Goal: Task Accomplishment & Management: Complete application form

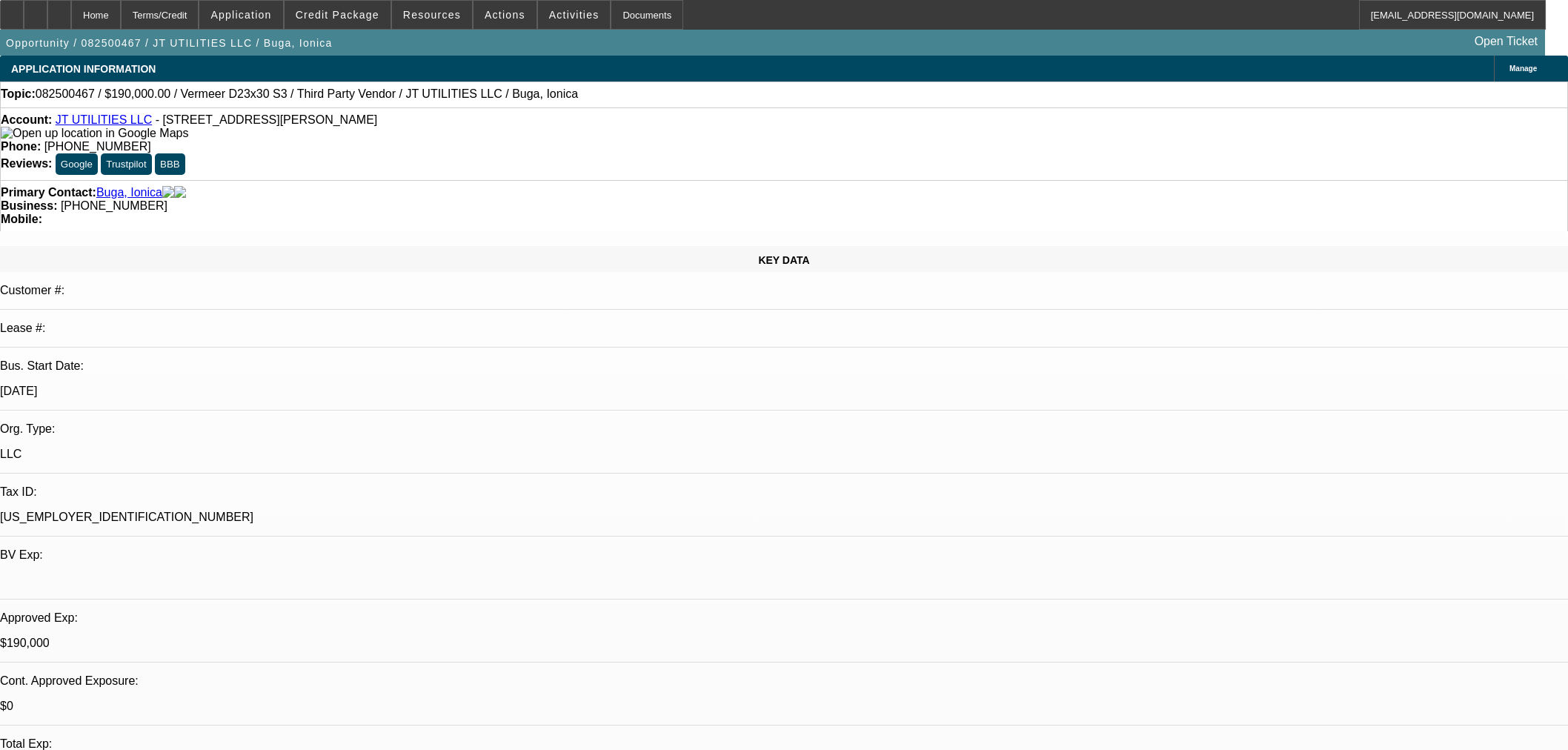
select select "0"
select select "2"
select select "0"
select select "6"
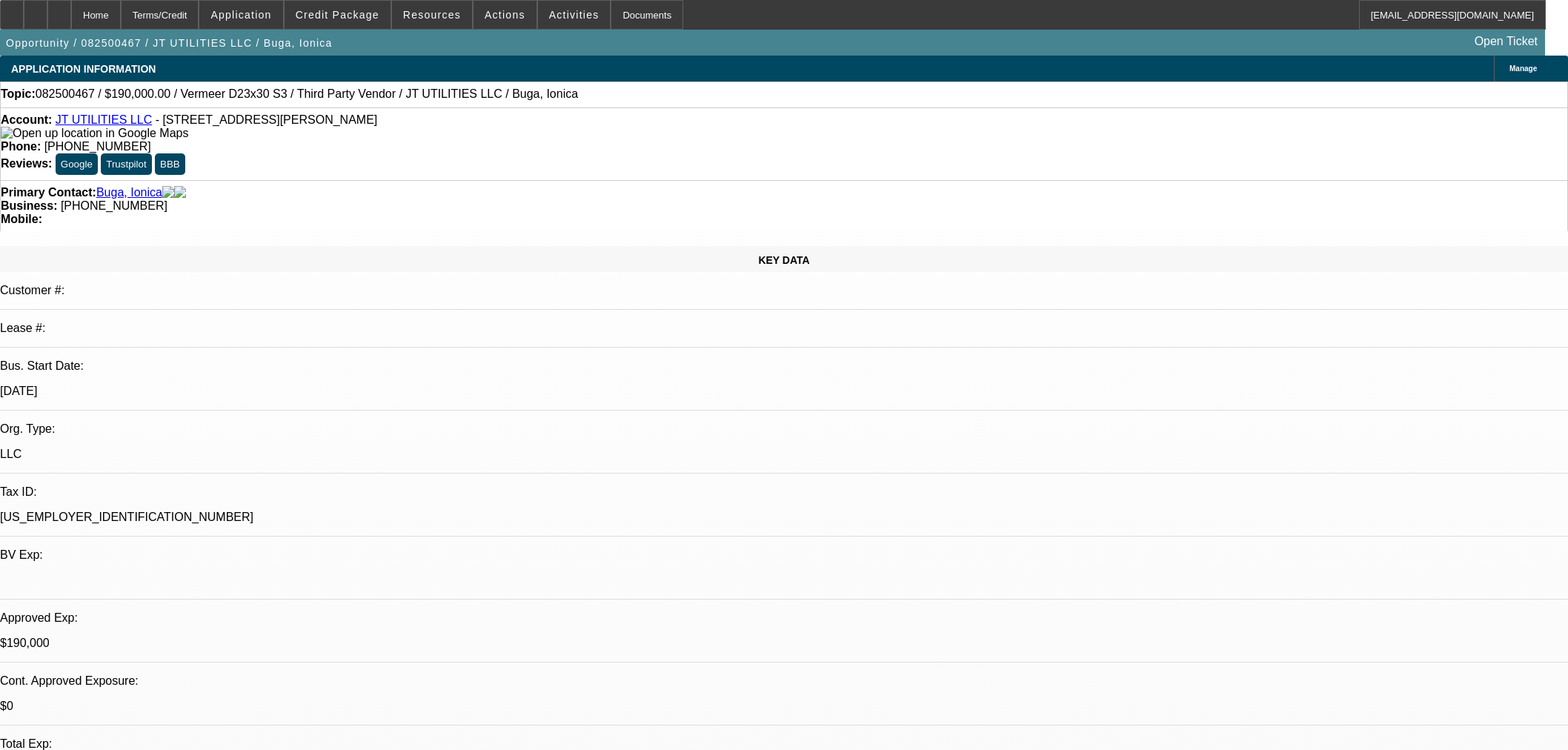
select select "0"
select select "2"
select select "0"
select select "6"
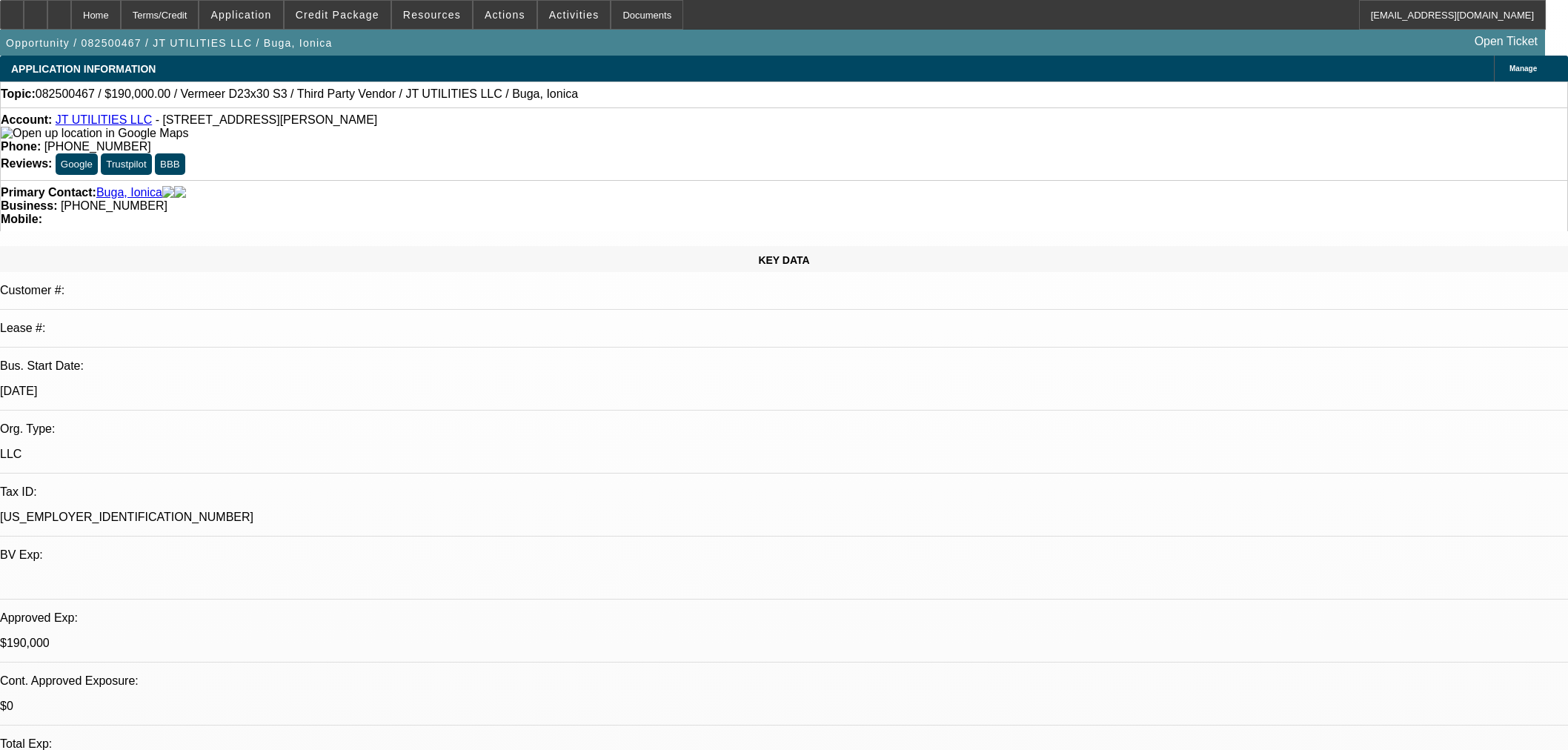
select select "0"
select select "2"
select select "0"
select select "6"
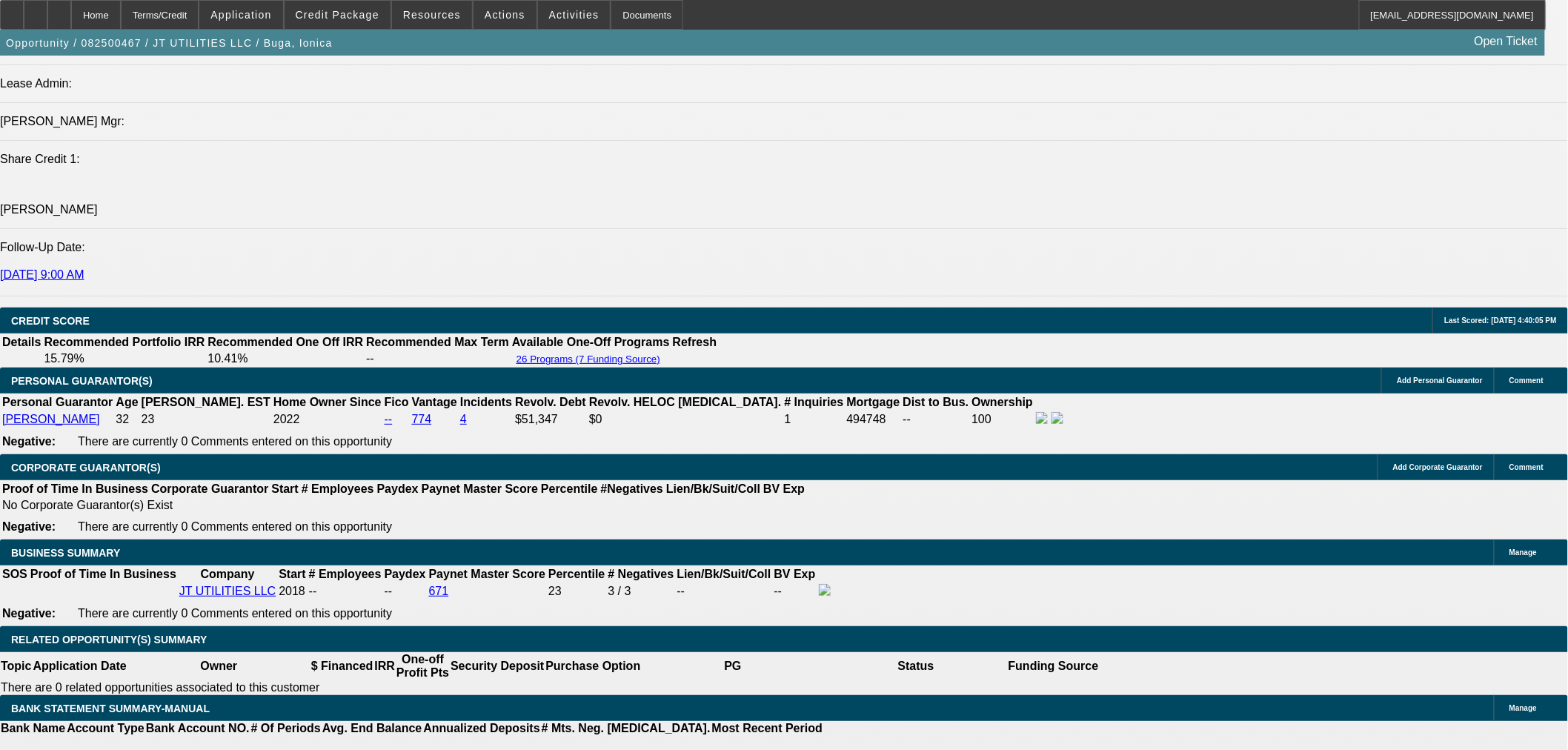
scroll to position [2057, 0]
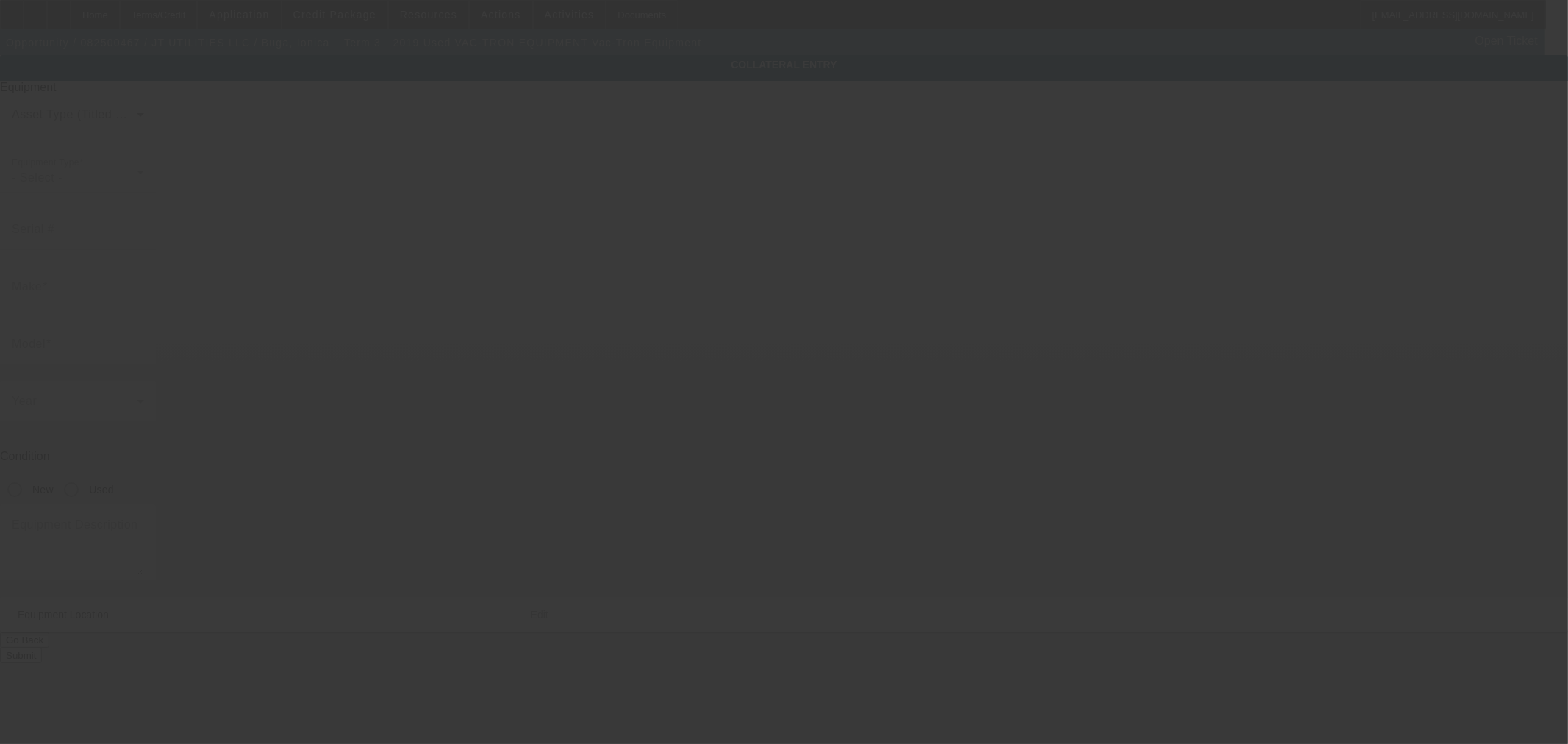
type input "5HZBF1920KLAK2104"
type input "VAC-TRON EQUIPMENT"
type input "Vac-Tron Equipment"
radio input "true"
type textarea "800 gallons vacuum trailer used for potholes and Hydro vac excavation. Hours 18…"
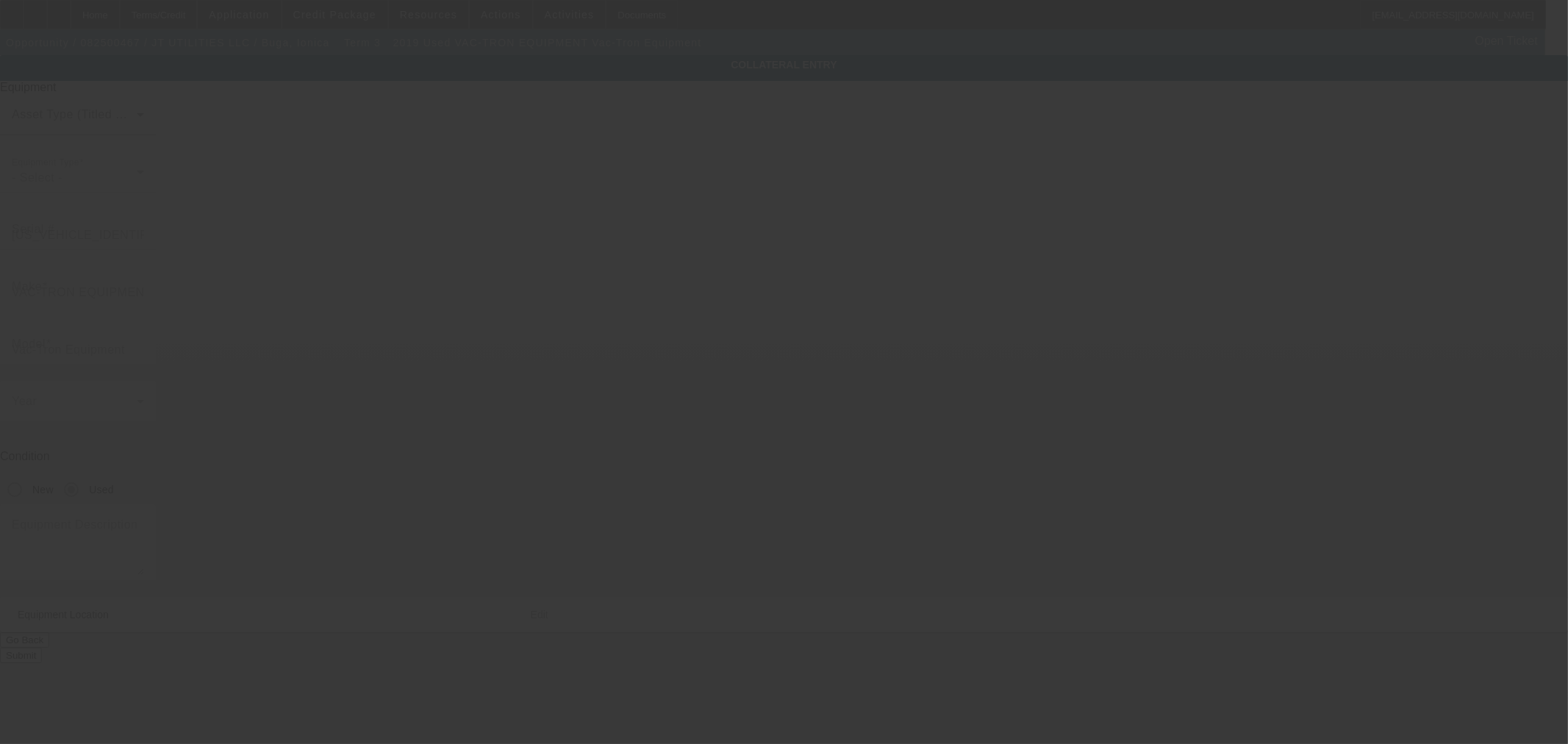
type input "8522 Nichols Rim"
type input "Boerne"
type input "78015"
type input "Bexar"
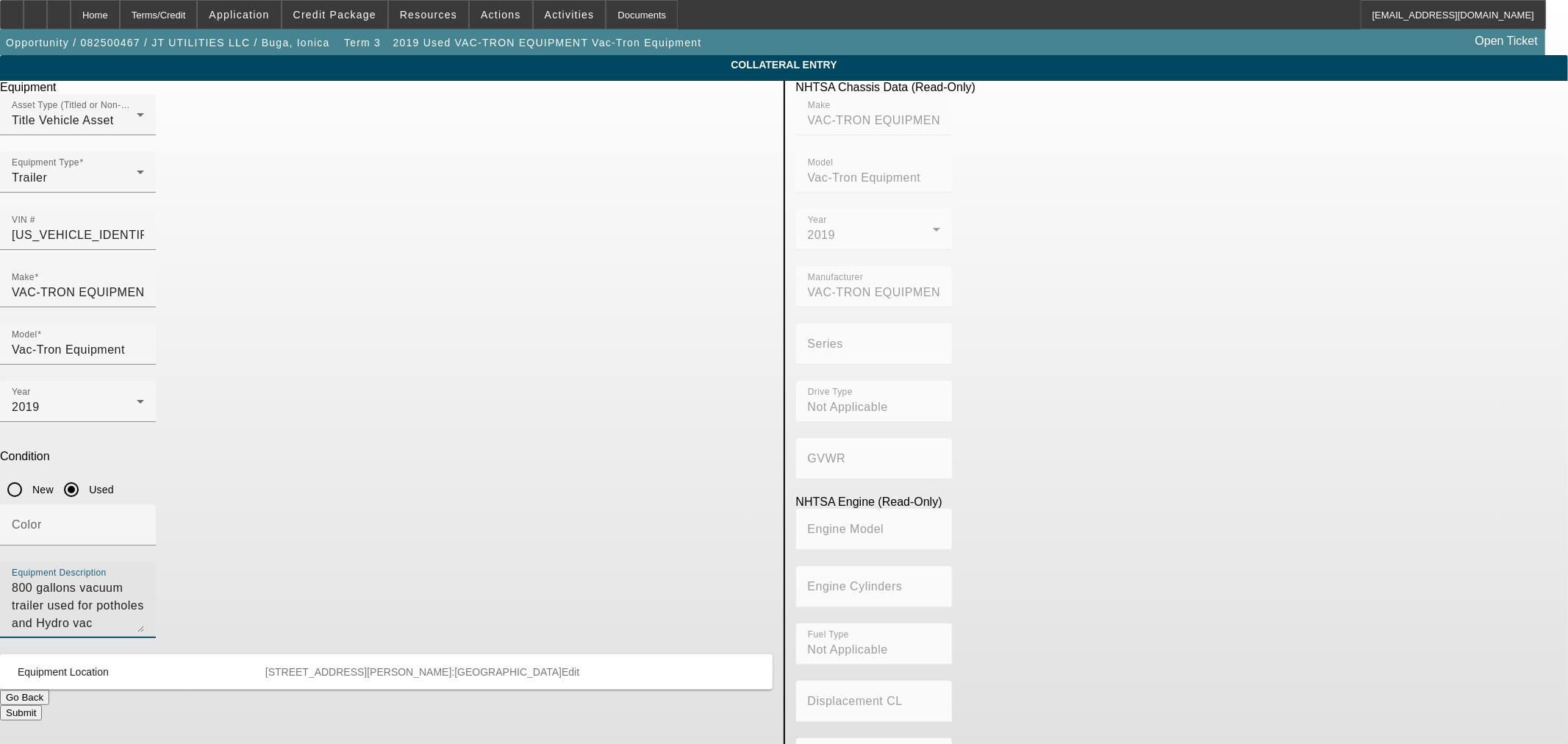
drag, startPoint x: 493, startPoint y: 435, endPoint x: 368, endPoint y: 432, distance: 125.0
click at [156, 562] on div "Equipment Description 800 gallons vacuum trailer used for potholes and Hydro va…" at bounding box center [77, 599] width 156 height 76
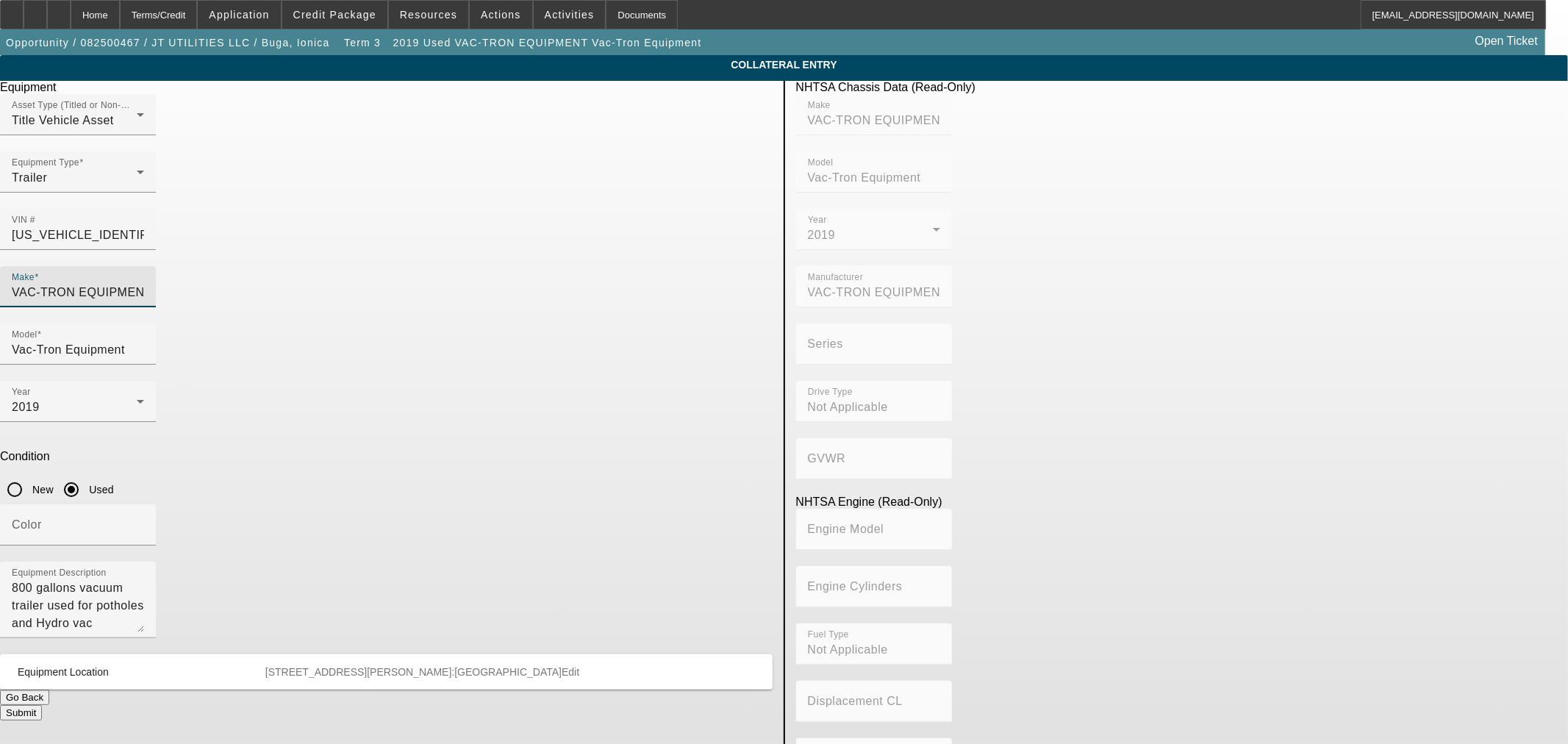
drag, startPoint x: 508, startPoint y: 263, endPoint x: 315, endPoint y: 252, distance: 193.3
click at [315, 252] on app-asset-collateral-manage "COLLATERAL ENTRY Delete collateral Equipment Asset Type (Titled or Non-Titled) …" at bounding box center [784, 462] width 1568 height 815
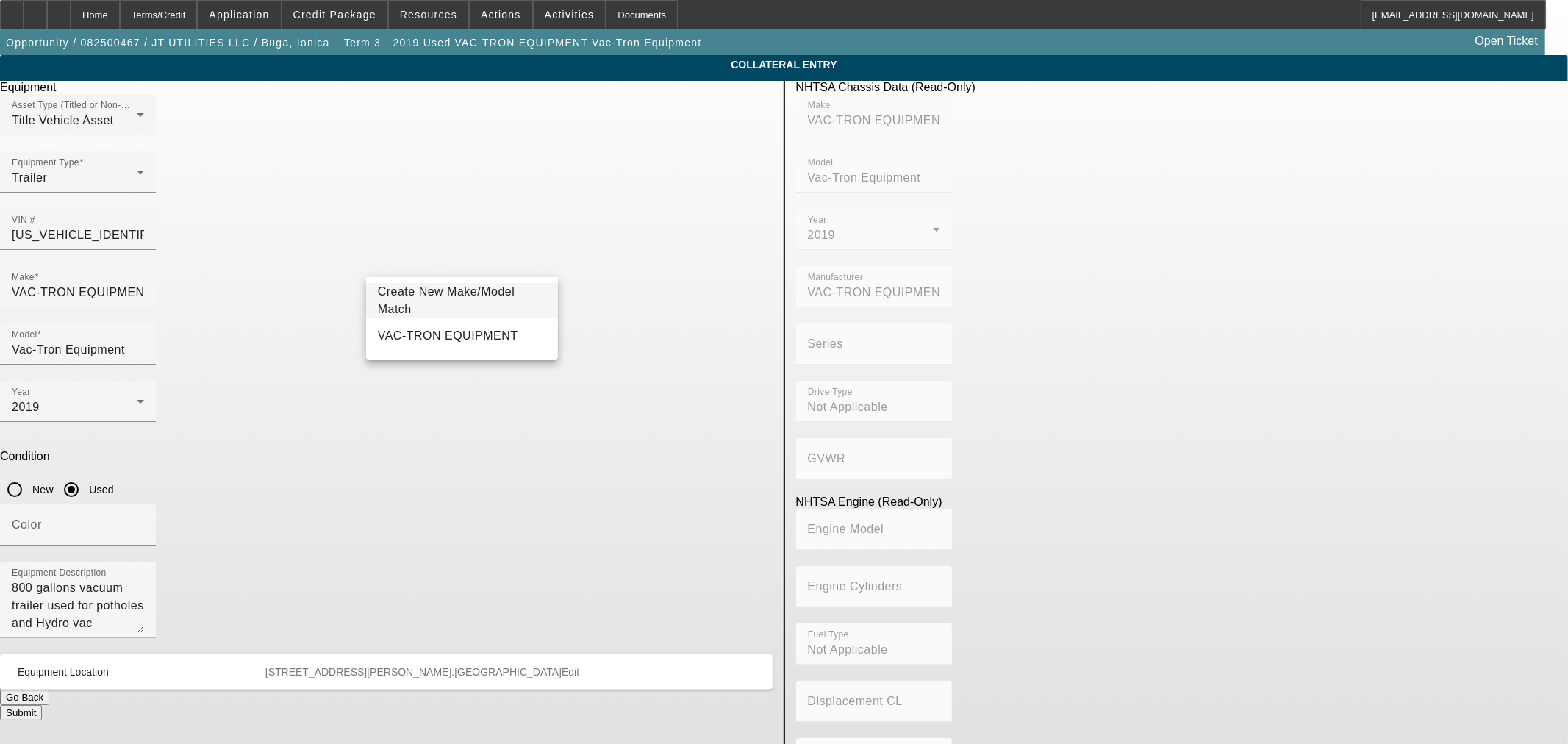
click at [203, 297] on app-asset-collateral-manage "COLLATERAL ENTRY Delete collateral Equipment Asset Type (Titled or Non-Titled) …" at bounding box center [784, 462] width 1568 height 815
click at [349, 20] on span at bounding box center [334, 14] width 105 height 35
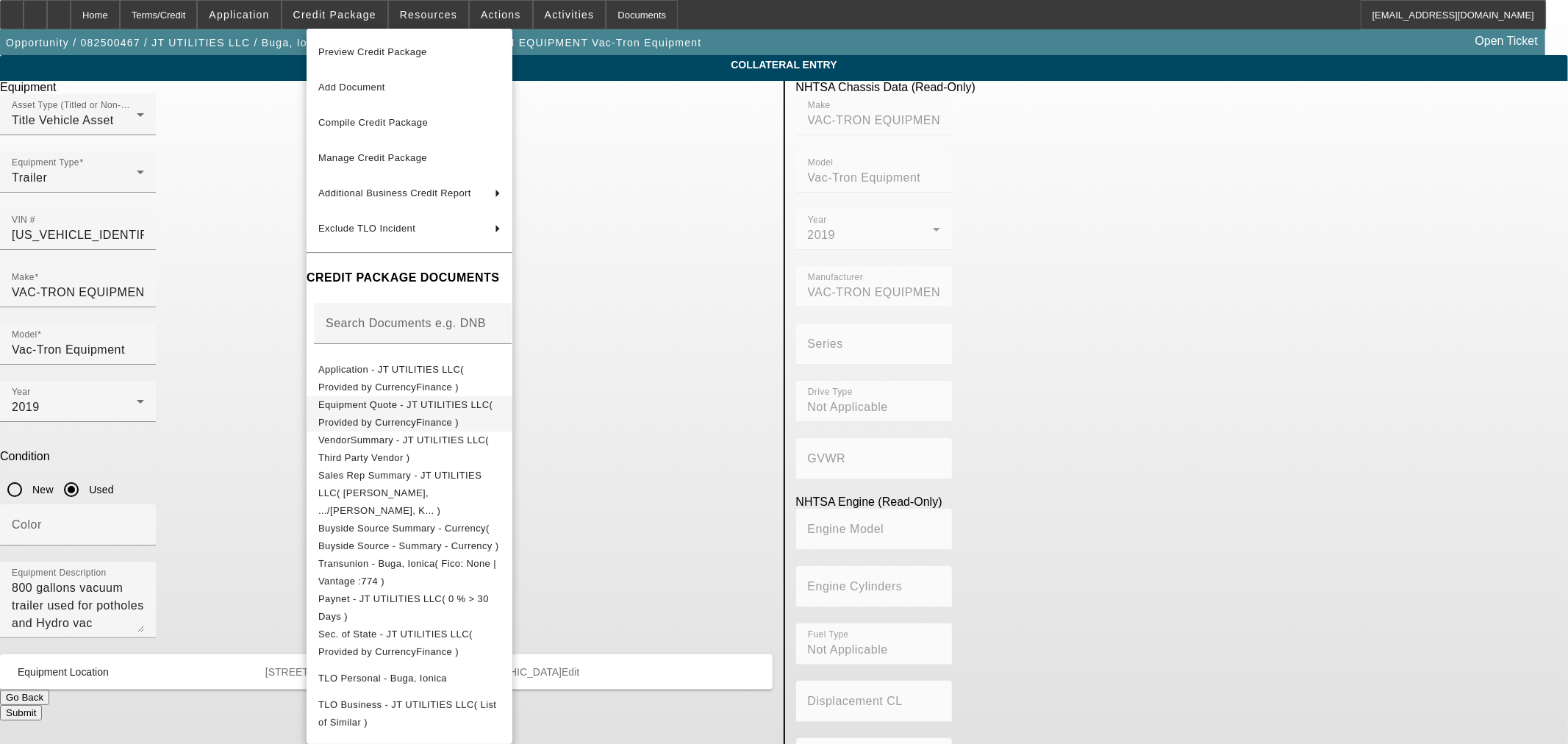
click at [427, 419] on button "Equipment Quote - JT UTILITIES LLC( Provided by CurrencyFinance )" at bounding box center [409, 412] width 206 height 35
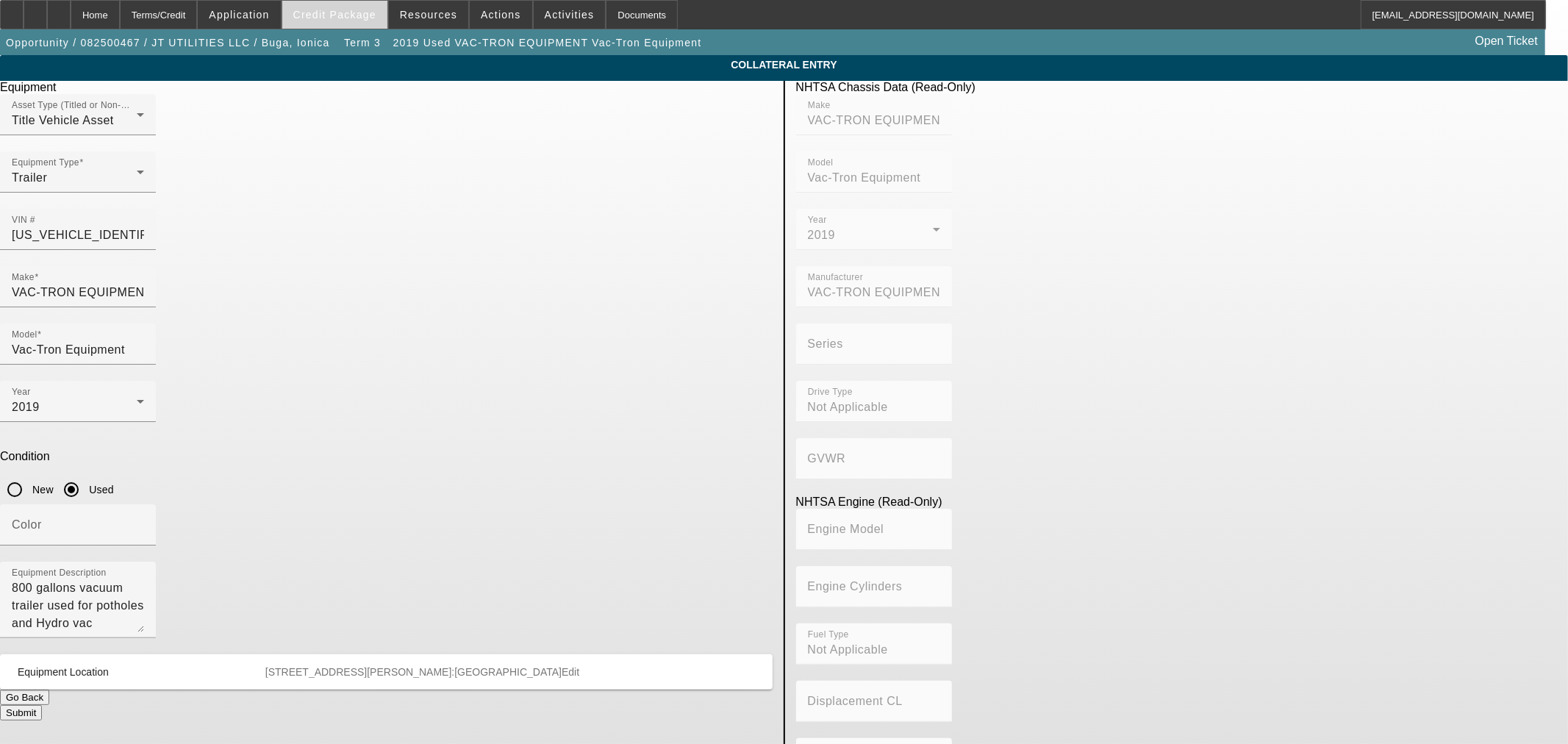
click at [322, 11] on span "Credit Package" at bounding box center [334, 14] width 83 height 12
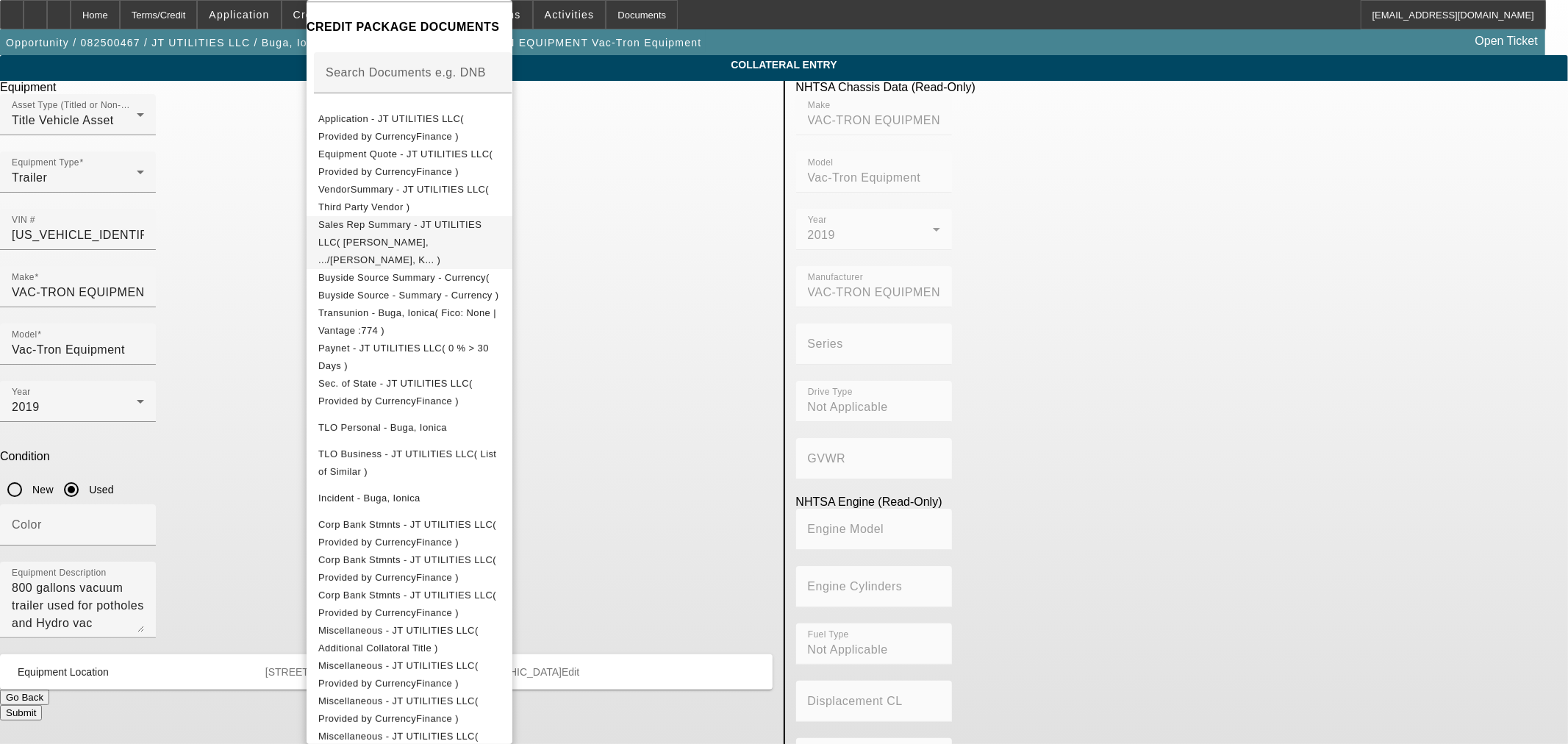
scroll to position [364, 0]
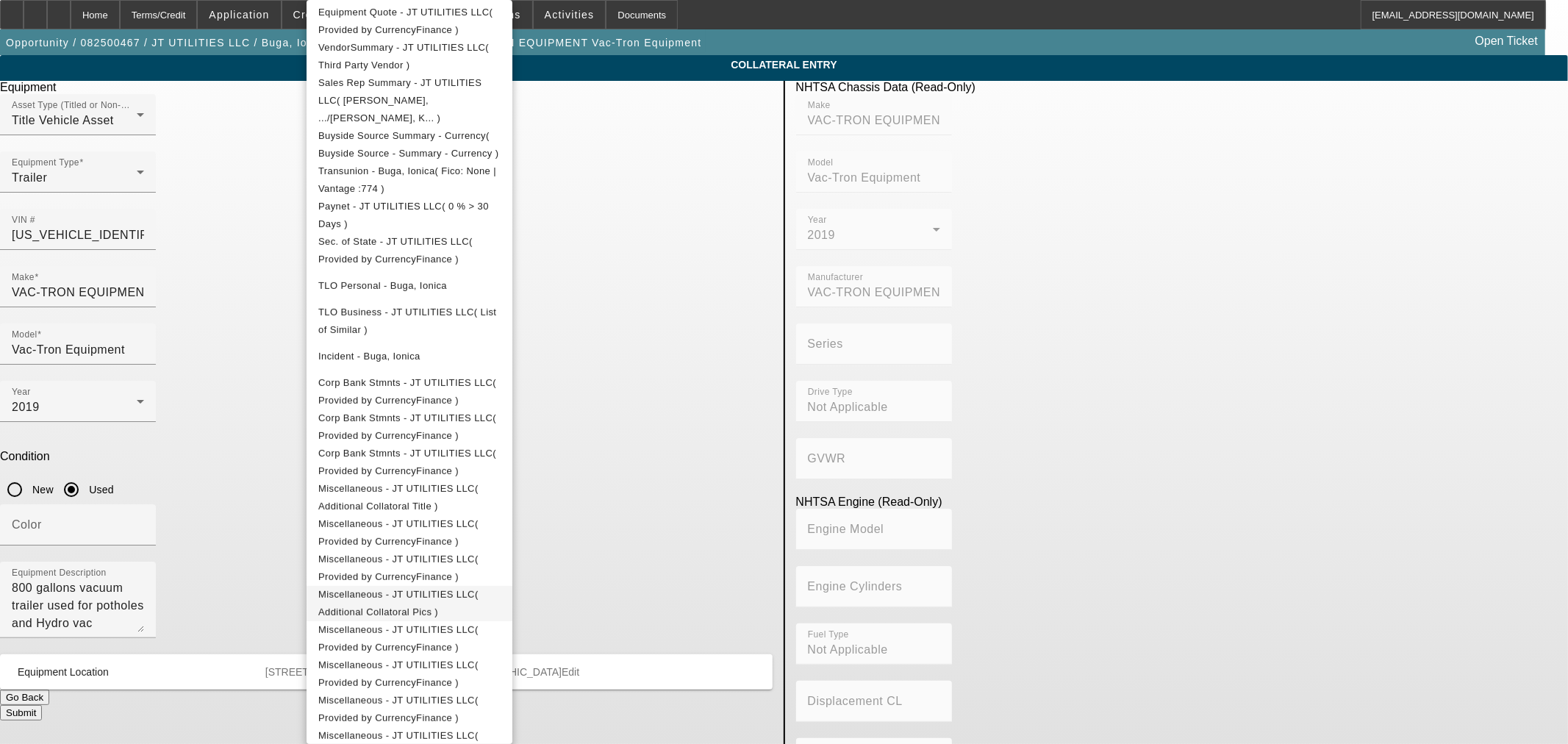
click at [501, 586] on span "Miscellaneous - JT UTILITIES LLC( Additional Collatoral Pics )" at bounding box center [409, 603] width 183 height 35
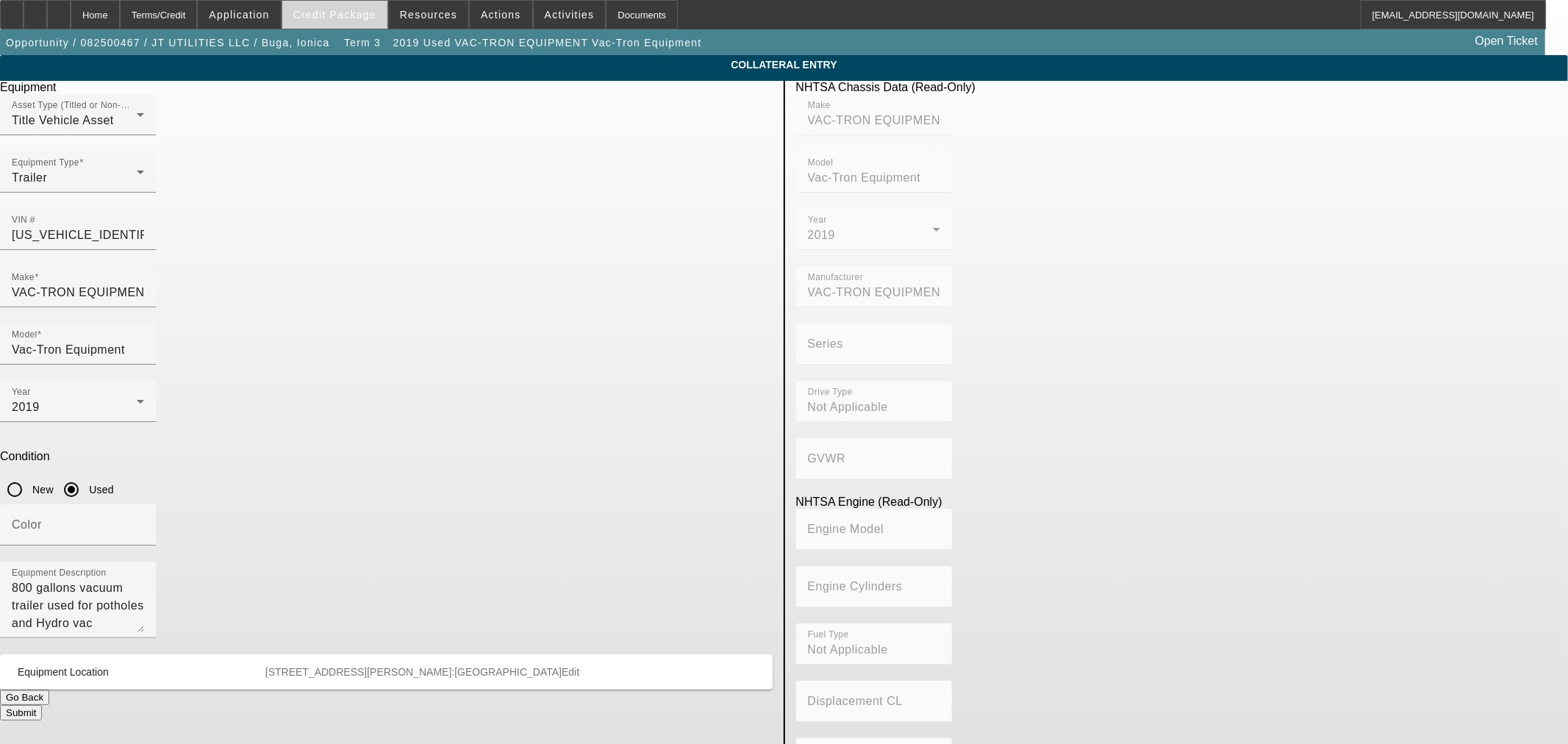
click at [356, 12] on span "Credit Package" at bounding box center [334, 14] width 83 height 12
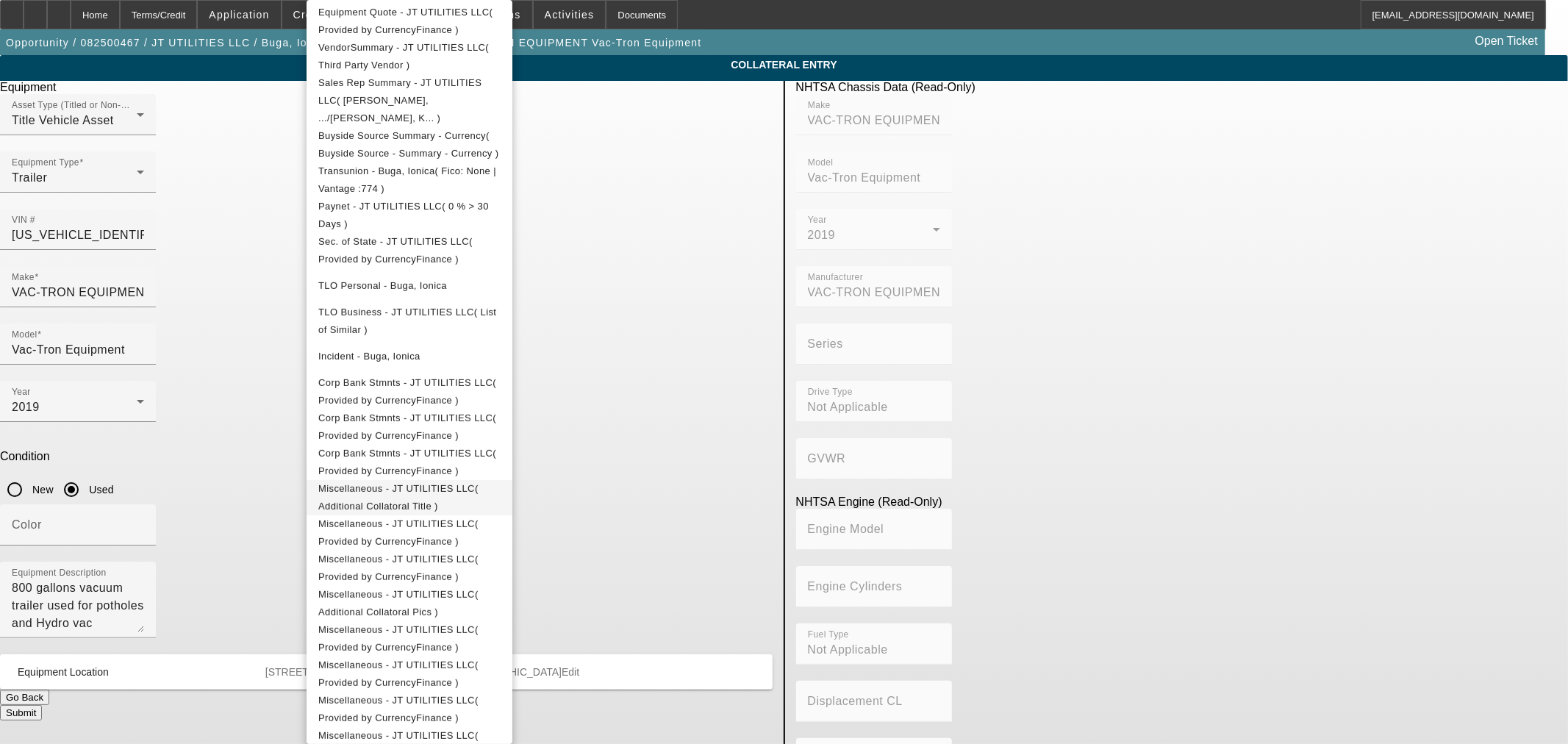
click at [478, 483] on span "Miscellaneous - JT UTILITIES LLC( Additional Collatoral Title )" at bounding box center [398, 497] width 160 height 29
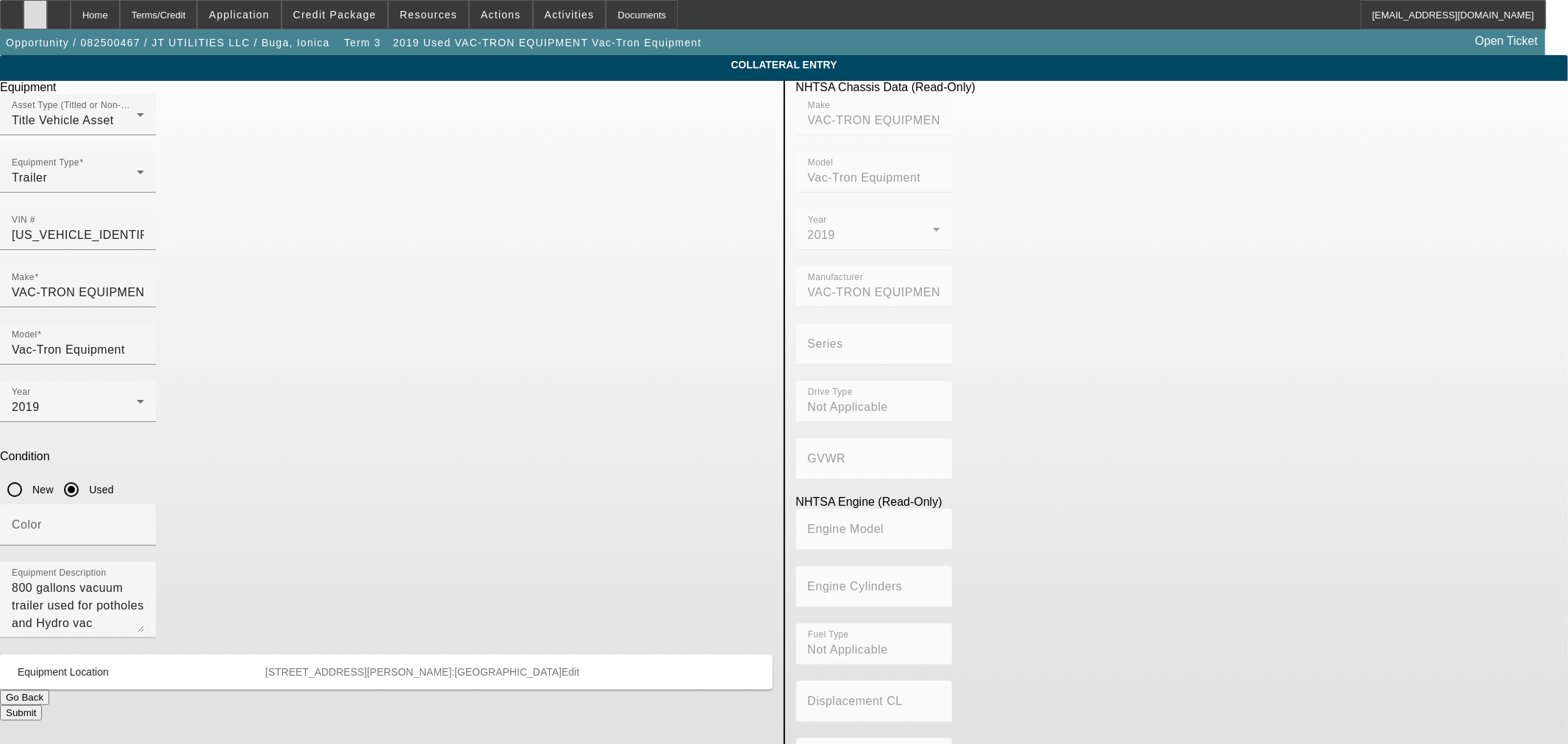
click at [47, 16] on div at bounding box center [35, 14] width 23 height 30
click at [178, 13] on div "Terms/Credit" at bounding box center [158, 14] width 78 height 30
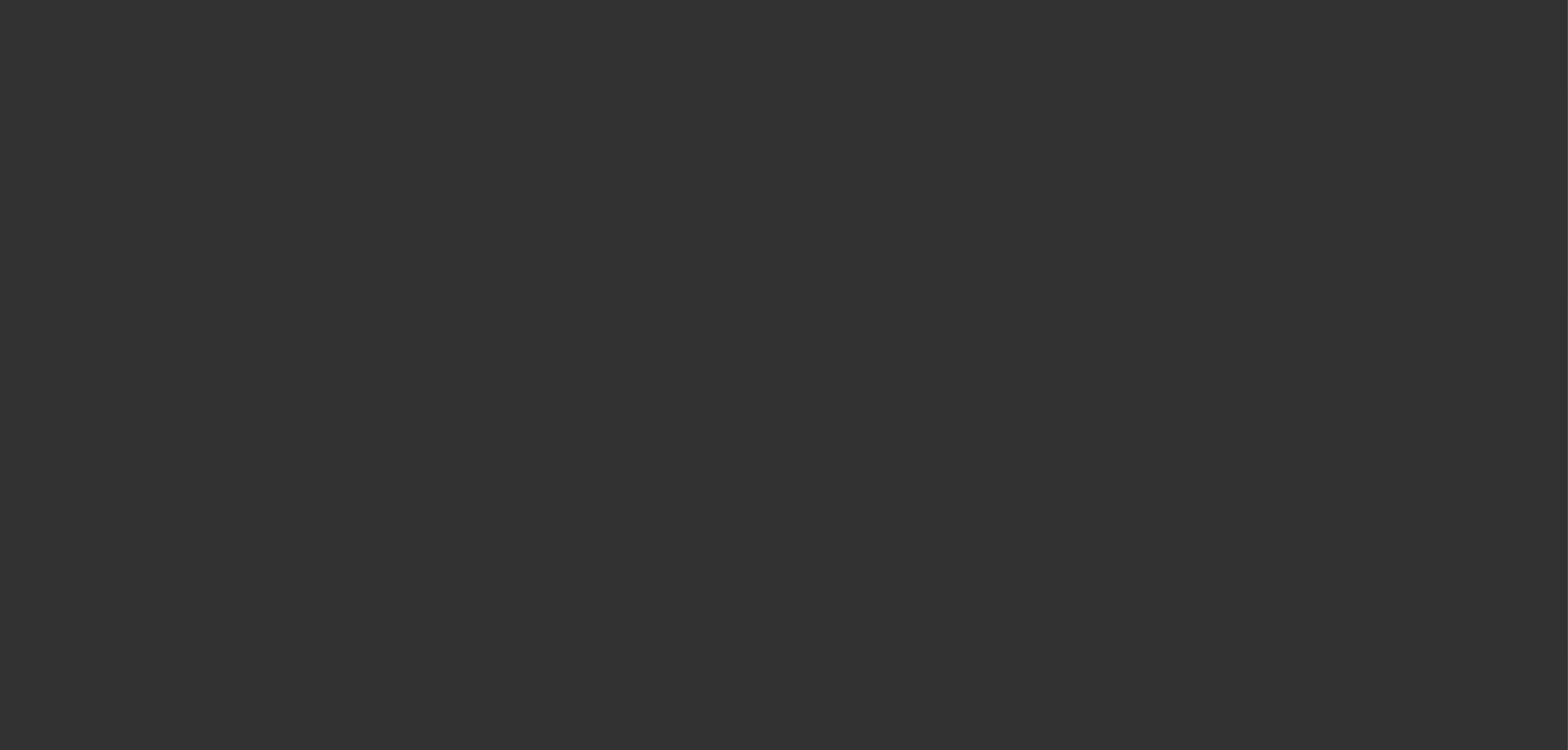
scroll to position [2139, 0]
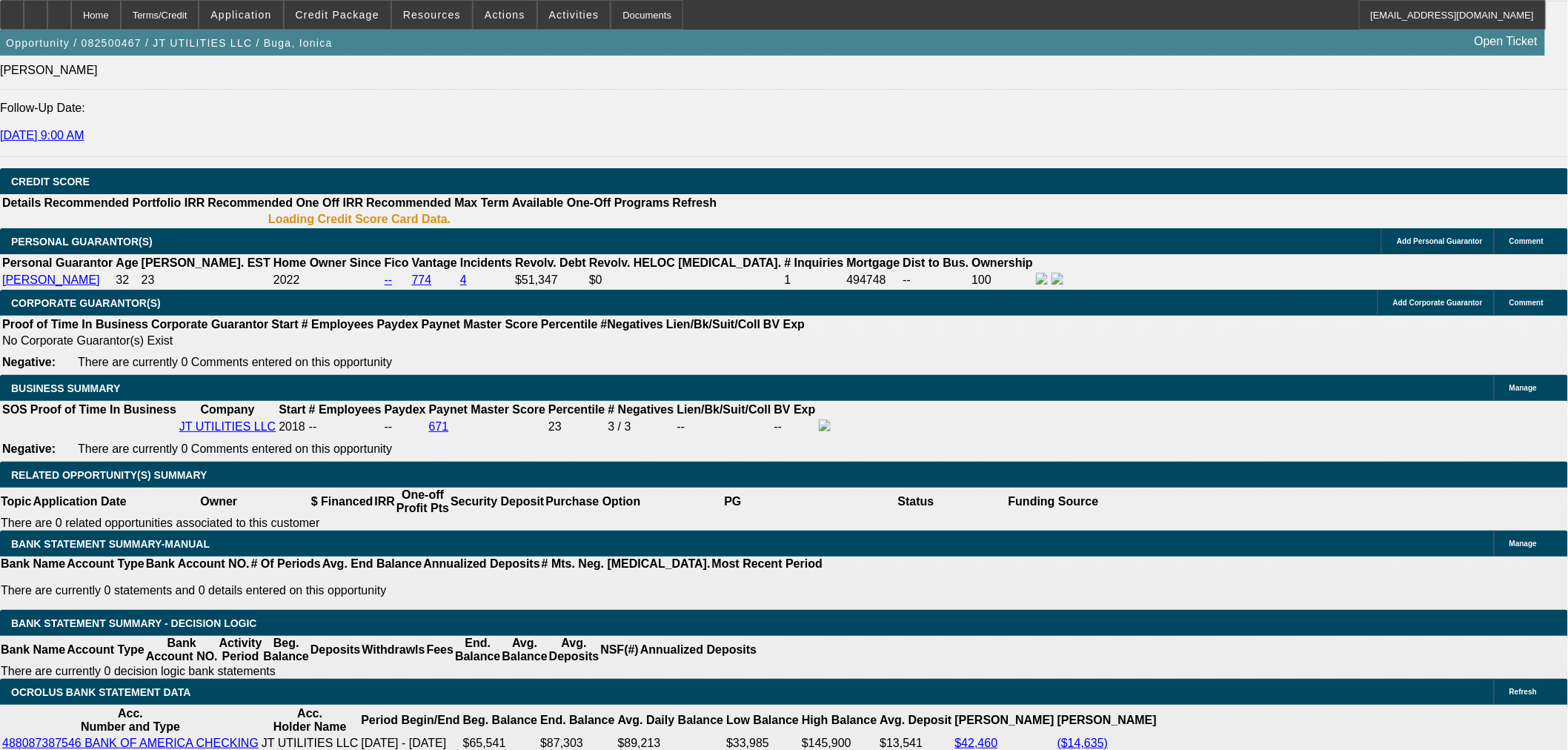
select select "0"
select select "2"
select select "0"
select select "6"
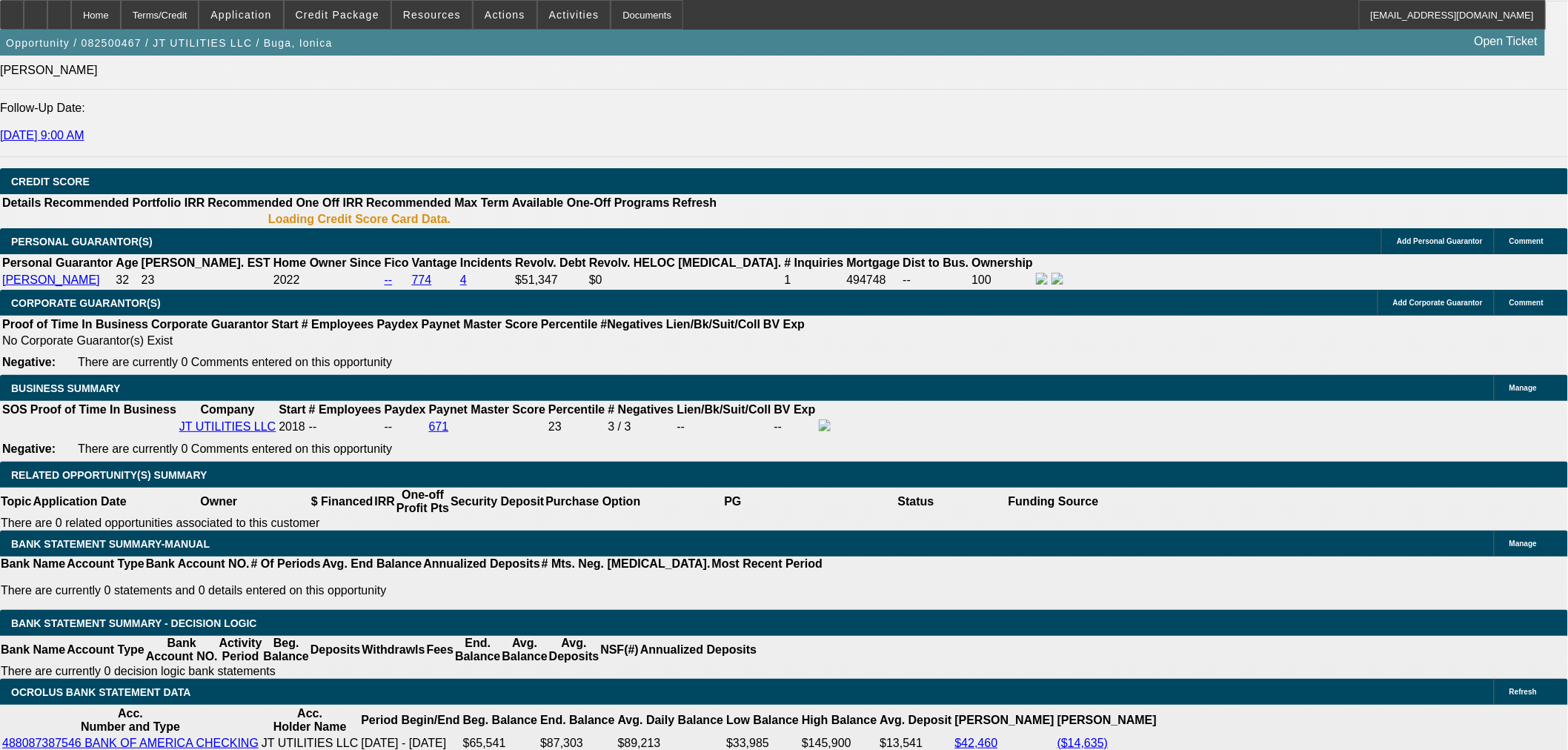
select select "0"
select select "2"
select select "0"
select select "6"
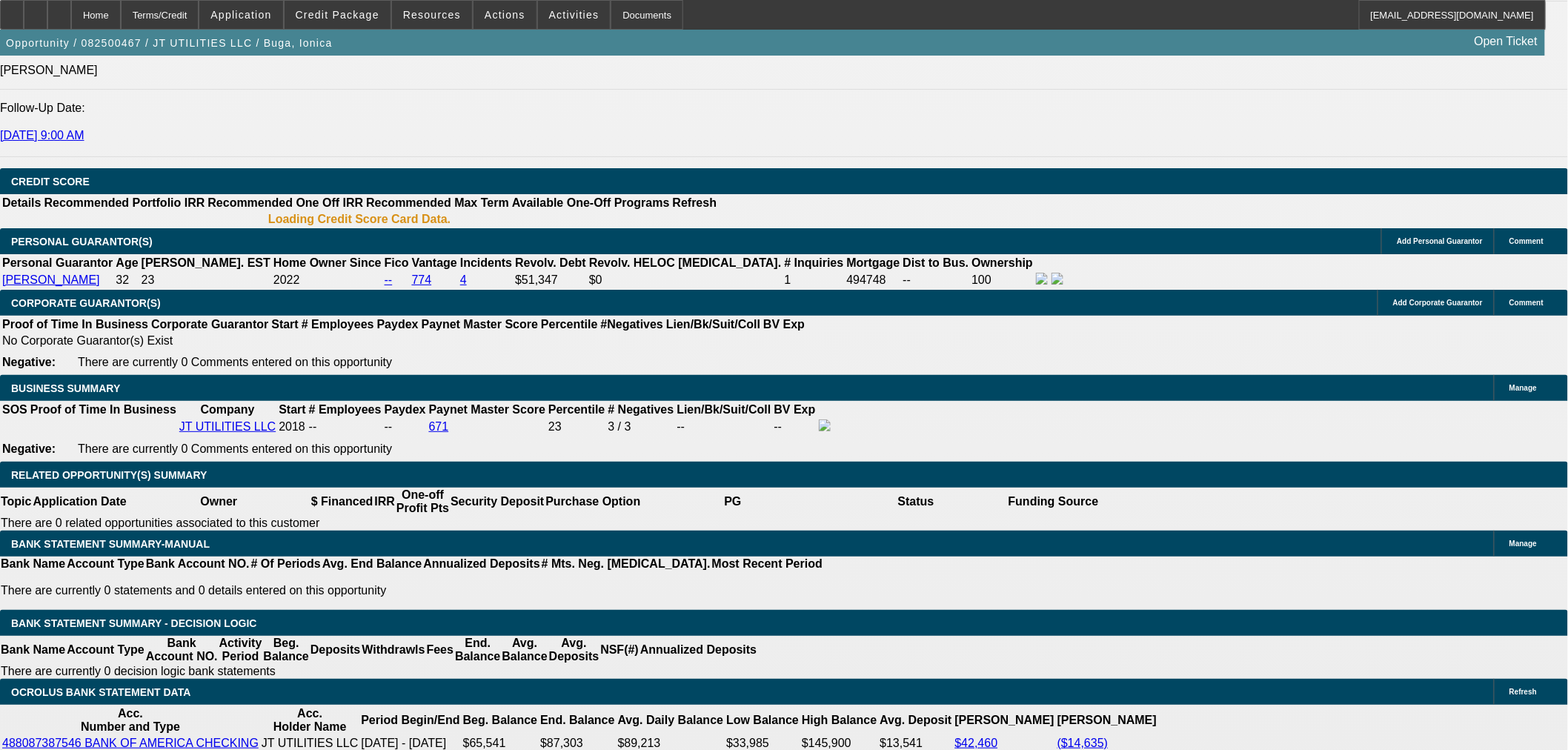
select select "0"
select select "2"
select select "0"
select select "6"
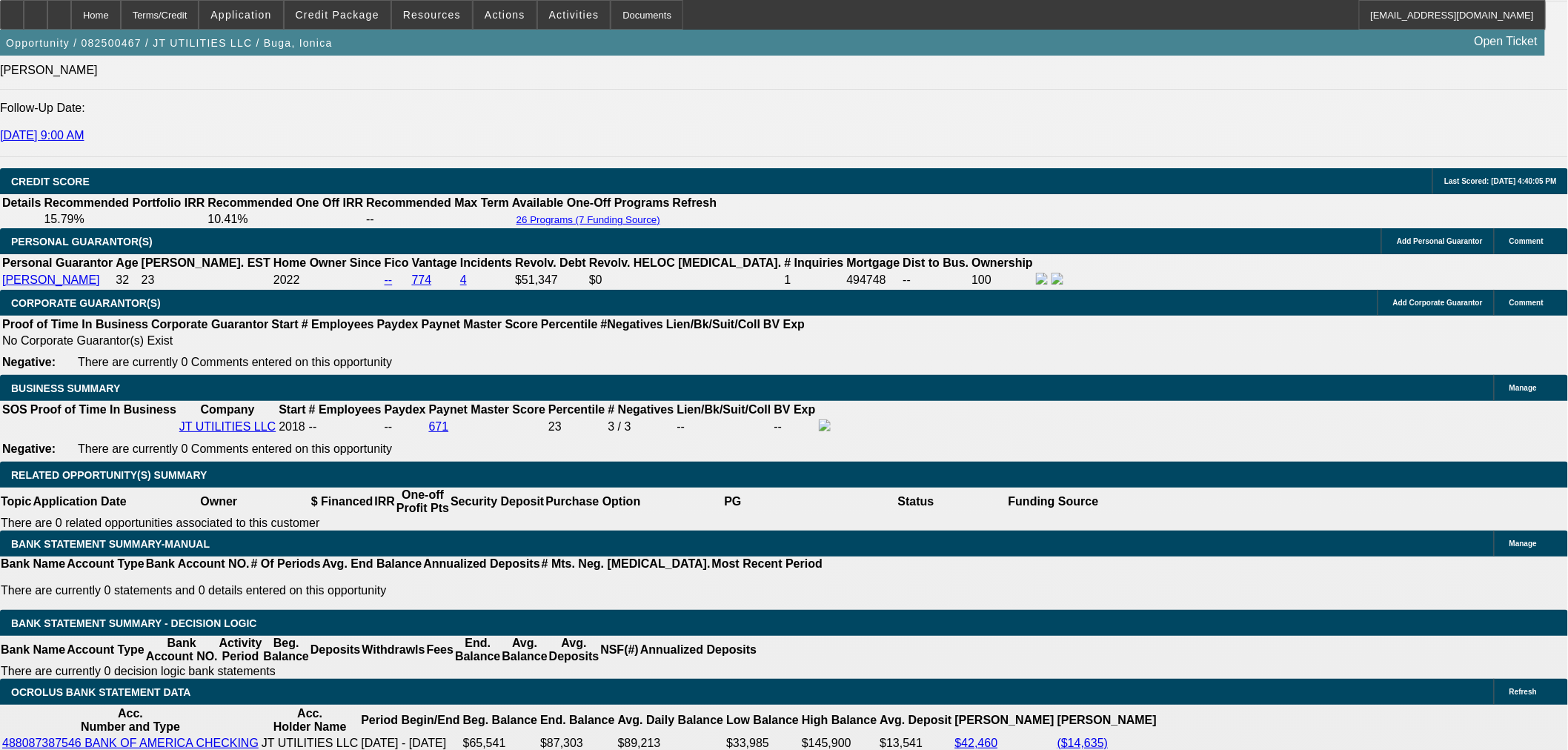
scroll to position [2075, 0]
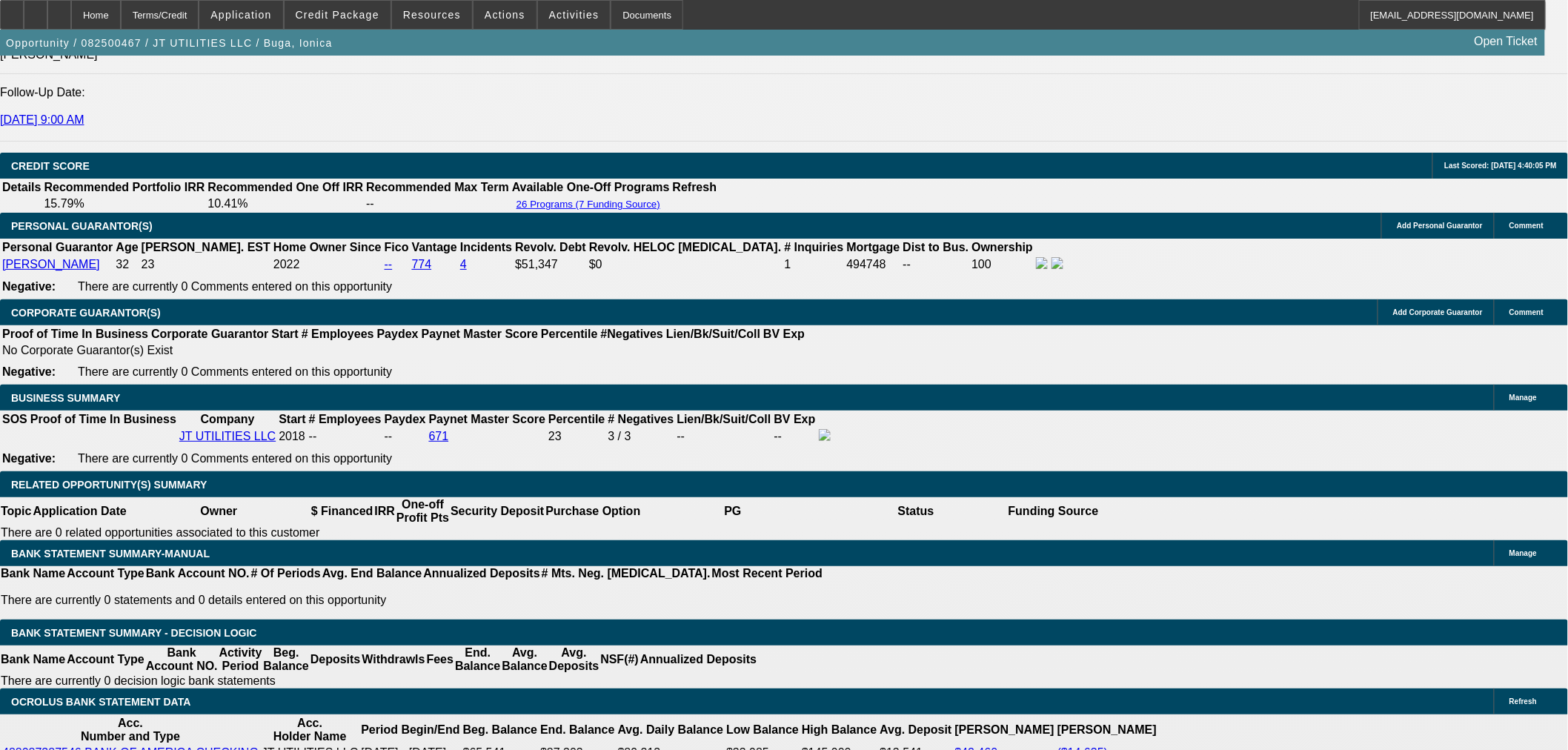
type input "$9,995.00"
type input "UNKNOWN"
type input "$10,773.64"
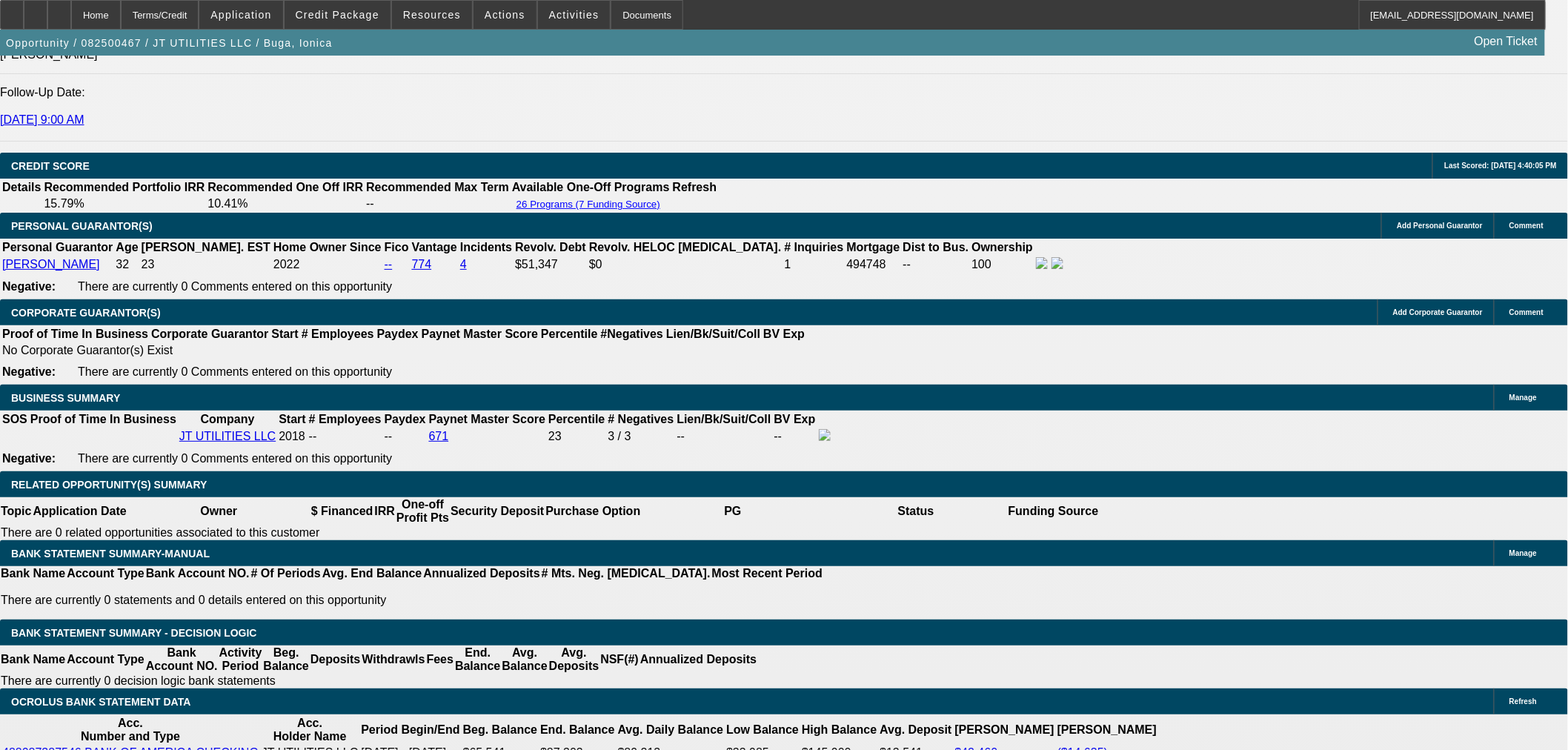
type input "$5,386.82"
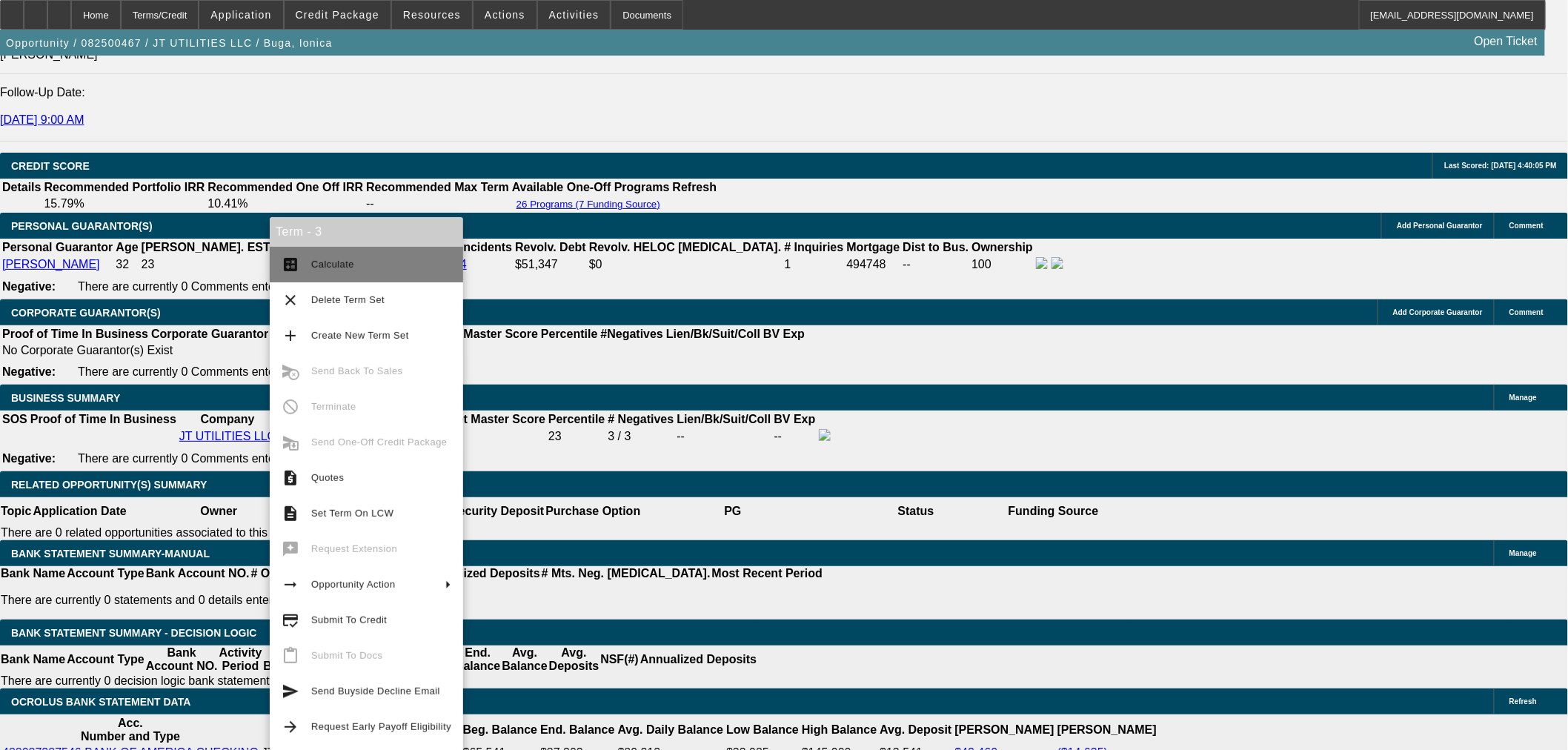
click at [319, 270] on span "Calculate" at bounding box center [381, 264] width 140 height 18
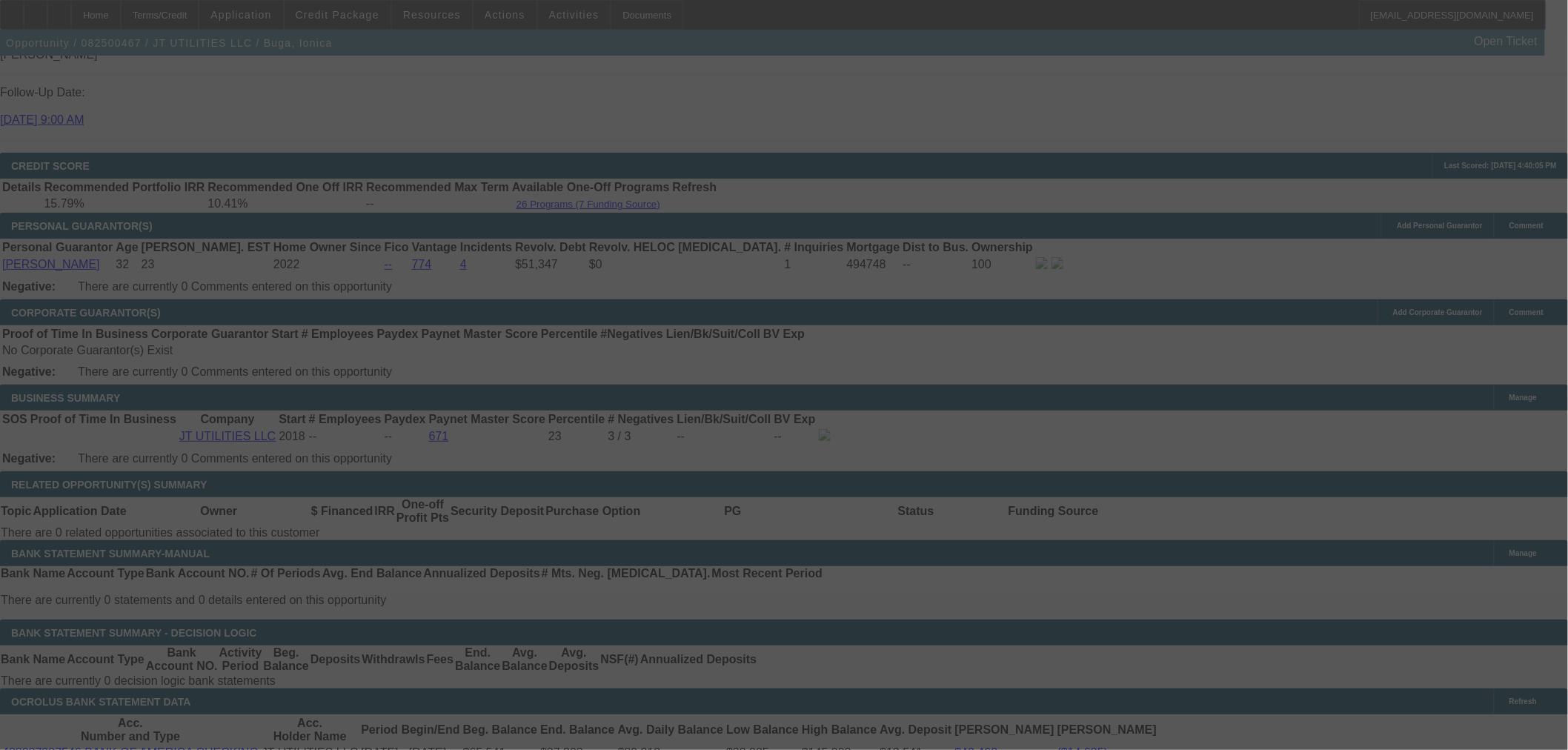
select select "0"
select select "2"
select select "0"
select select "6"
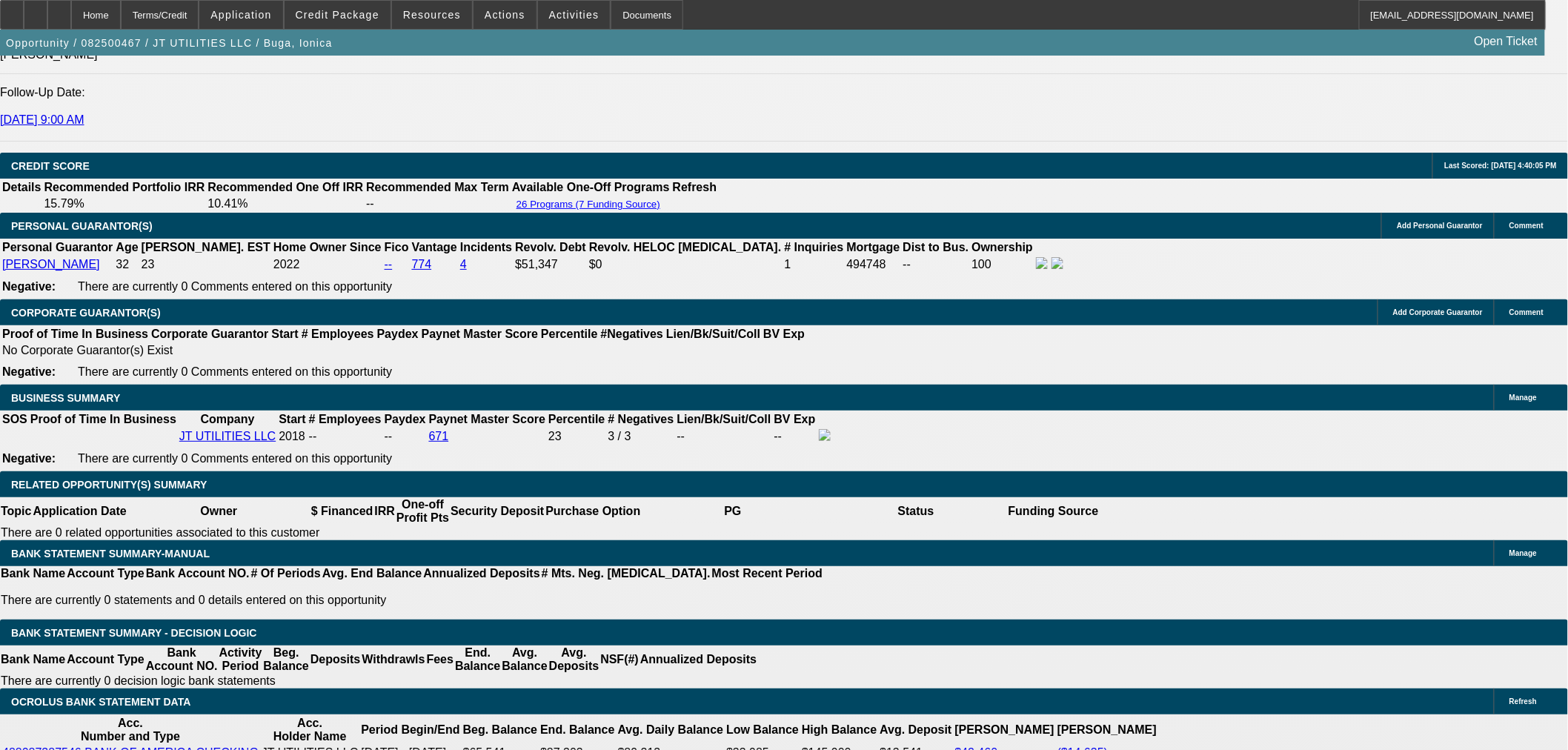
type input "$4,995.00"
type input "UNKNOWN"
type input "$5,503.92"
type input "$11,007.84"
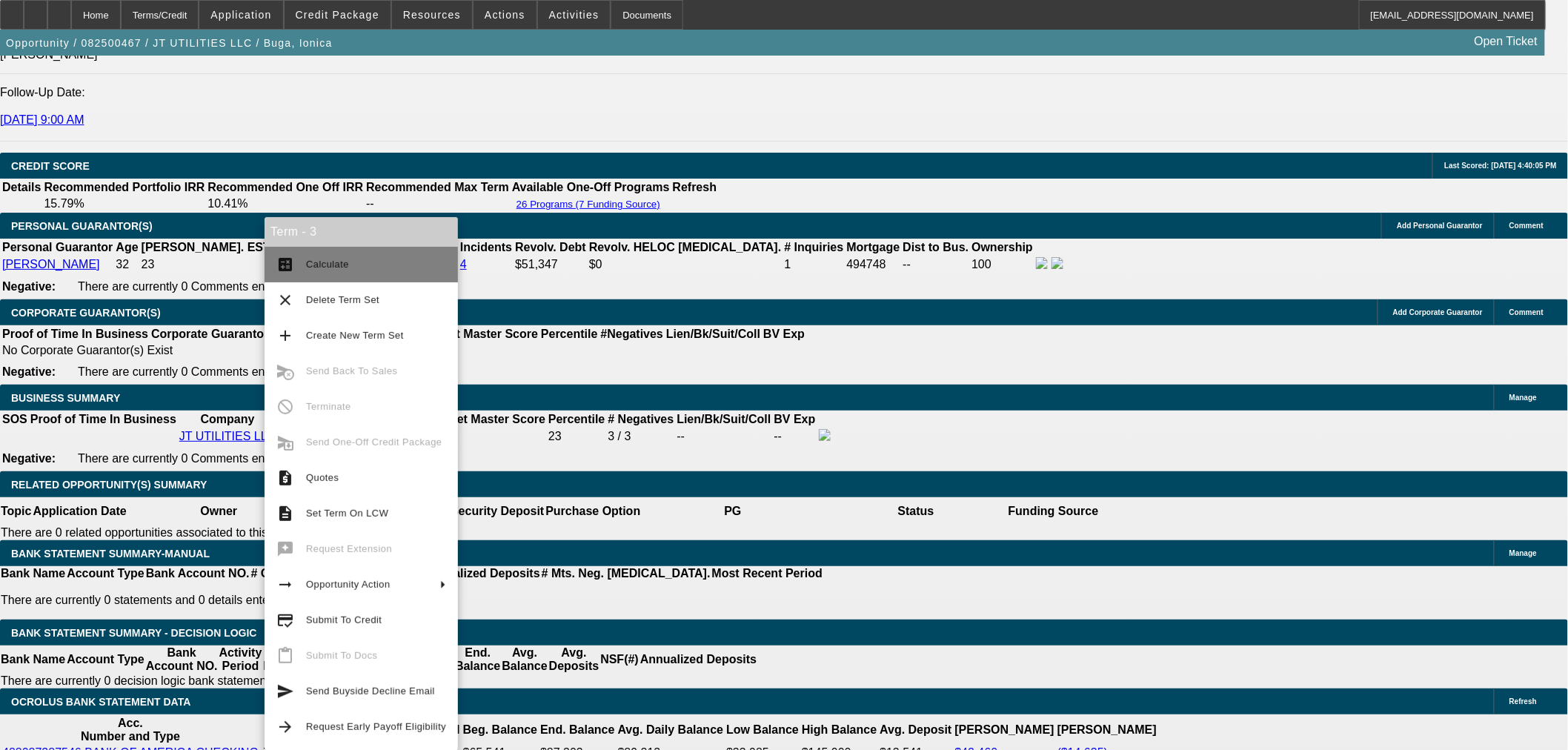
click at [299, 259] on button "calculate Calculate" at bounding box center [361, 264] width 193 height 35
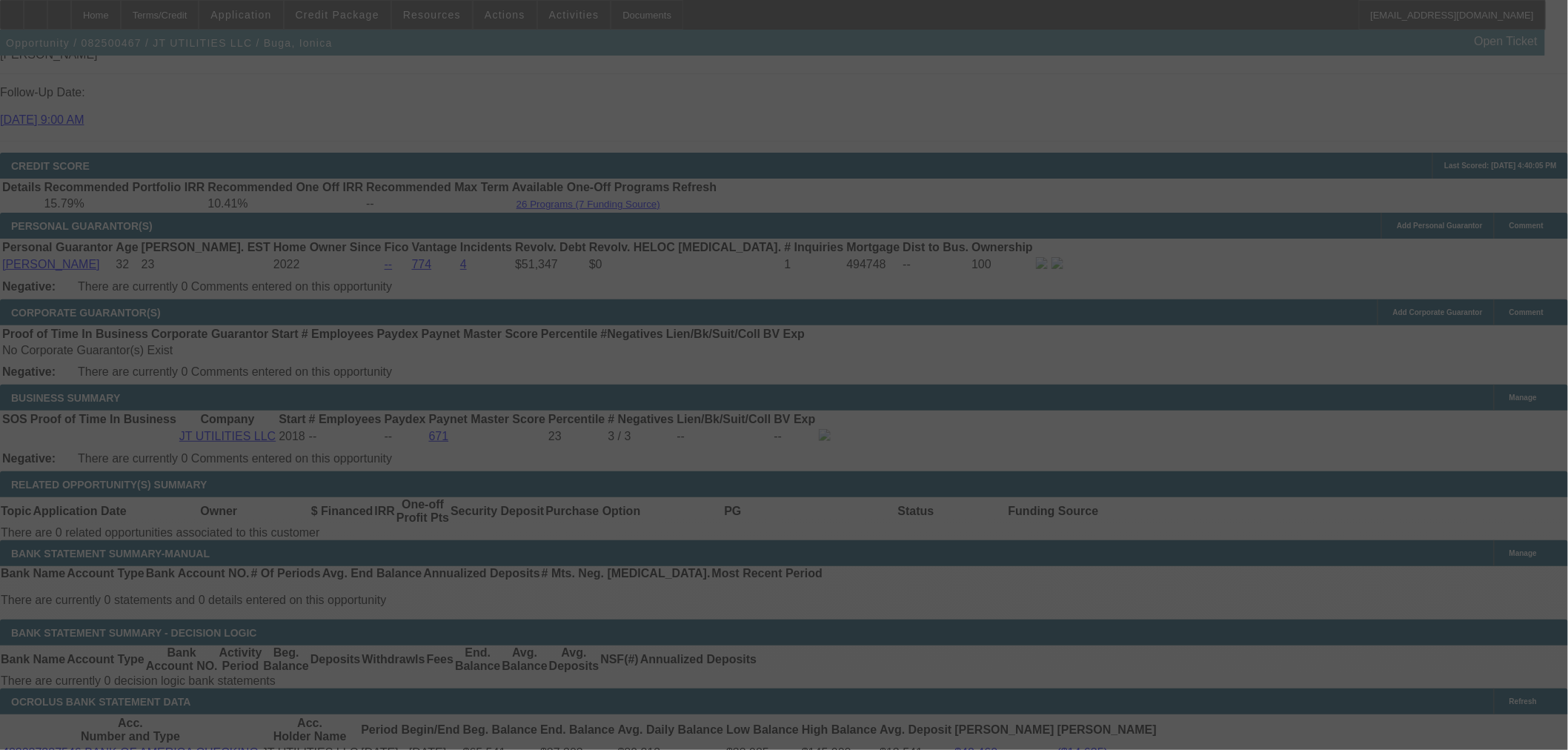
select select "0"
select select "2"
select select "0"
select select "6"
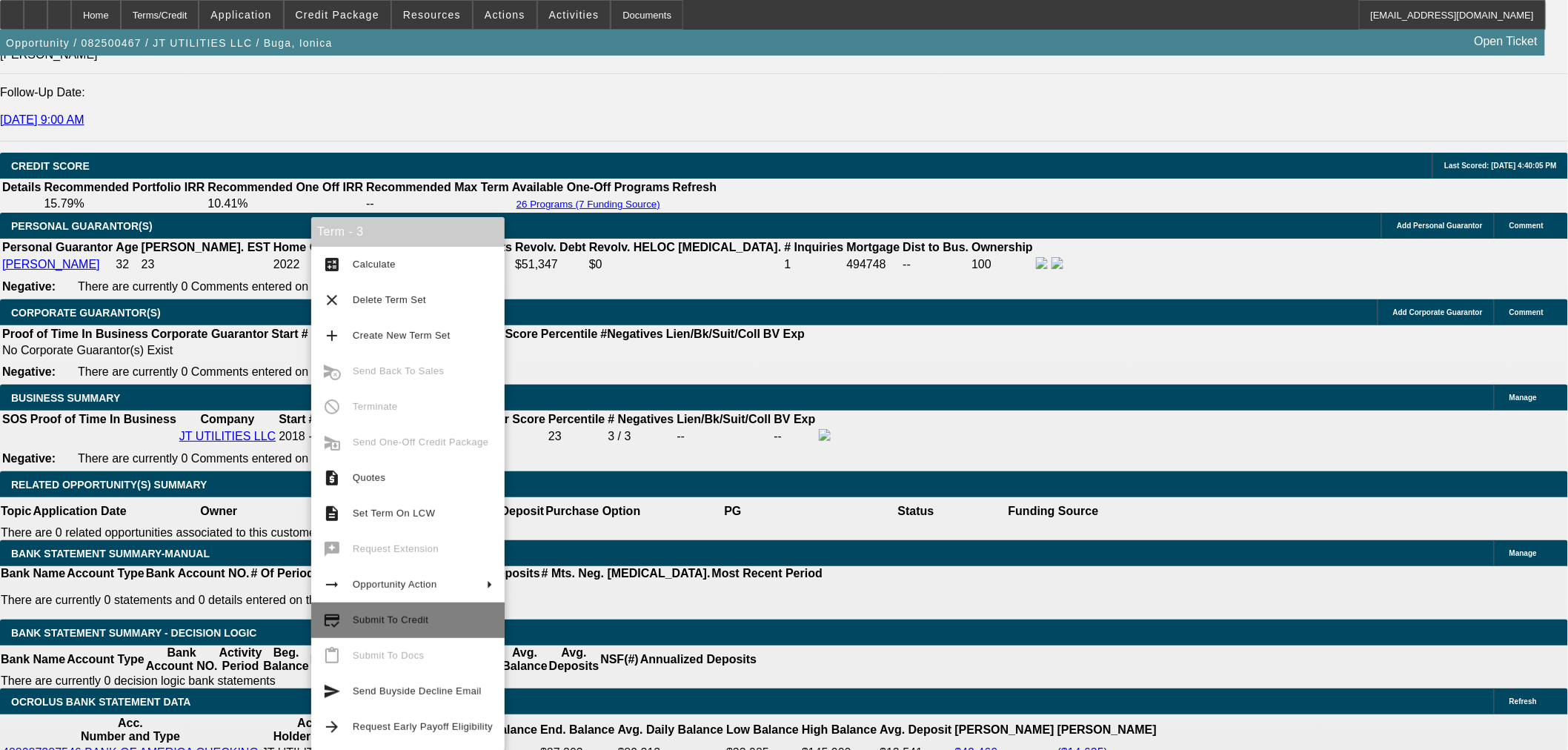
click at [434, 624] on span "Submit To Credit" at bounding box center [422, 620] width 140 height 18
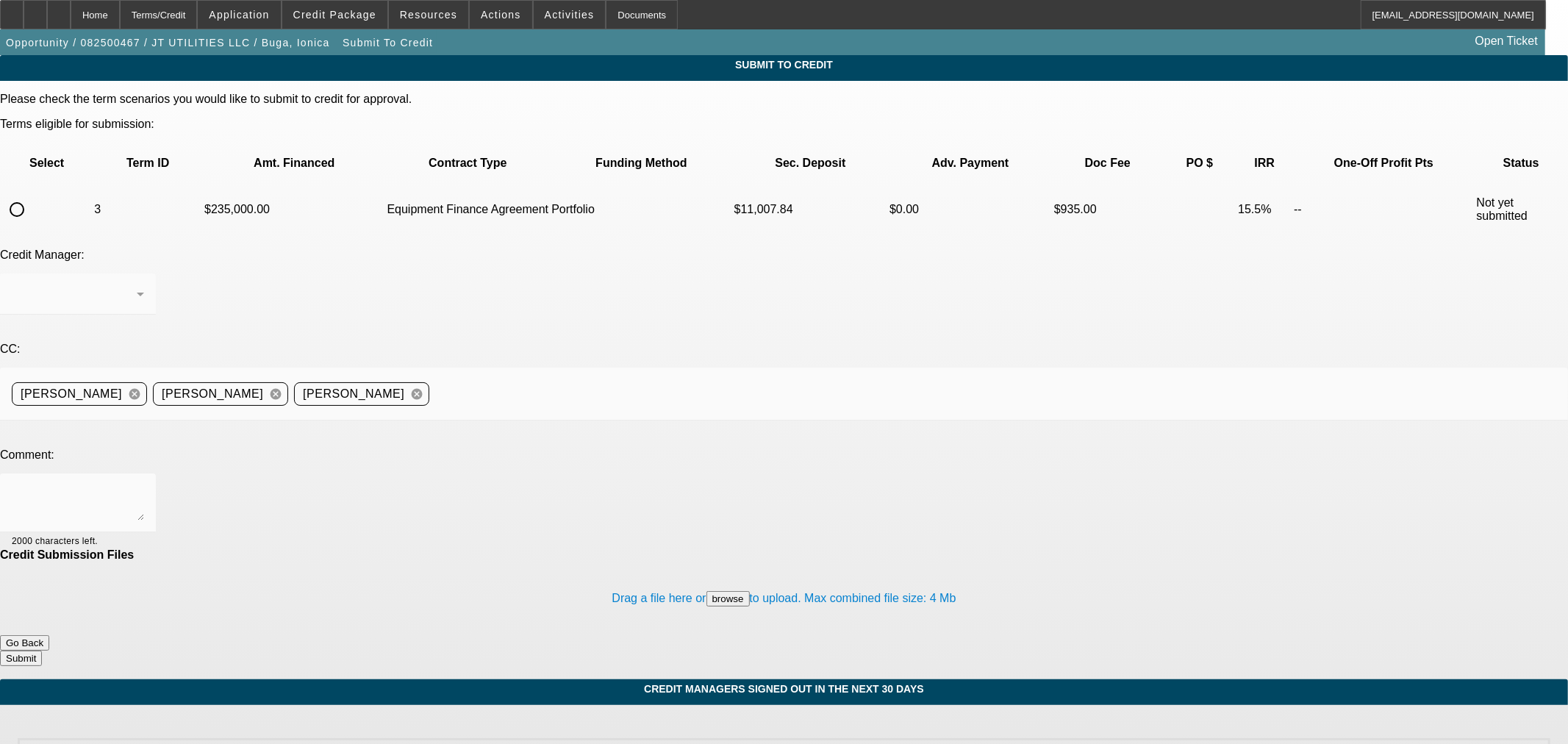
click at [31, 195] on input "radio" at bounding box center [16, 209] width 30 height 30
radio input "true"
click at [144, 273] on div "Arida, George" at bounding box center [77, 294] width 132 height 41
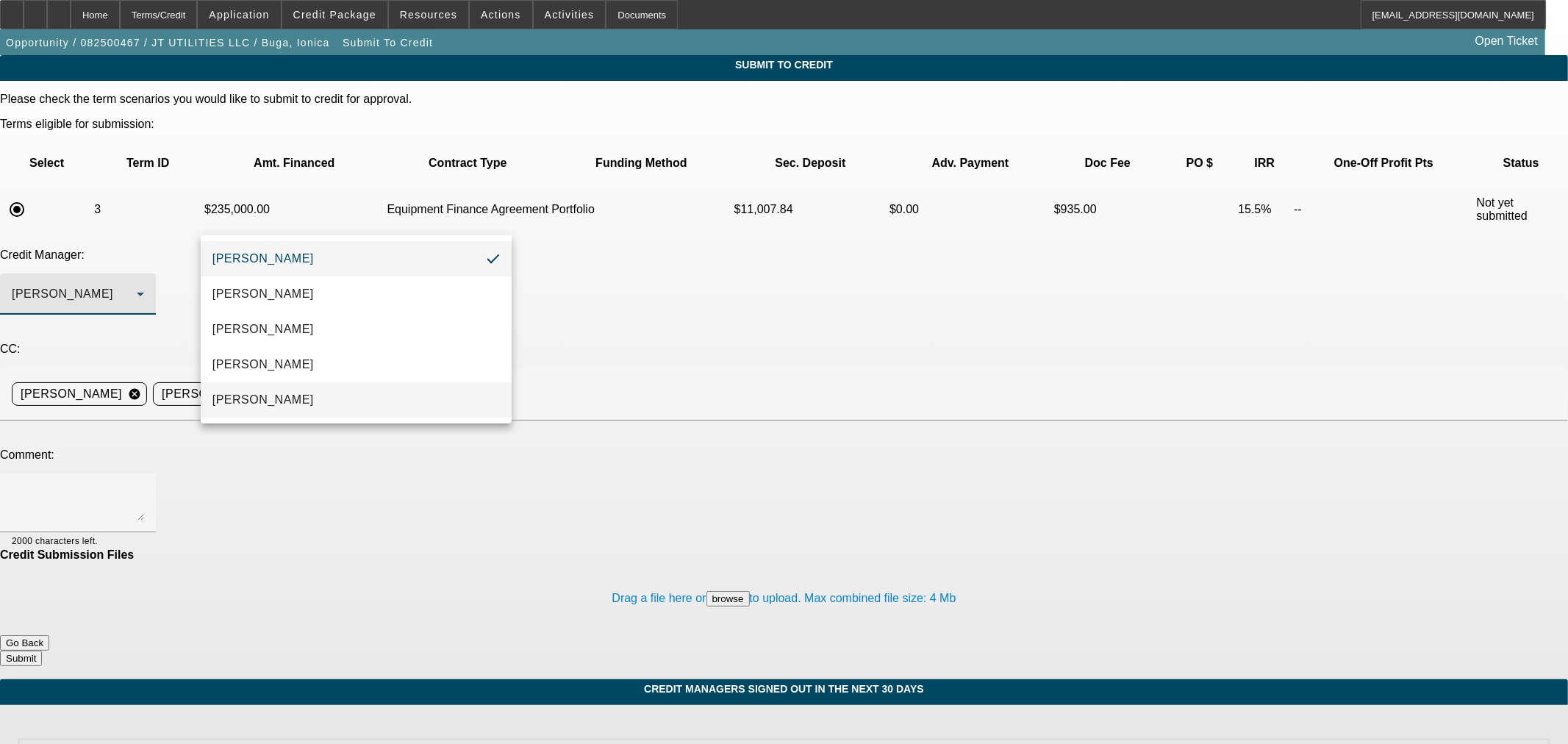
click at [378, 397] on mat-option "[PERSON_NAME]" at bounding box center [356, 399] width 311 height 35
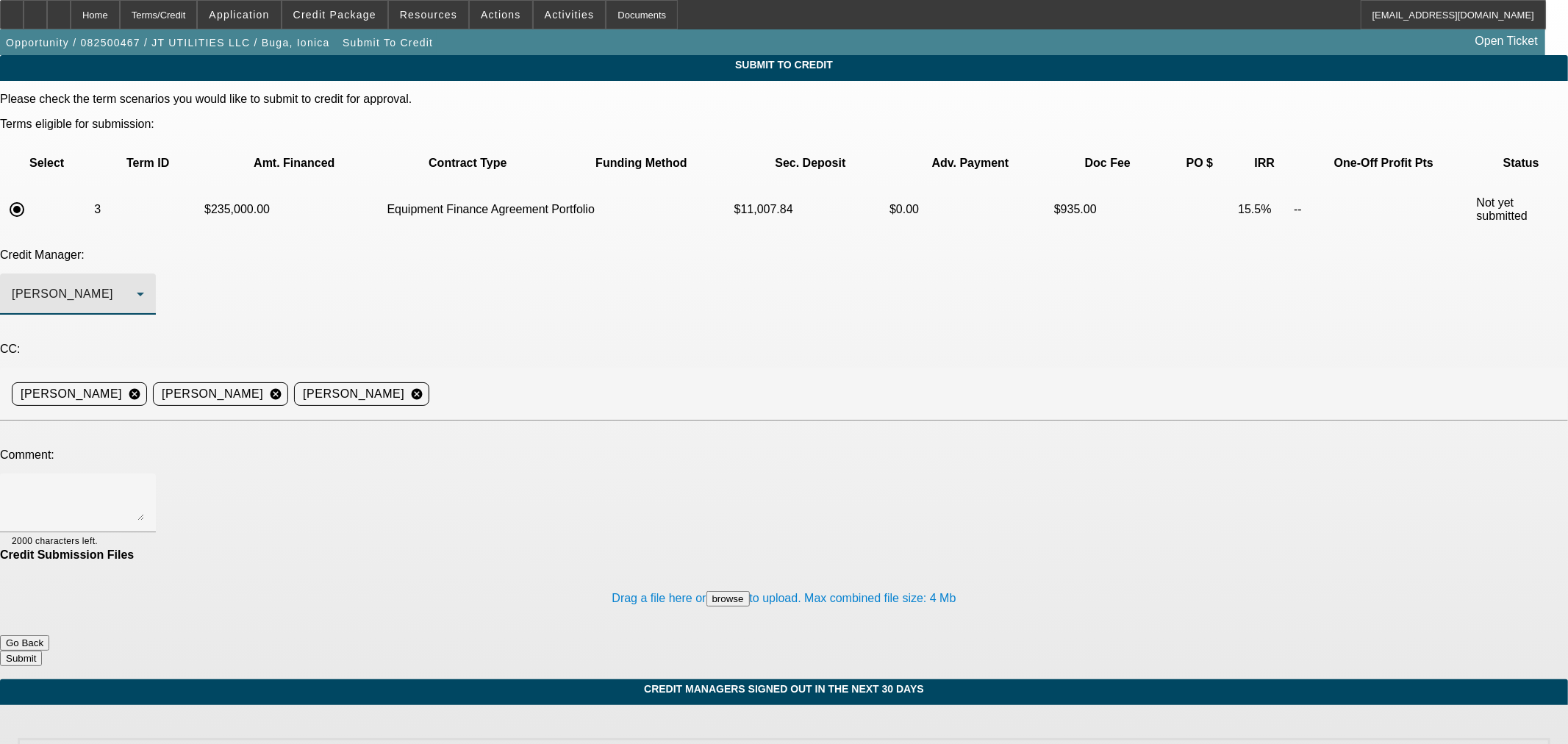
click at [548, 421] on div at bounding box center [784, 429] width 1568 height 16
click at [144, 474] on div at bounding box center [77, 502] width 132 height 58
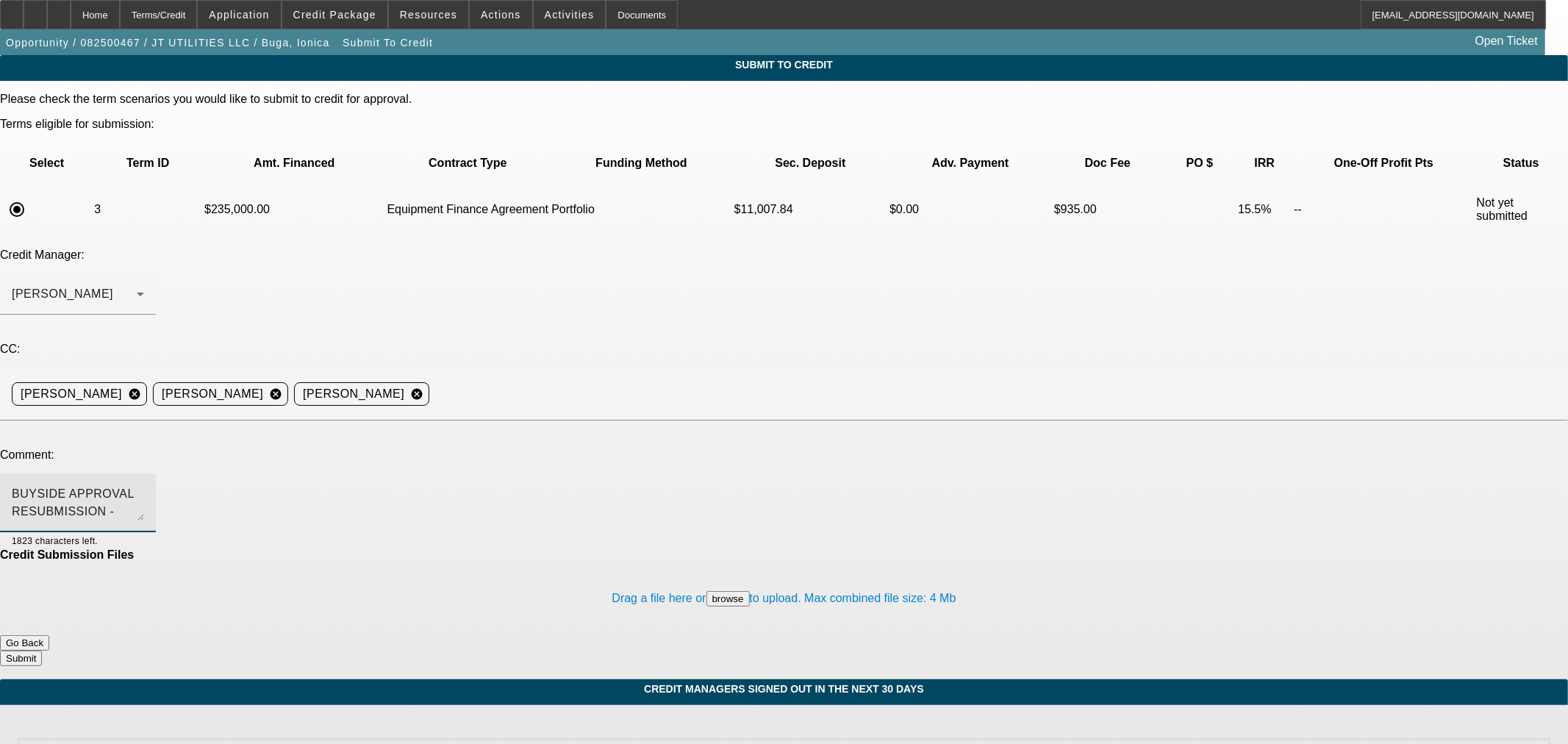
click at [144, 485] on textarea "BUYSIDE APPROVAL RESUBMISSION - Sam, the customer is asking if we can lower the…" at bounding box center [77, 502] width 132 height 35
drag, startPoint x: 523, startPoint y: 355, endPoint x: 482, endPoint y: 349, distance: 41.4
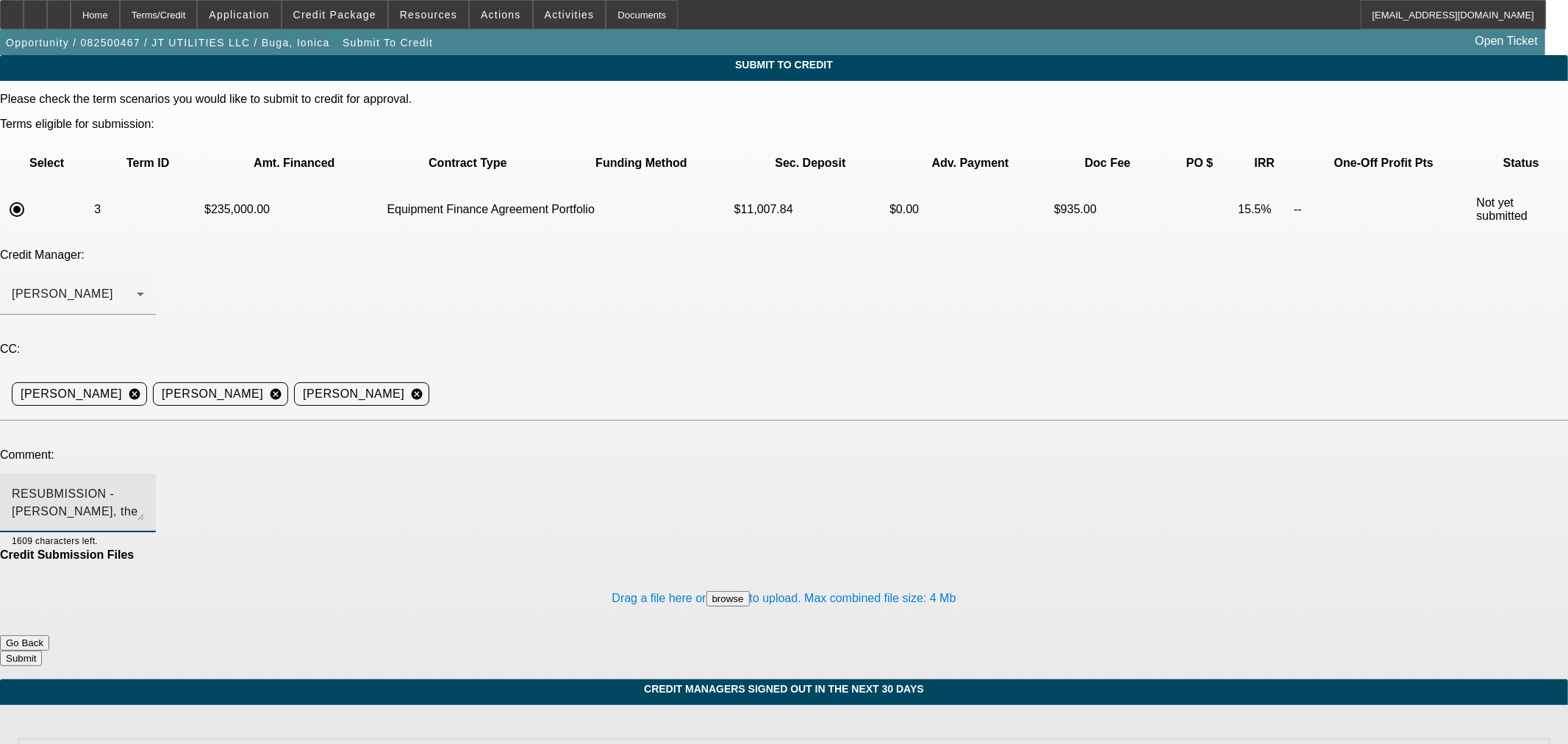
click at [144, 485] on textarea "BUYSIDE APPROVAL RESUBMISSION - Sam, the customer is asking if we can lower the…" at bounding box center [77, 502] width 132 height 35
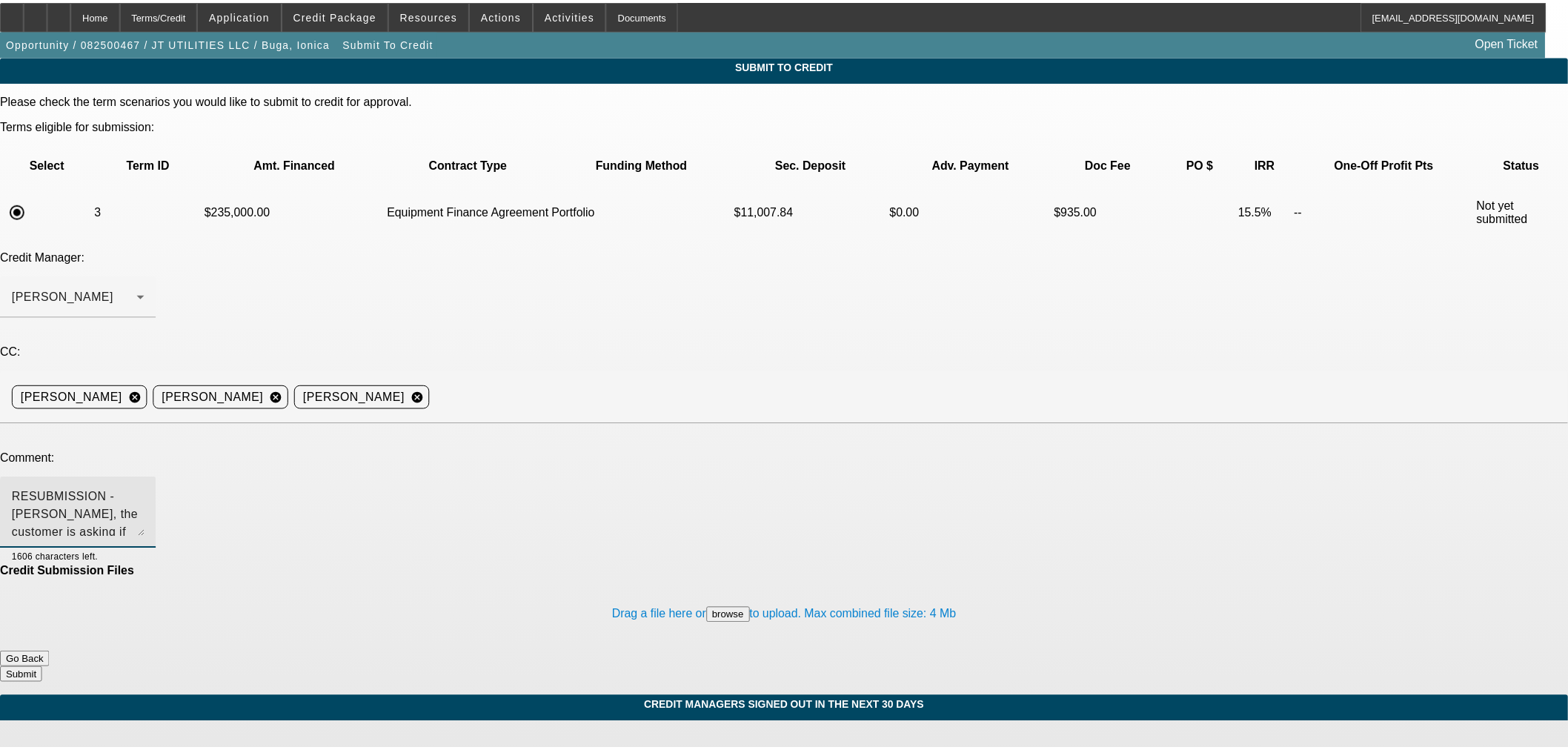
scroll to position [0, 0]
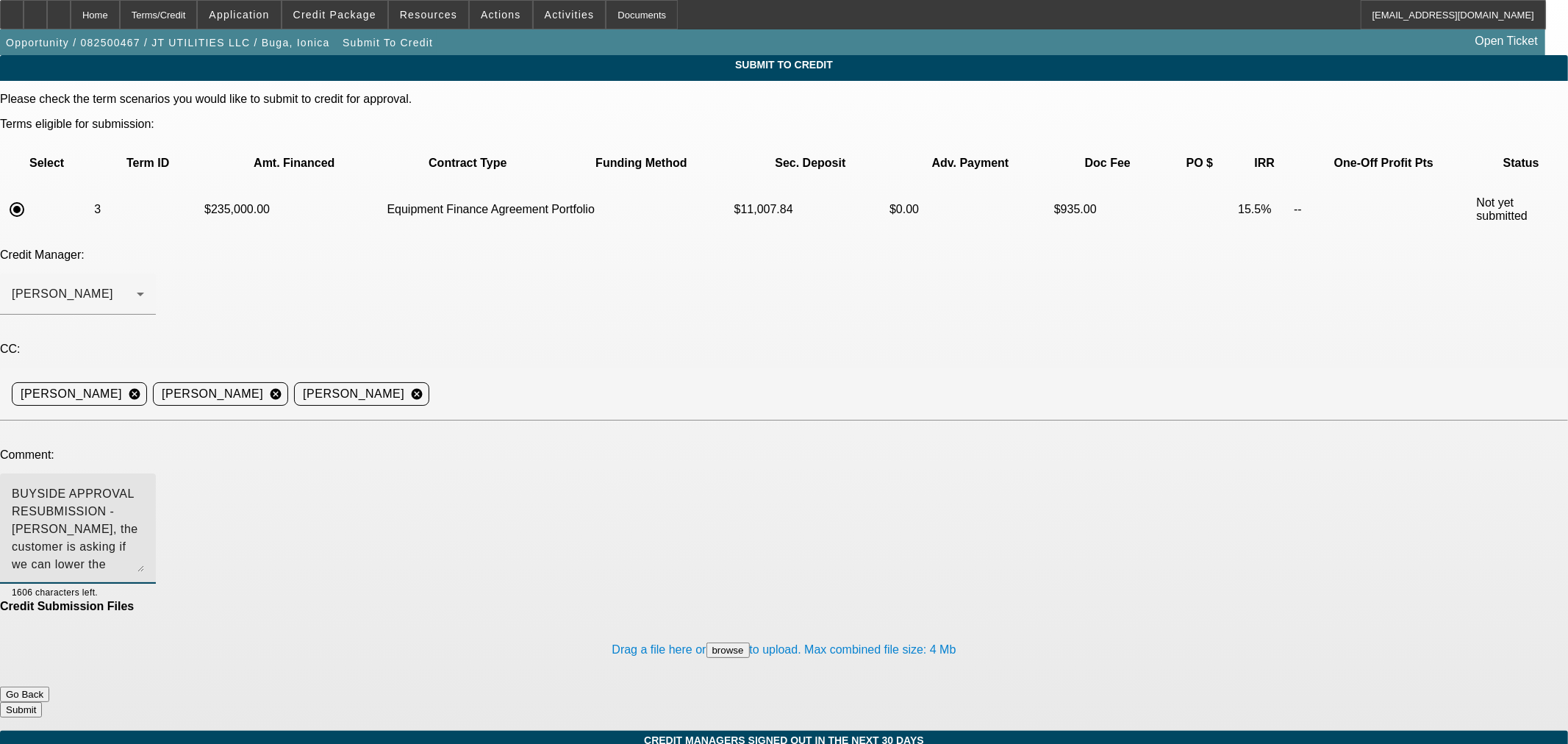
drag, startPoint x: 994, startPoint y: 364, endPoint x: 988, endPoint y: 416, distance: 52.3
click at [144, 485] on textarea "BUYSIDE APPROVAL RESUBMISSION - Sam, the customer is asking if we can lower the…" at bounding box center [77, 528] width 132 height 86
type textarea "BUYSIDE APPROVAL RESUBMISSION - Sam, the customer is asking if we can lower the…"
click at [42, 702] on button "Submit" at bounding box center [21, 709] width 42 height 15
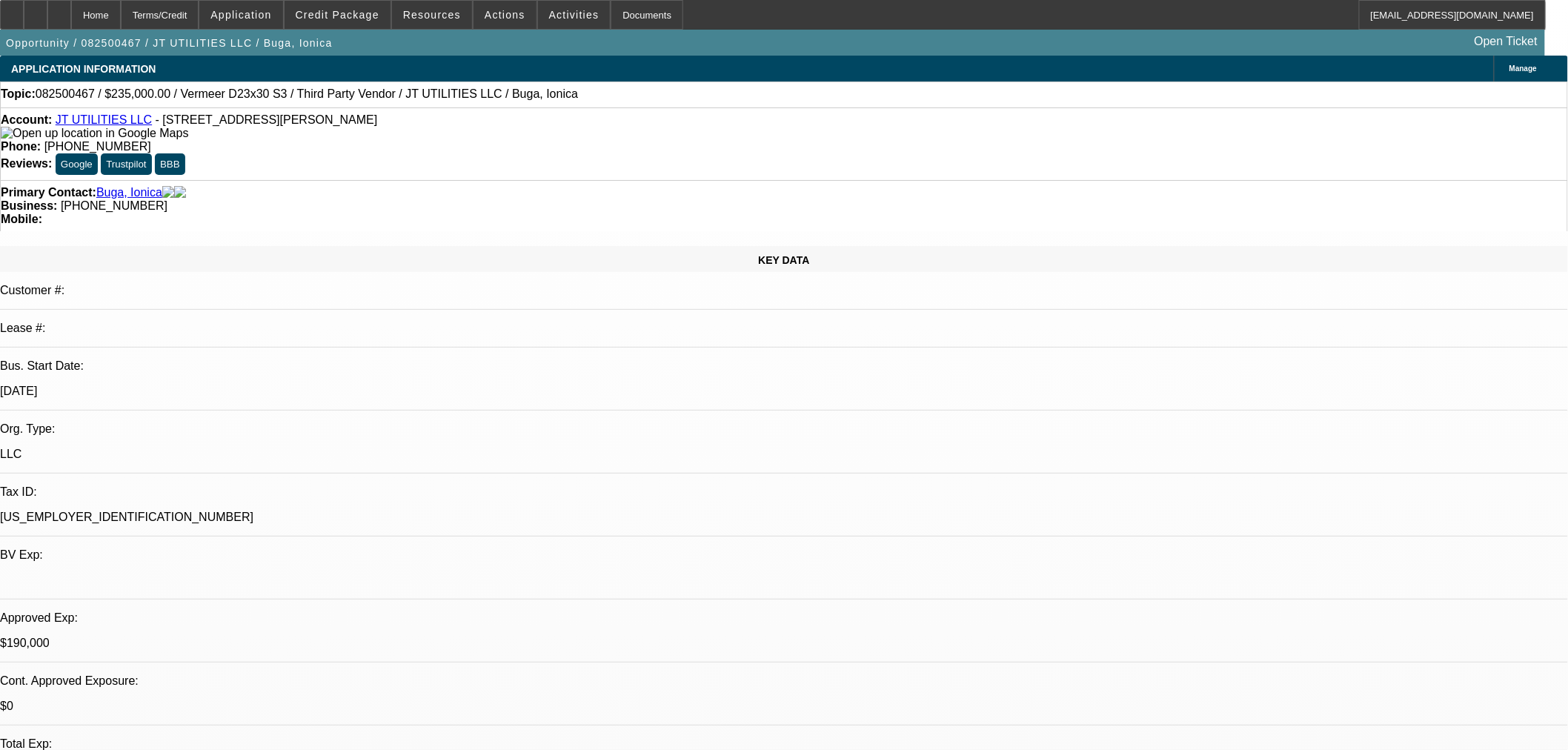
select select "0"
select select "2"
select select "0"
select select "6"
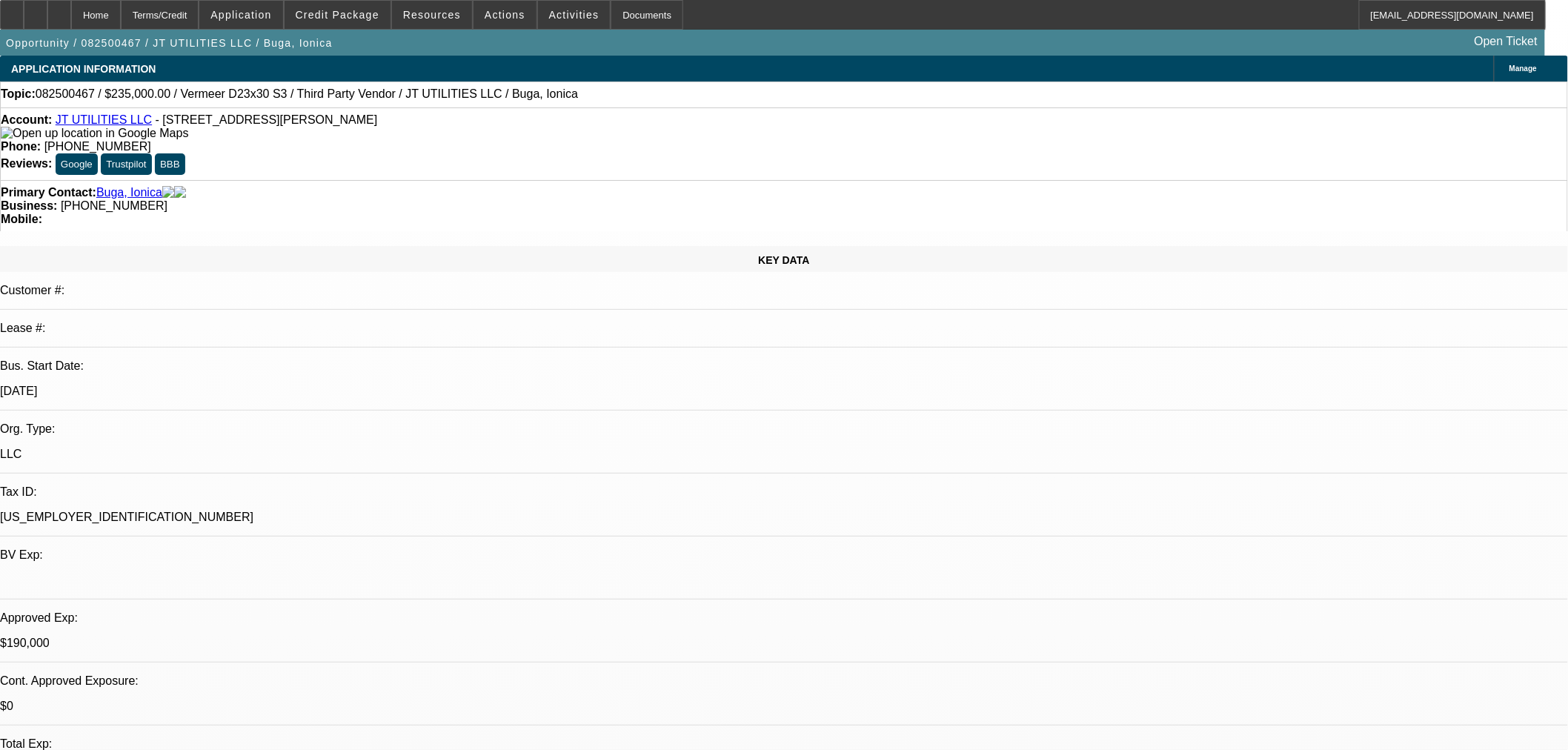
select select "0"
select select "2"
select select "0"
select select "6"
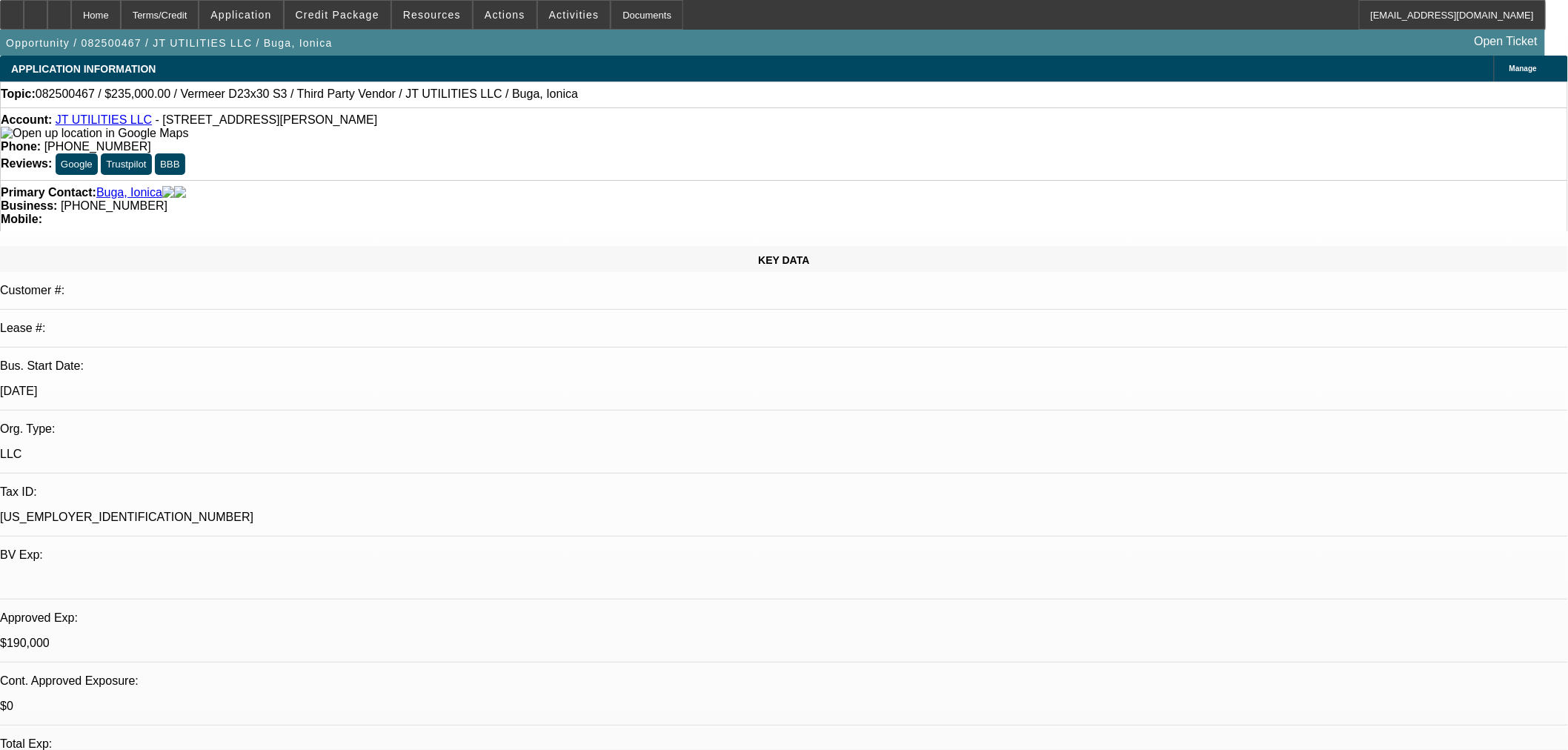
select select "0"
select select "2"
select select "0"
select select "6"
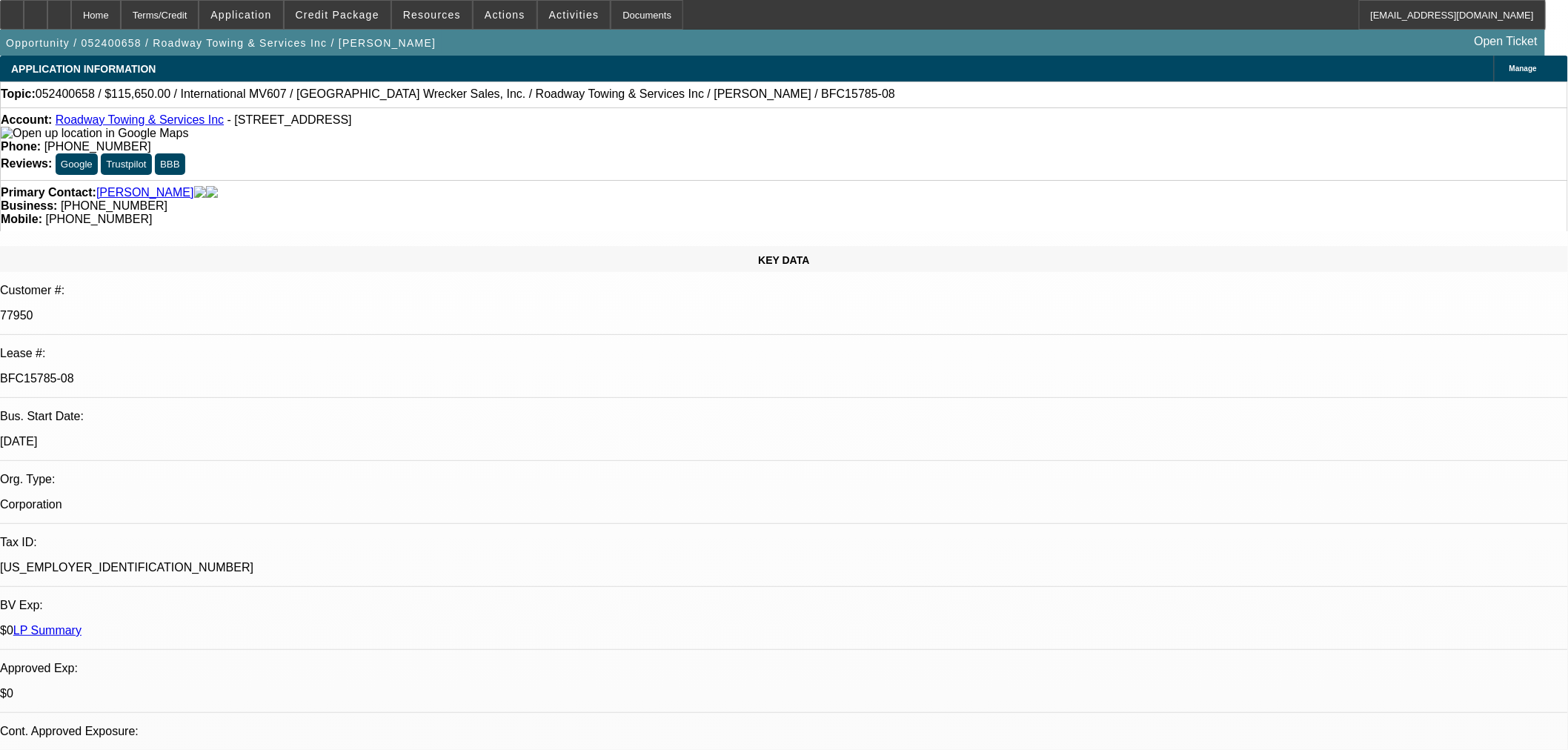
select select "0"
select select "6"
select select "0"
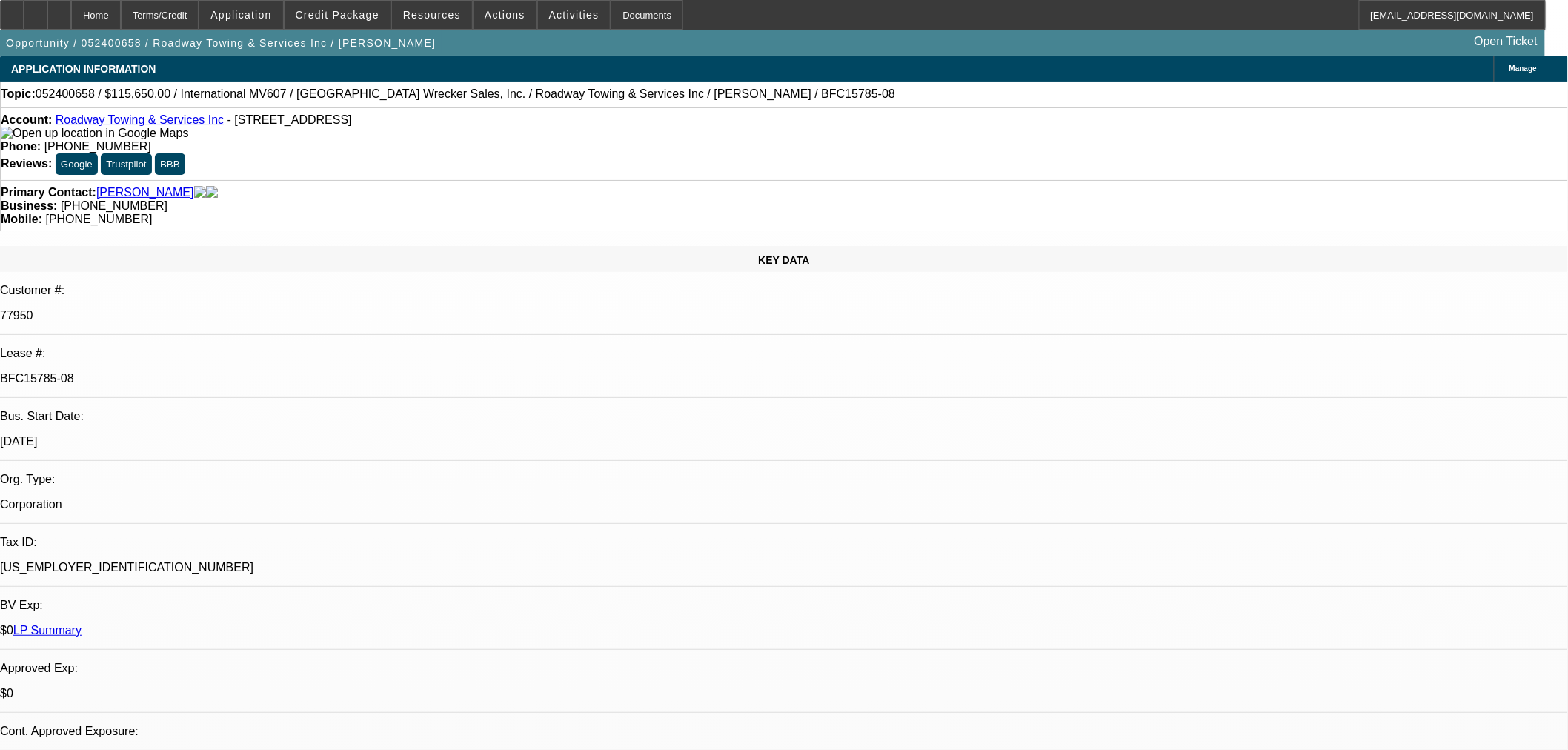
select select "0"
select select "6"
select select "0"
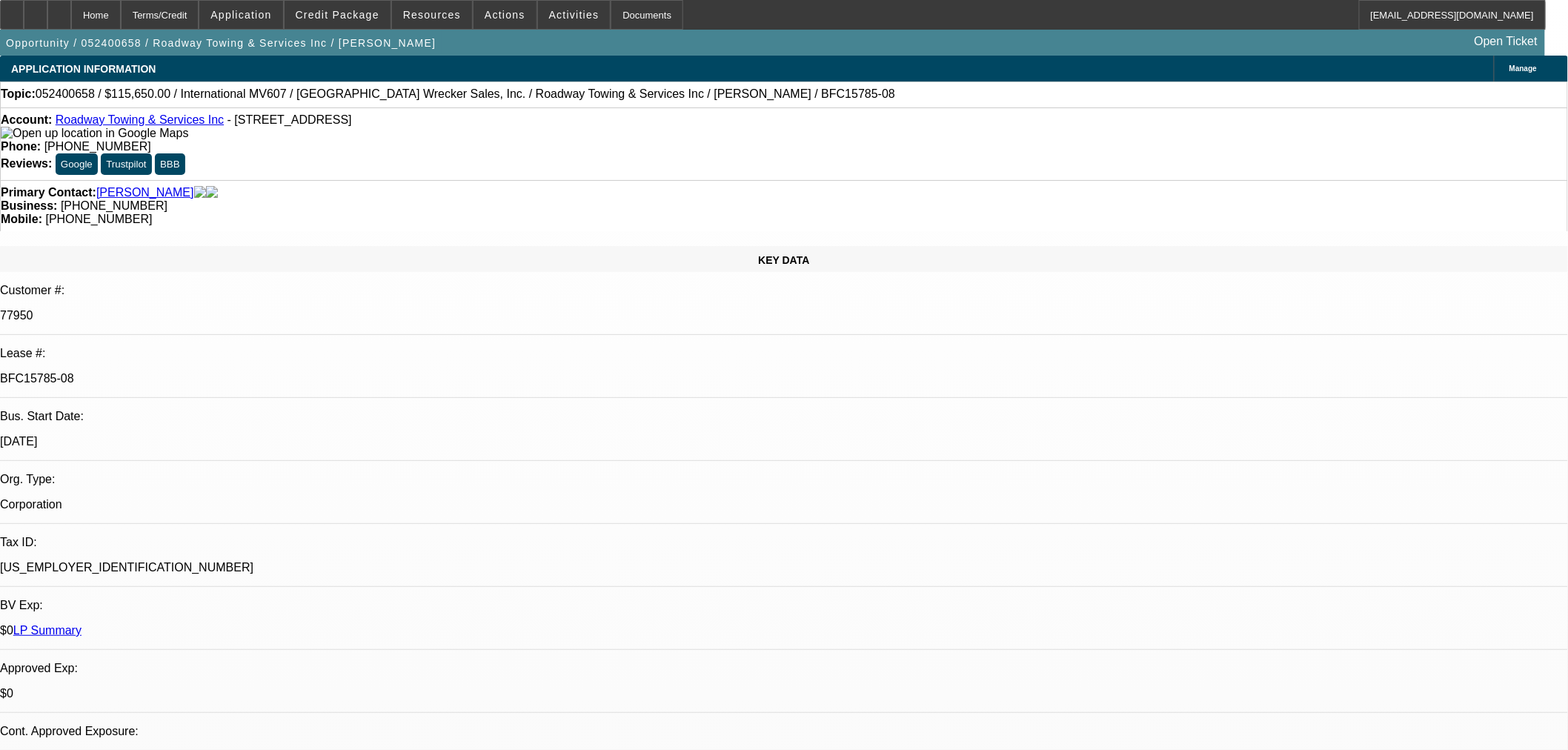
select select "0"
select select "6"
select select "0"
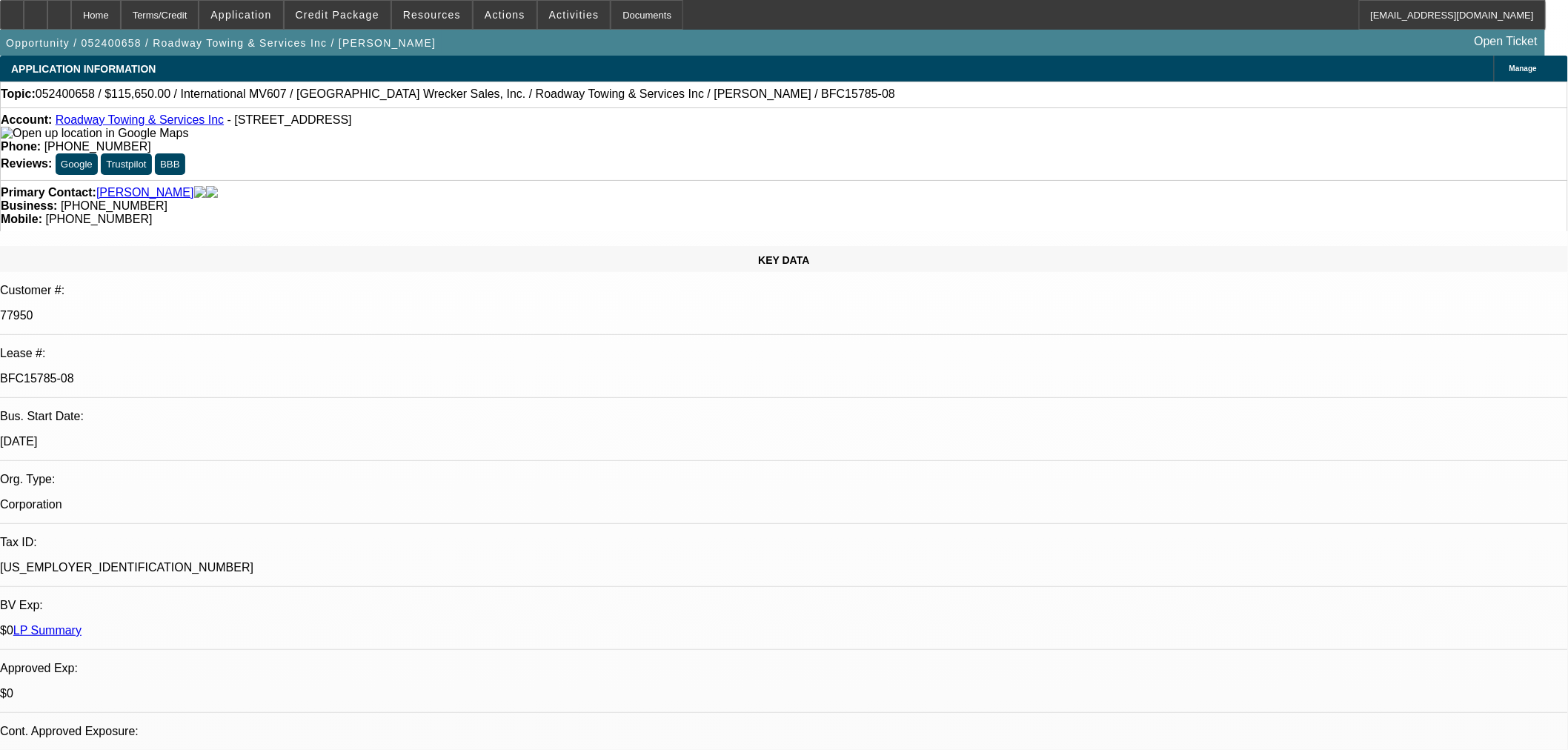
select select "6"
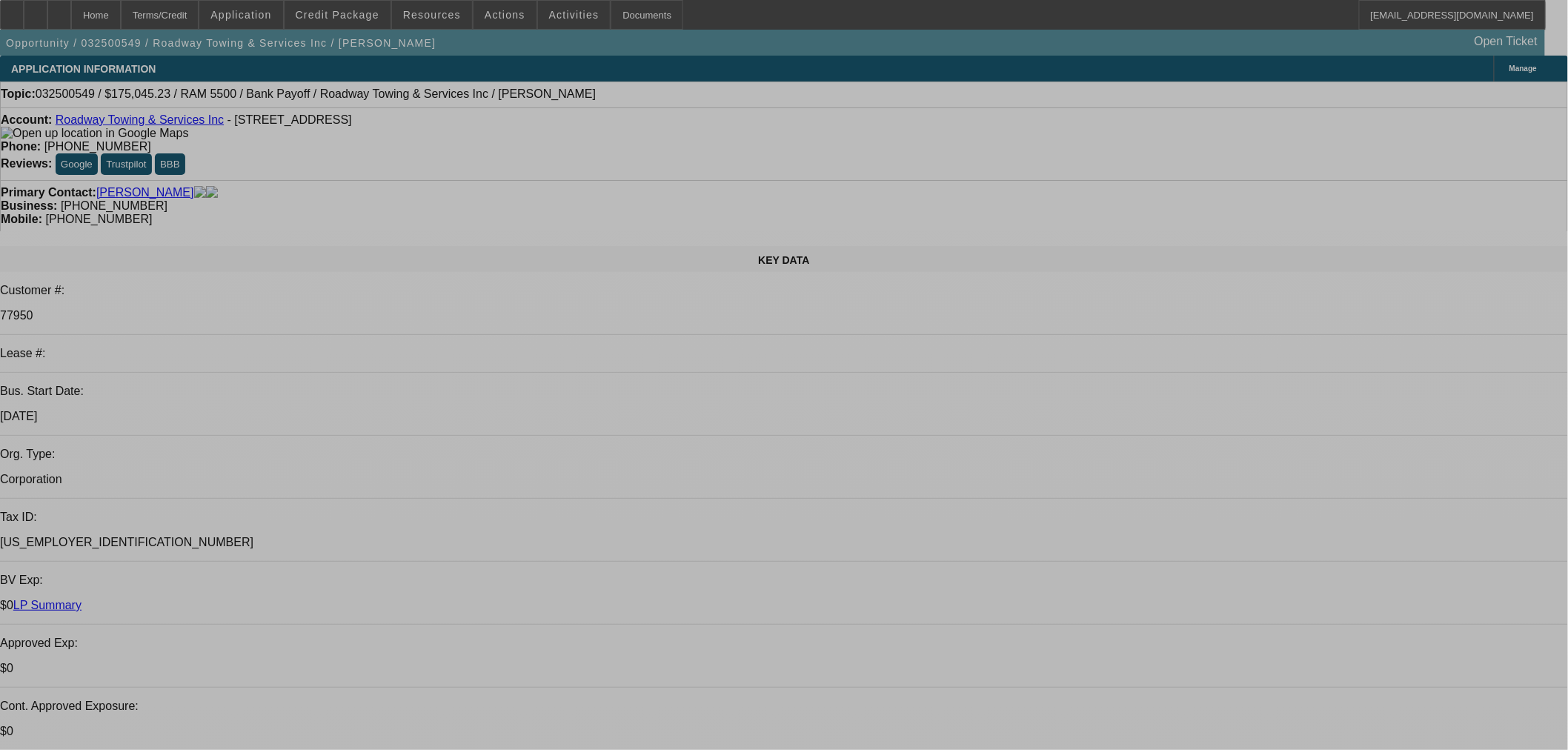
select select "0.1"
select select "0"
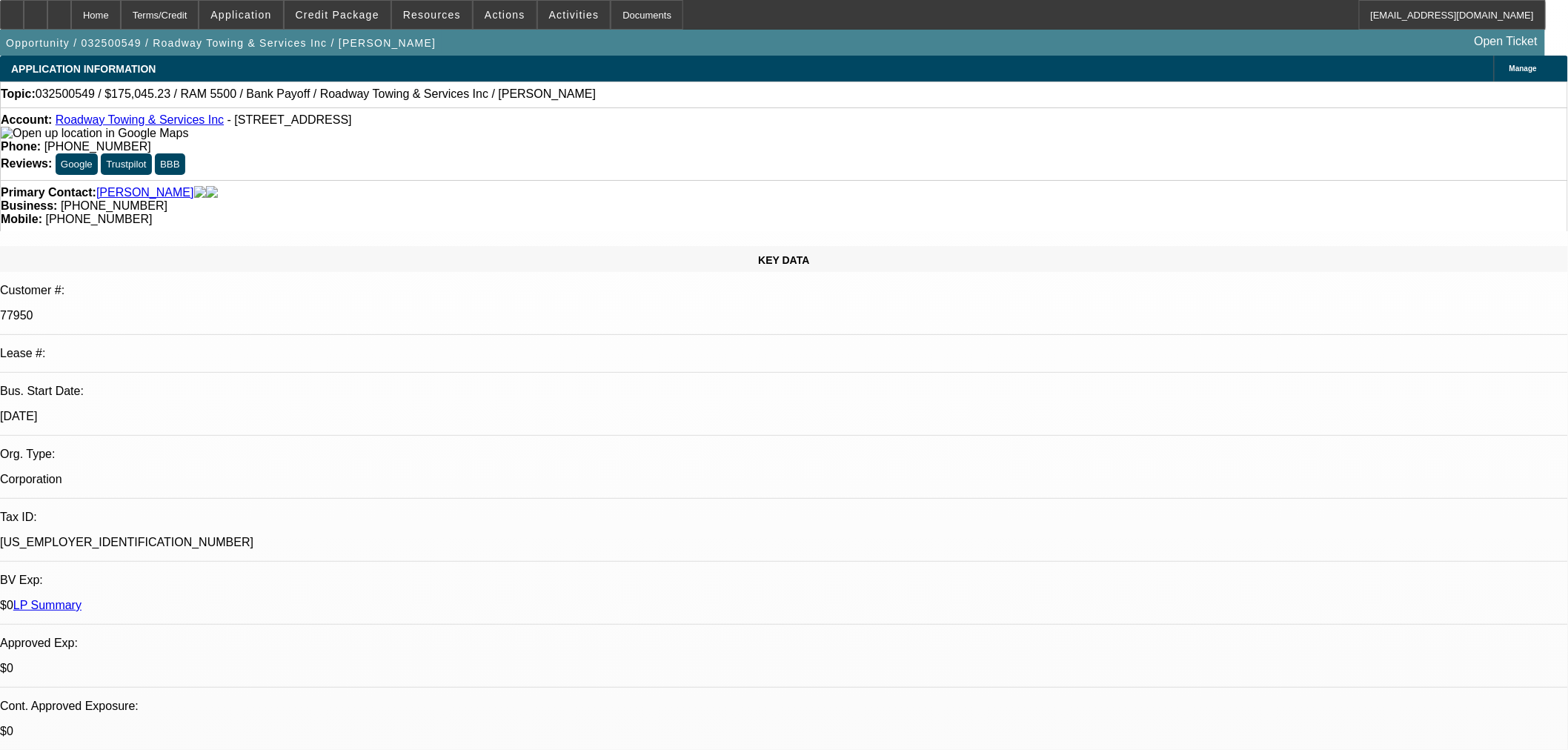
select select "0"
select select "6"
select select "0.1"
select select "0"
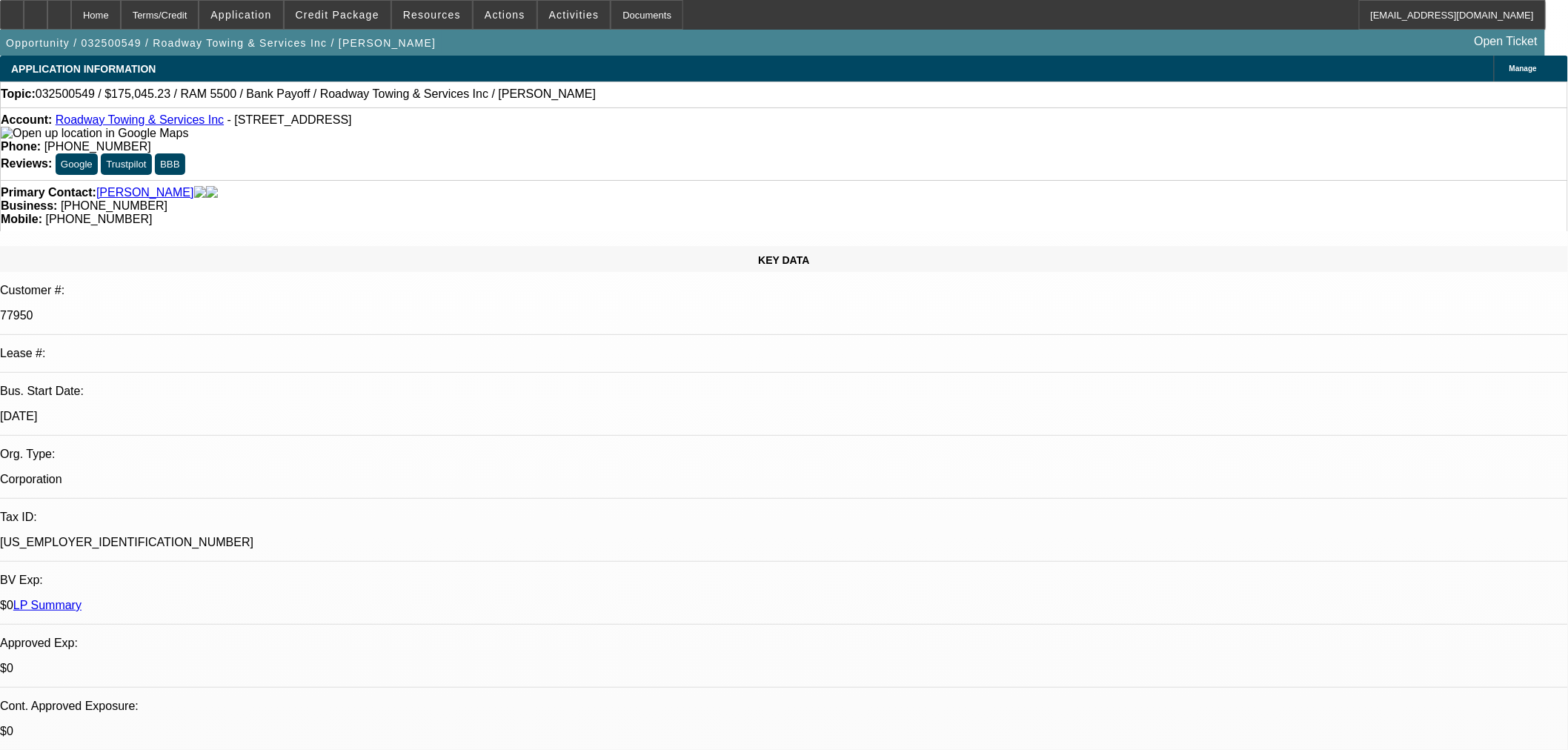
select select "6"
select select "0.1"
select select "0"
select select "2"
select select "0"
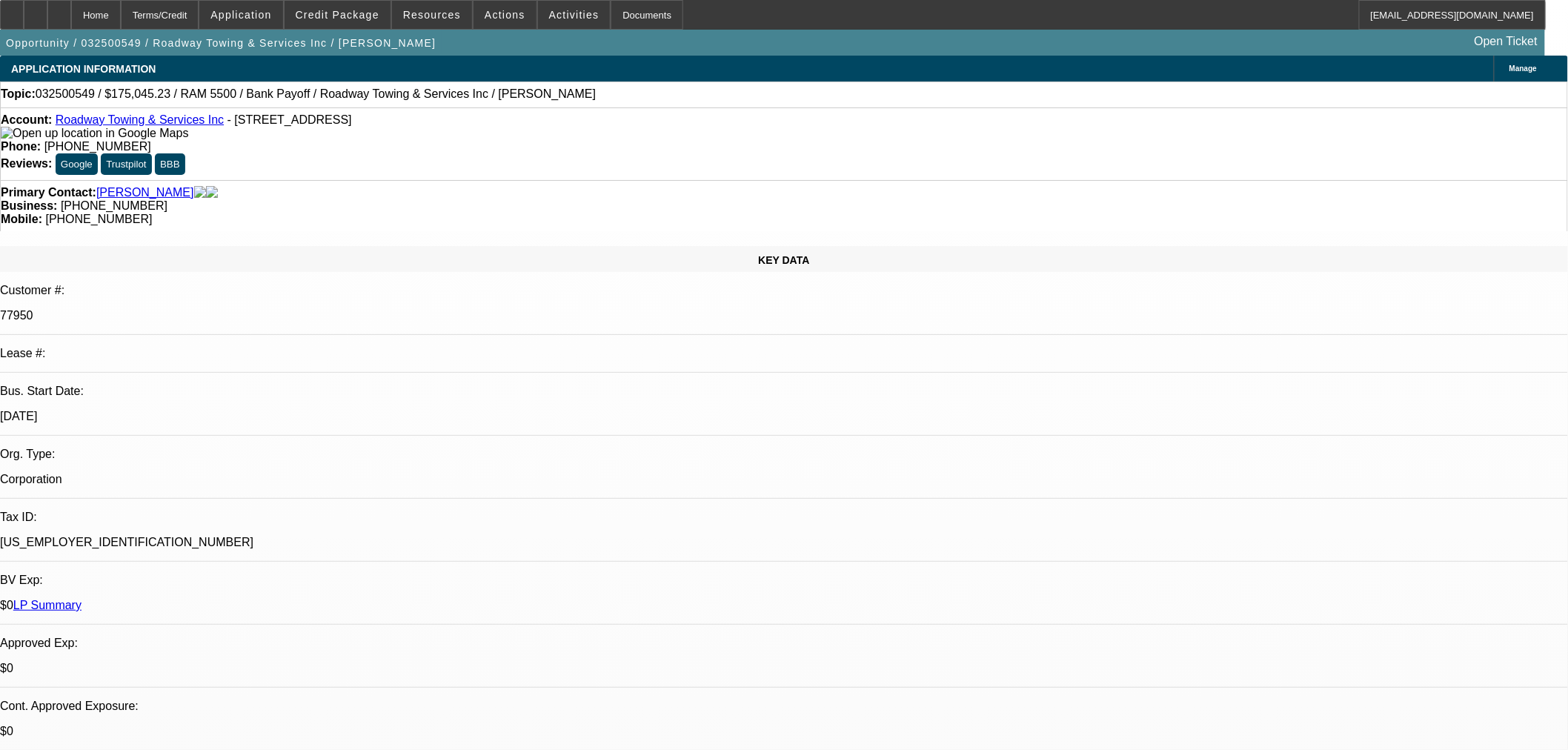
select select "6"
select select "0.1"
select select "0"
select select "2"
select select "0"
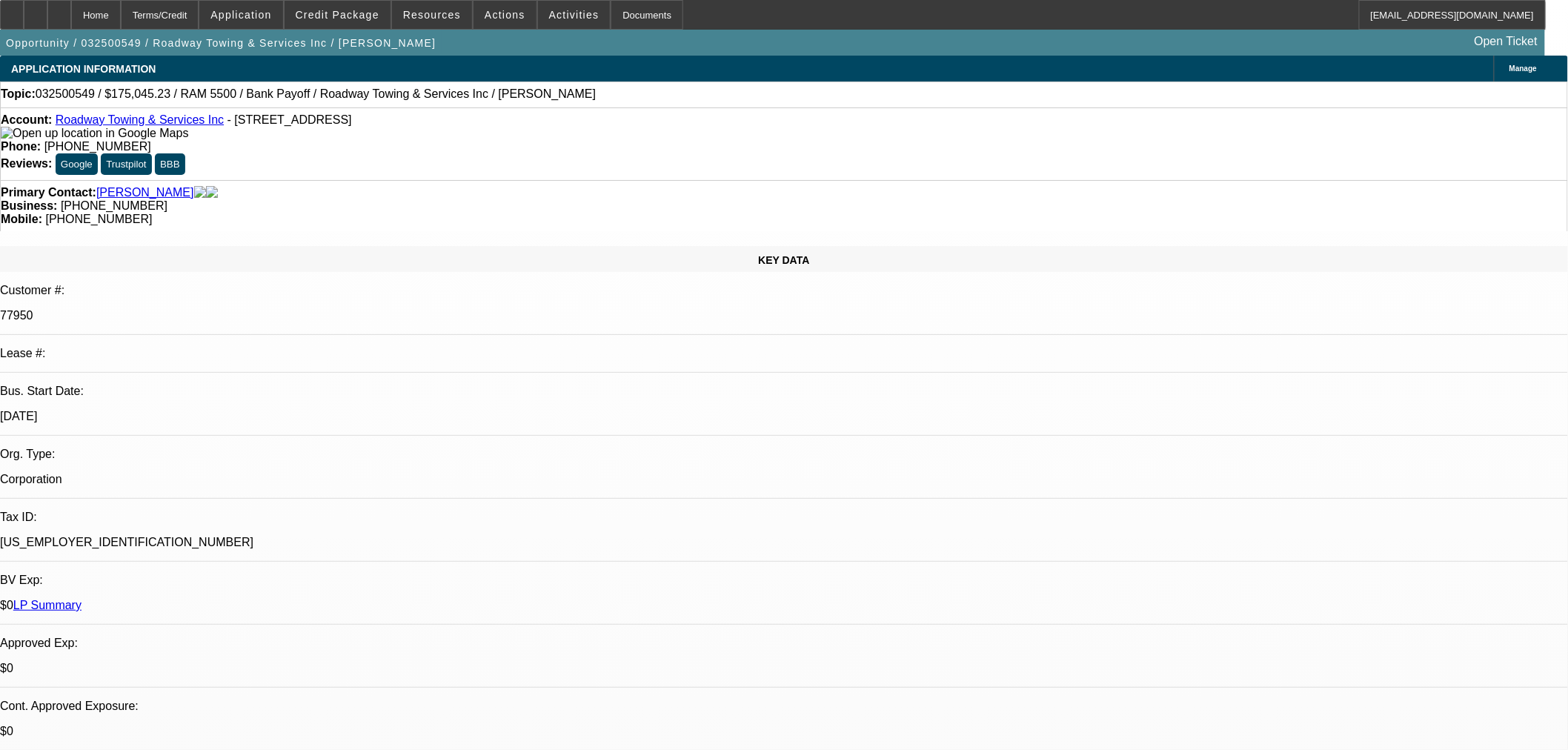
select select "6"
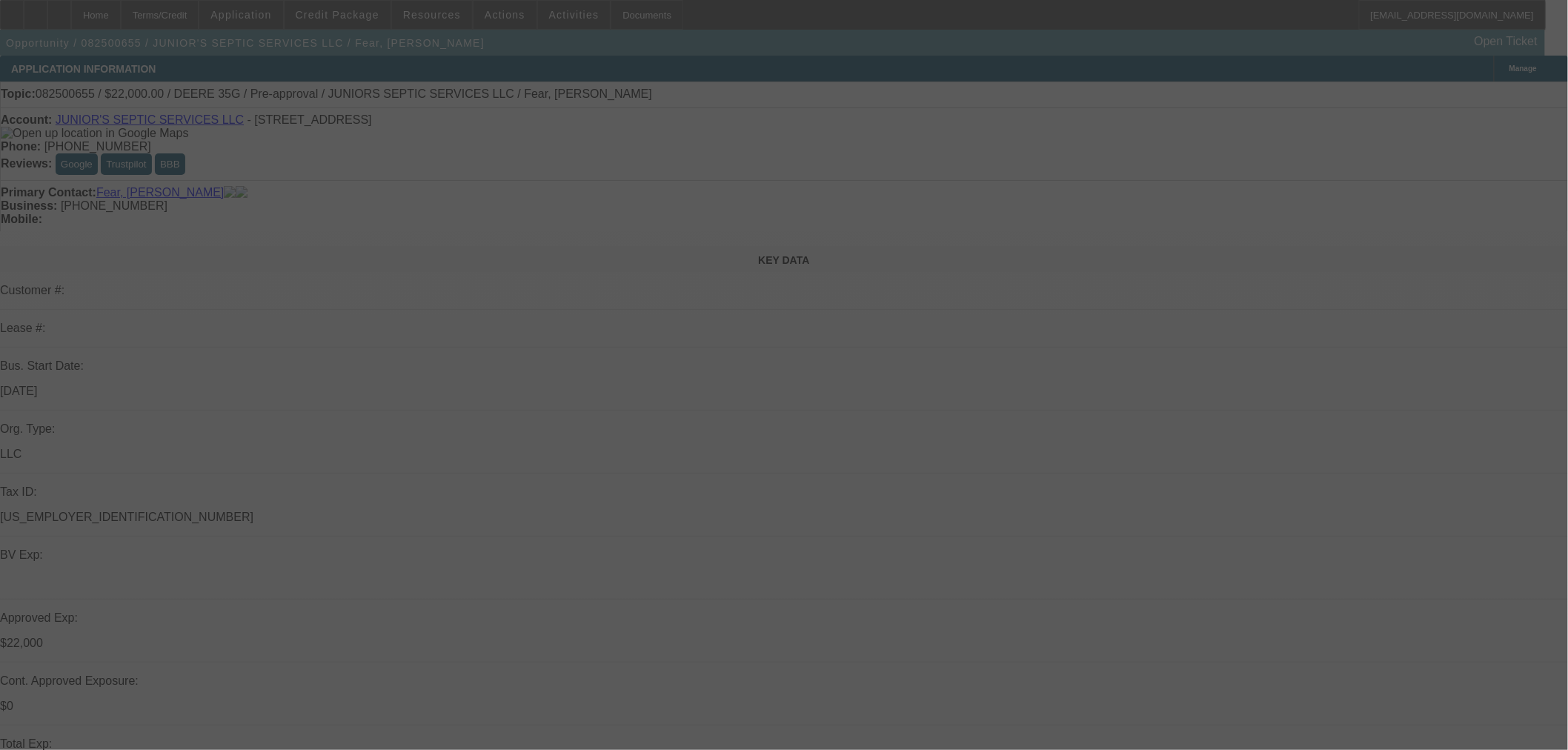
select select "0"
select select "2"
select select "0"
select select "6"
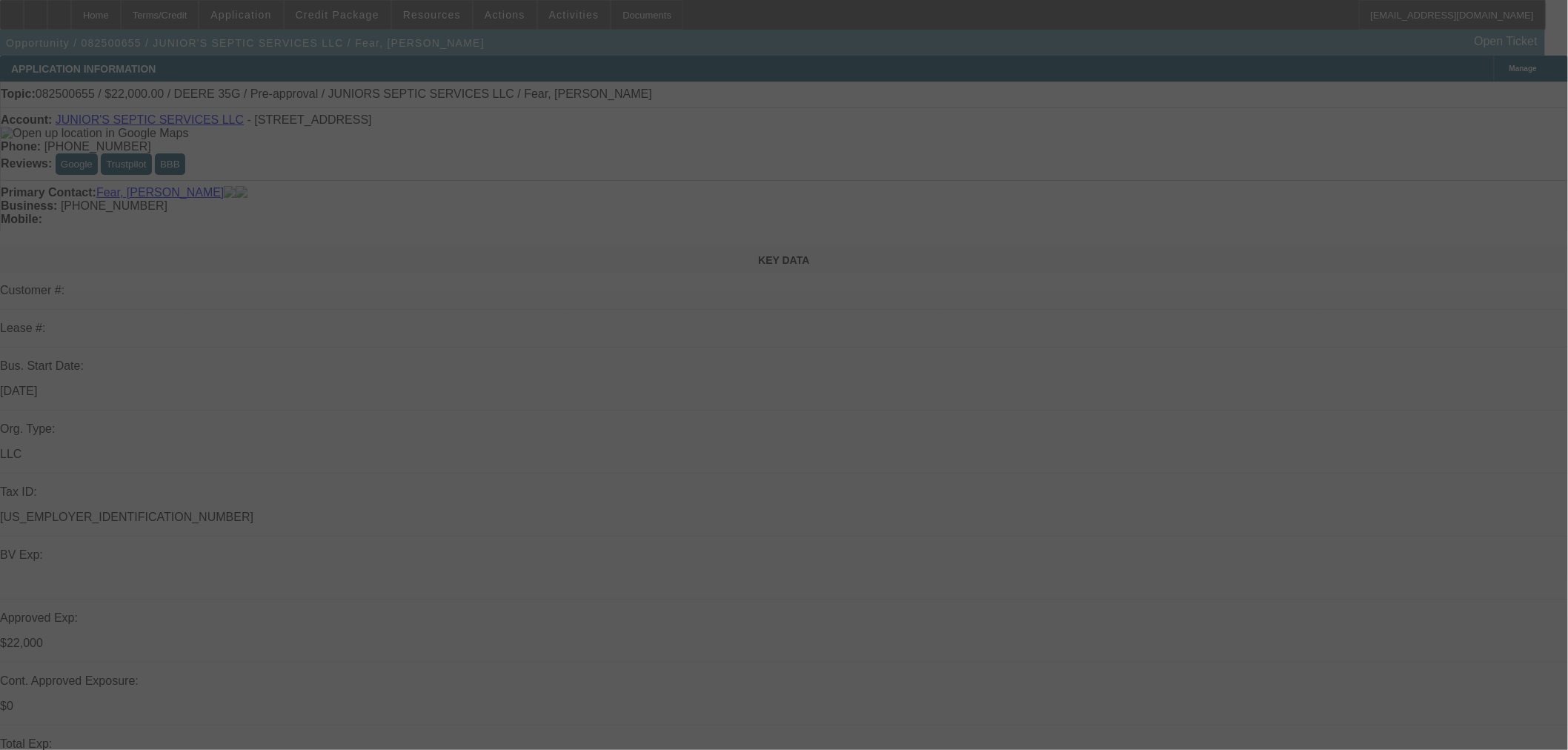
select select "2"
select select "0"
select select "6"
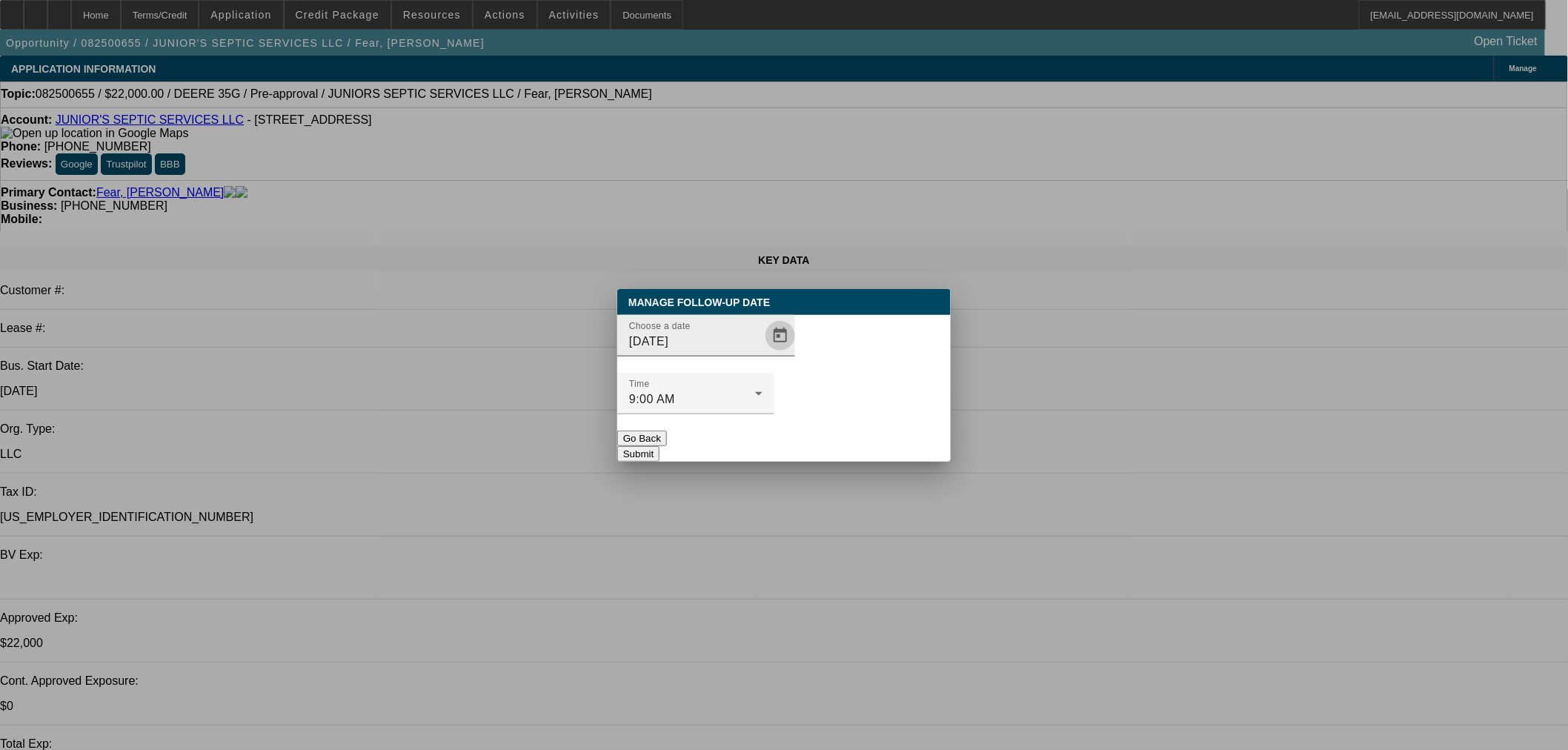
click at [763, 353] on span "Open calendar" at bounding box center [780, 335] width 35 height 35
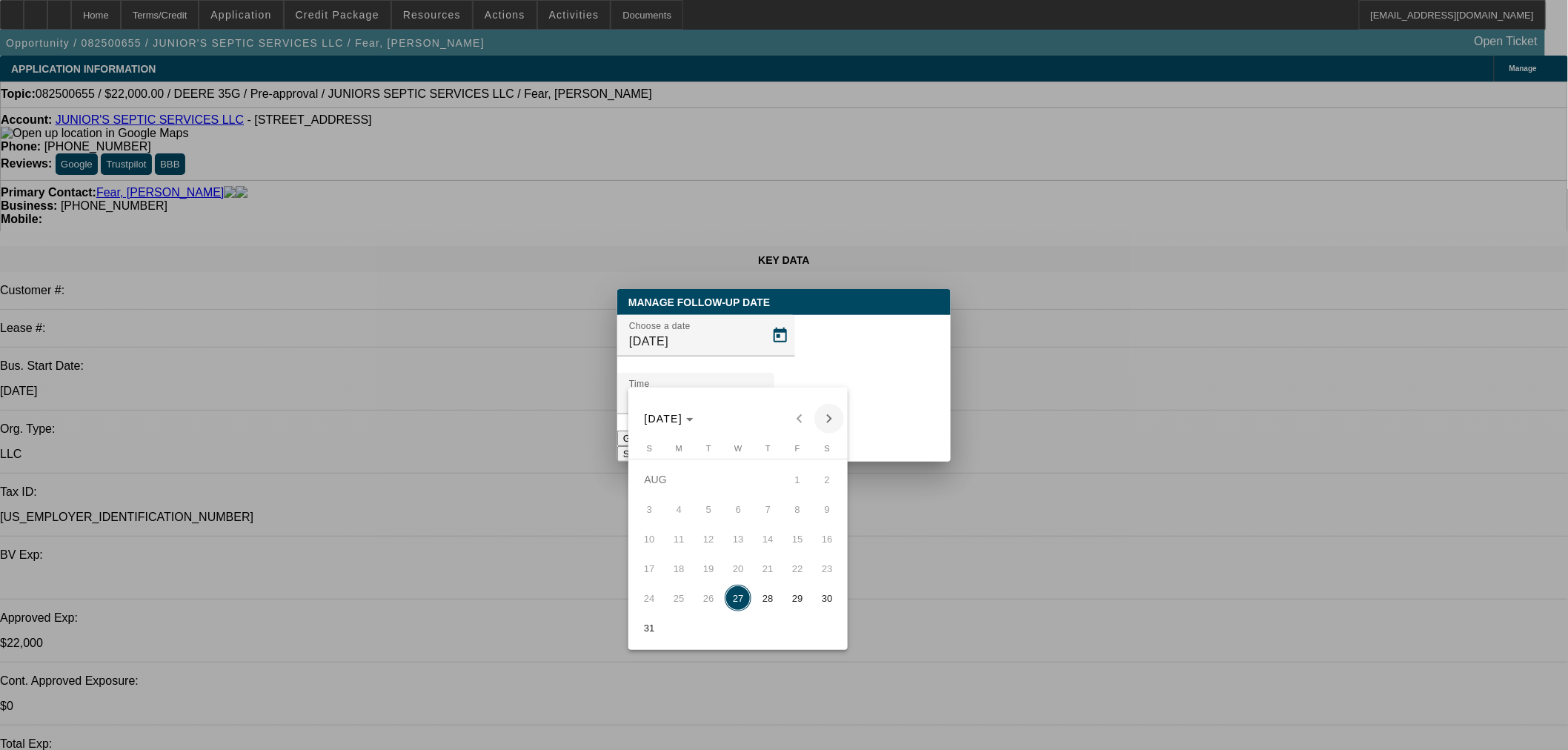
click at [825, 417] on span "Next month" at bounding box center [829, 418] width 30 height 30
click at [742, 515] on span "3" at bounding box center [738, 508] width 26 height 26
type input "9/3/2025"
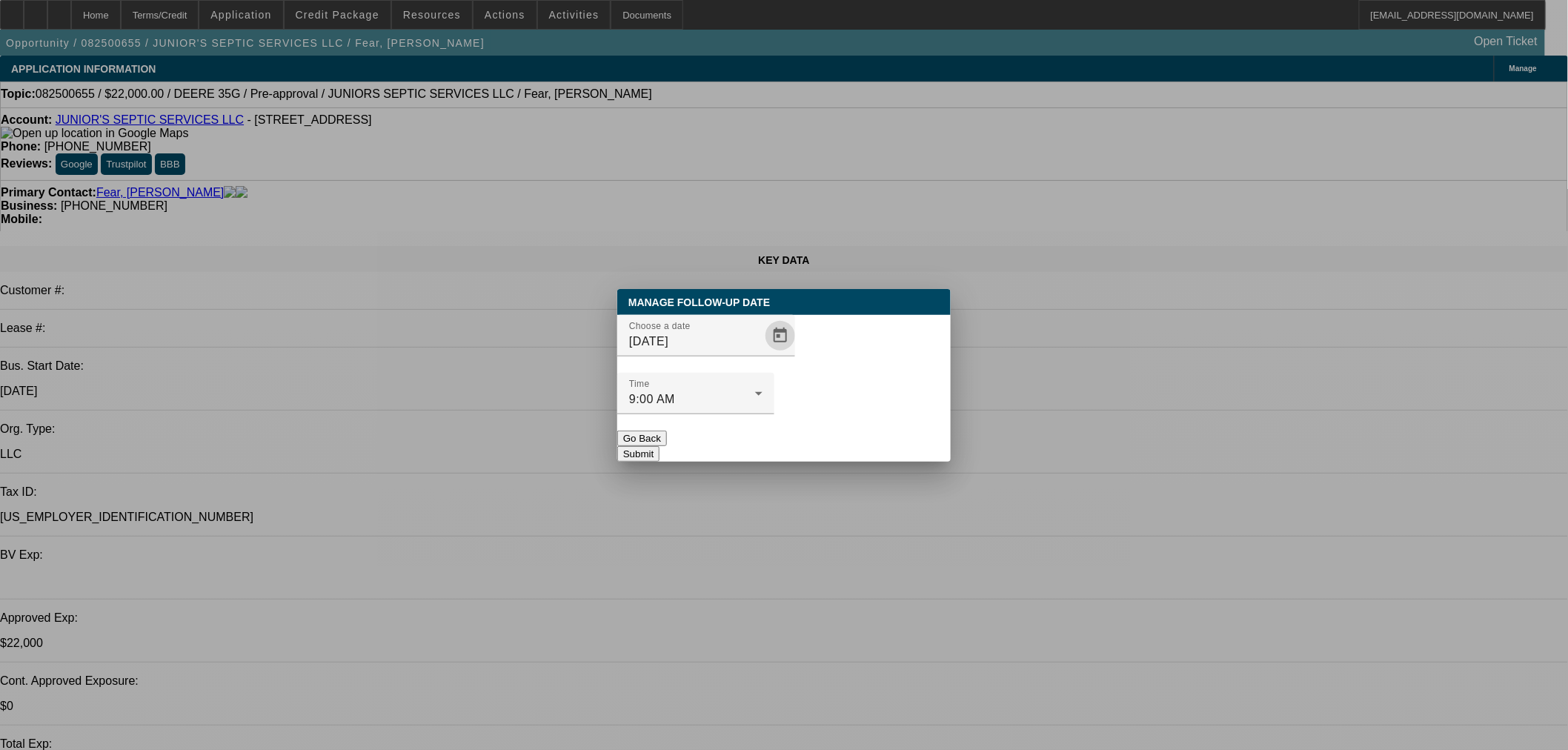
click at [660, 446] on button "Submit" at bounding box center [638, 453] width 43 height 15
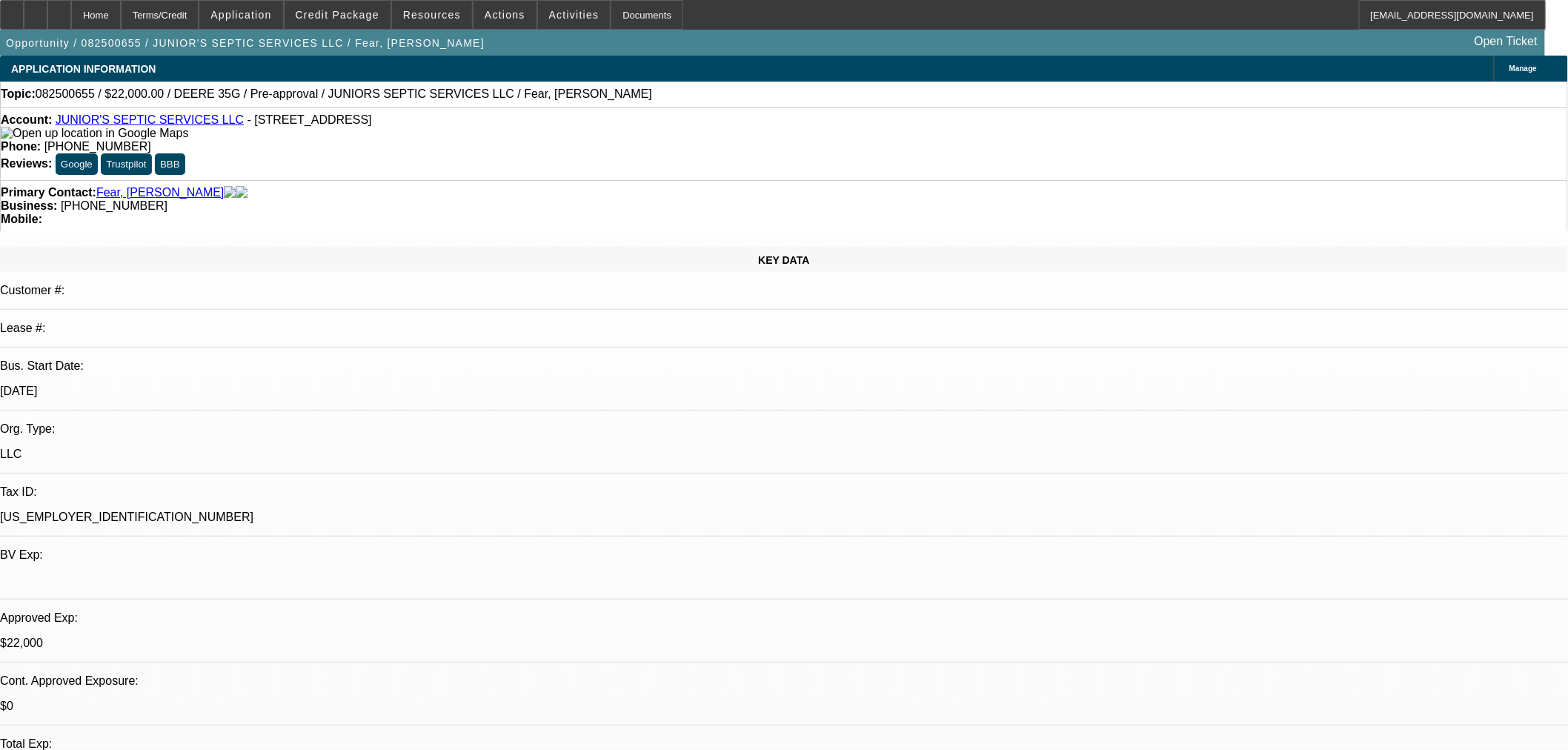
radio input "true"
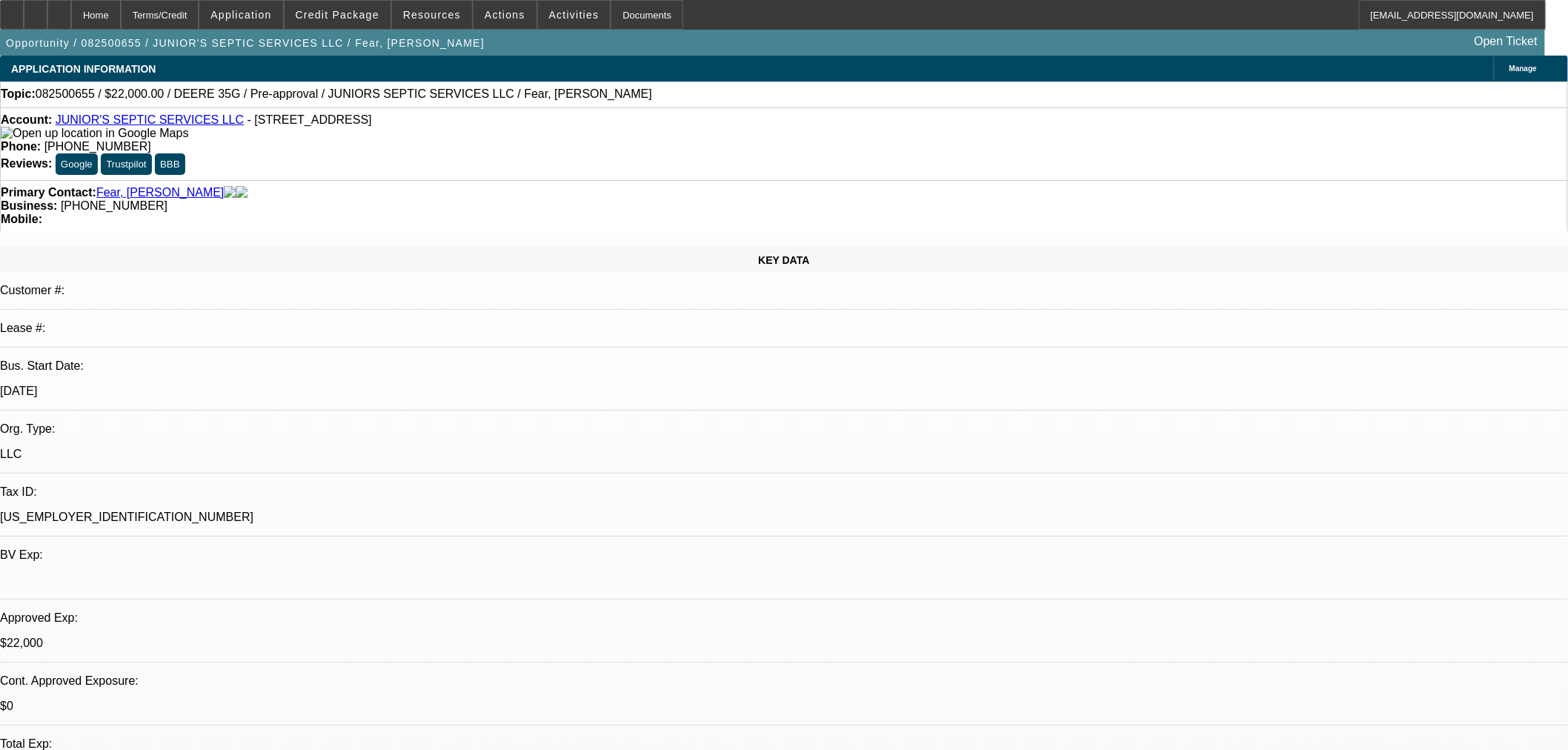
type textarea "SE to Dak. FU in 1 week."
radio input "true"
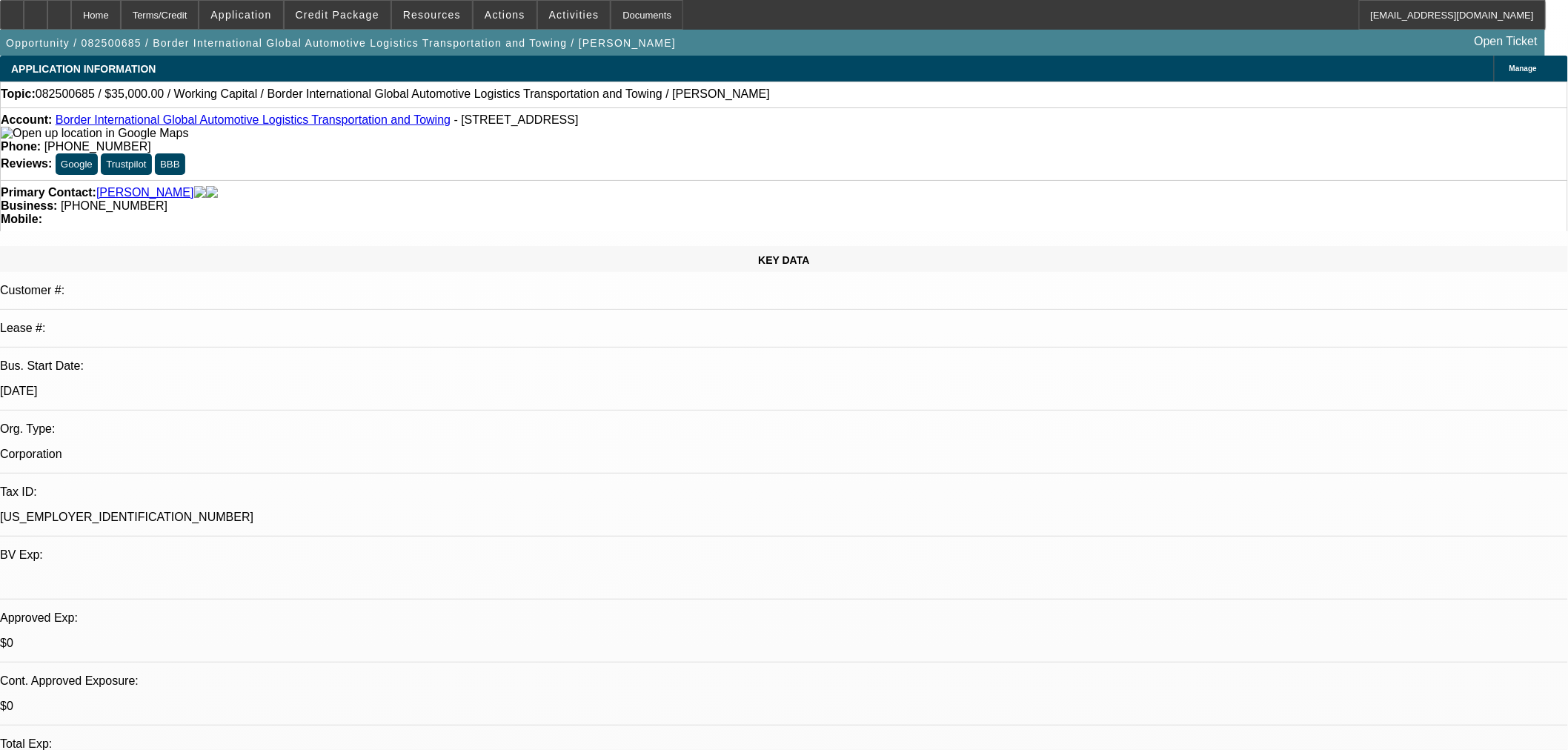
select select "0"
select select "2"
select select "0"
select select "6"
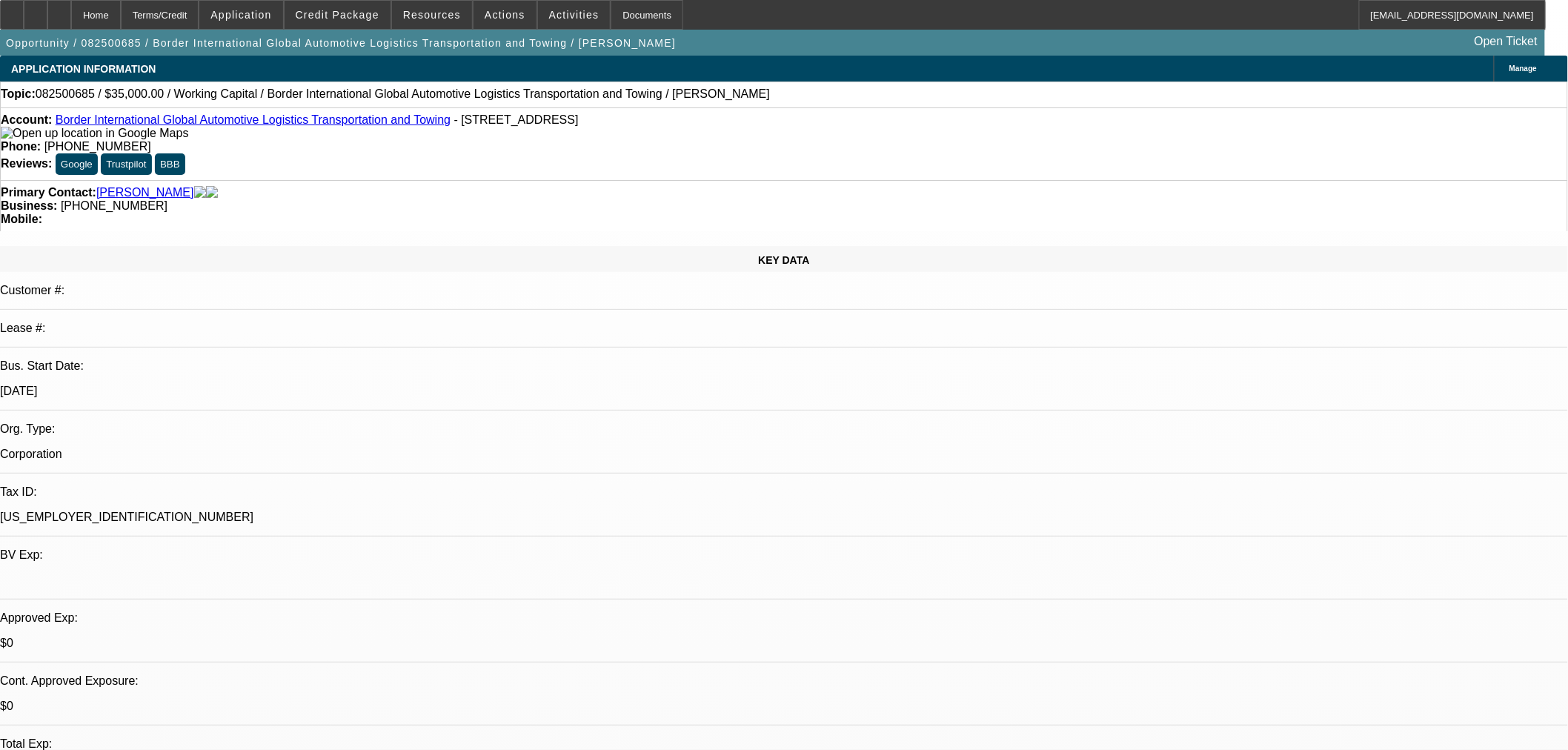
select select "0"
select select "2"
select select "0"
select select "6"
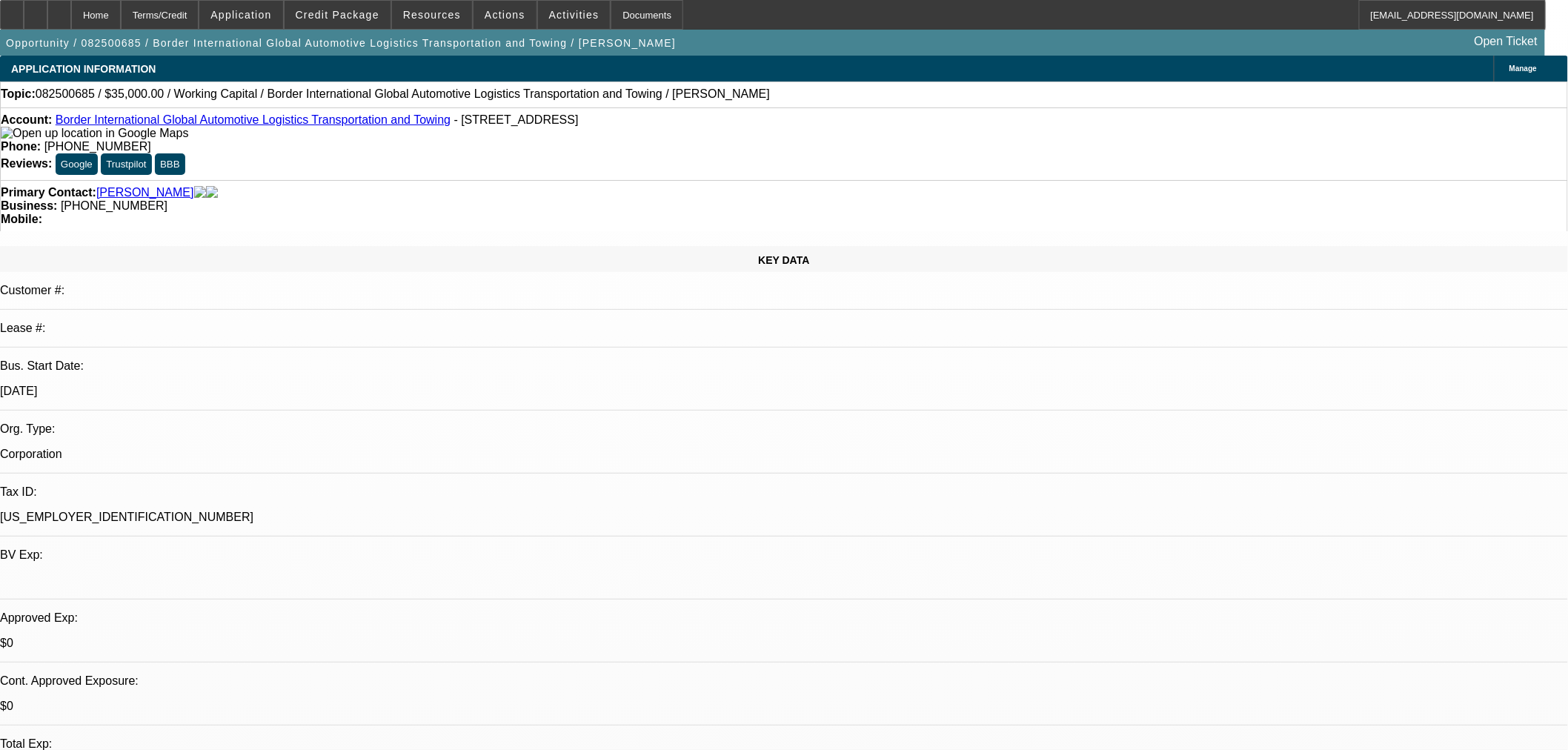
click at [189, 122] on link "Border International Global Automotive Logistics Transportation and Towing" at bounding box center [253, 120] width 395 height 13
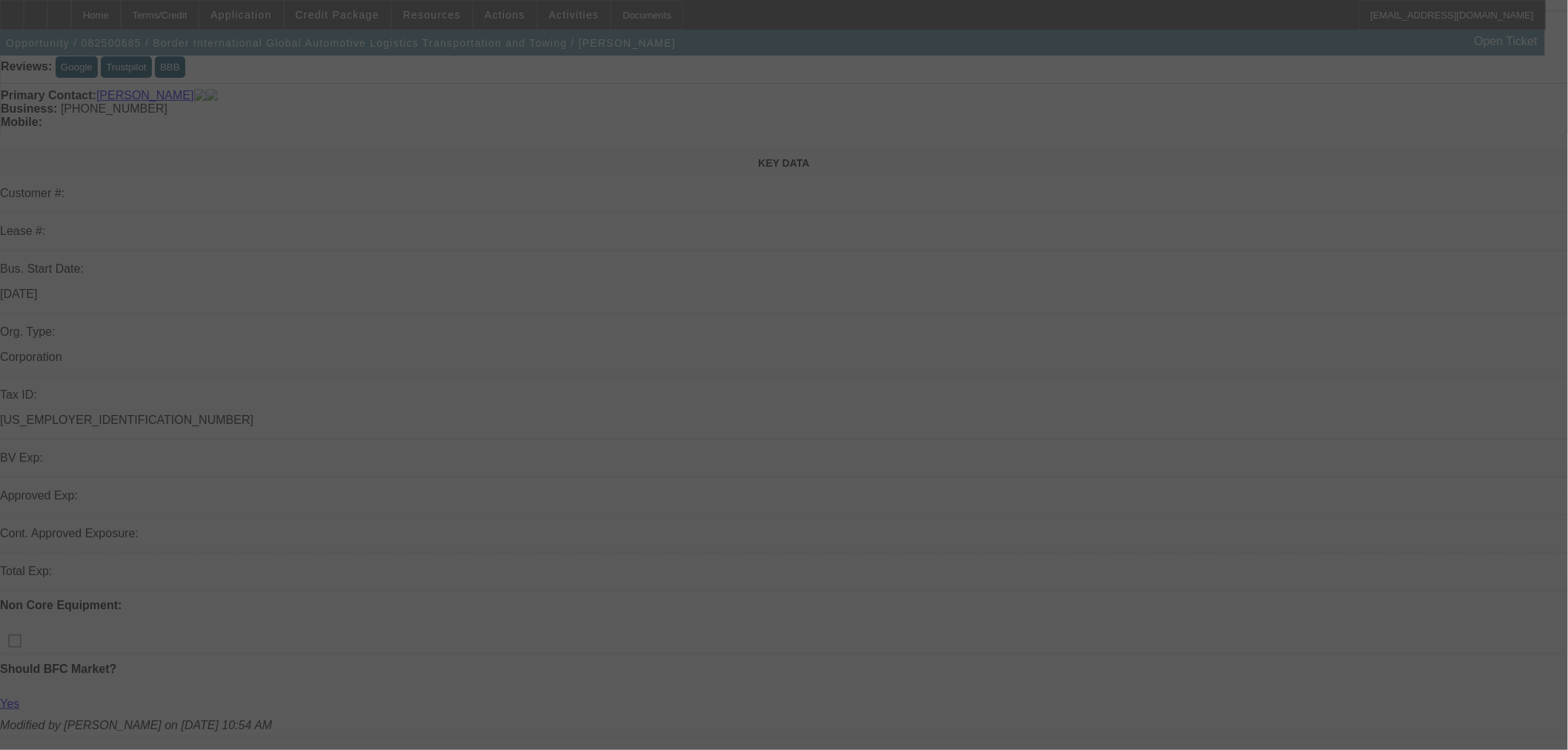
scroll to position [137, 0]
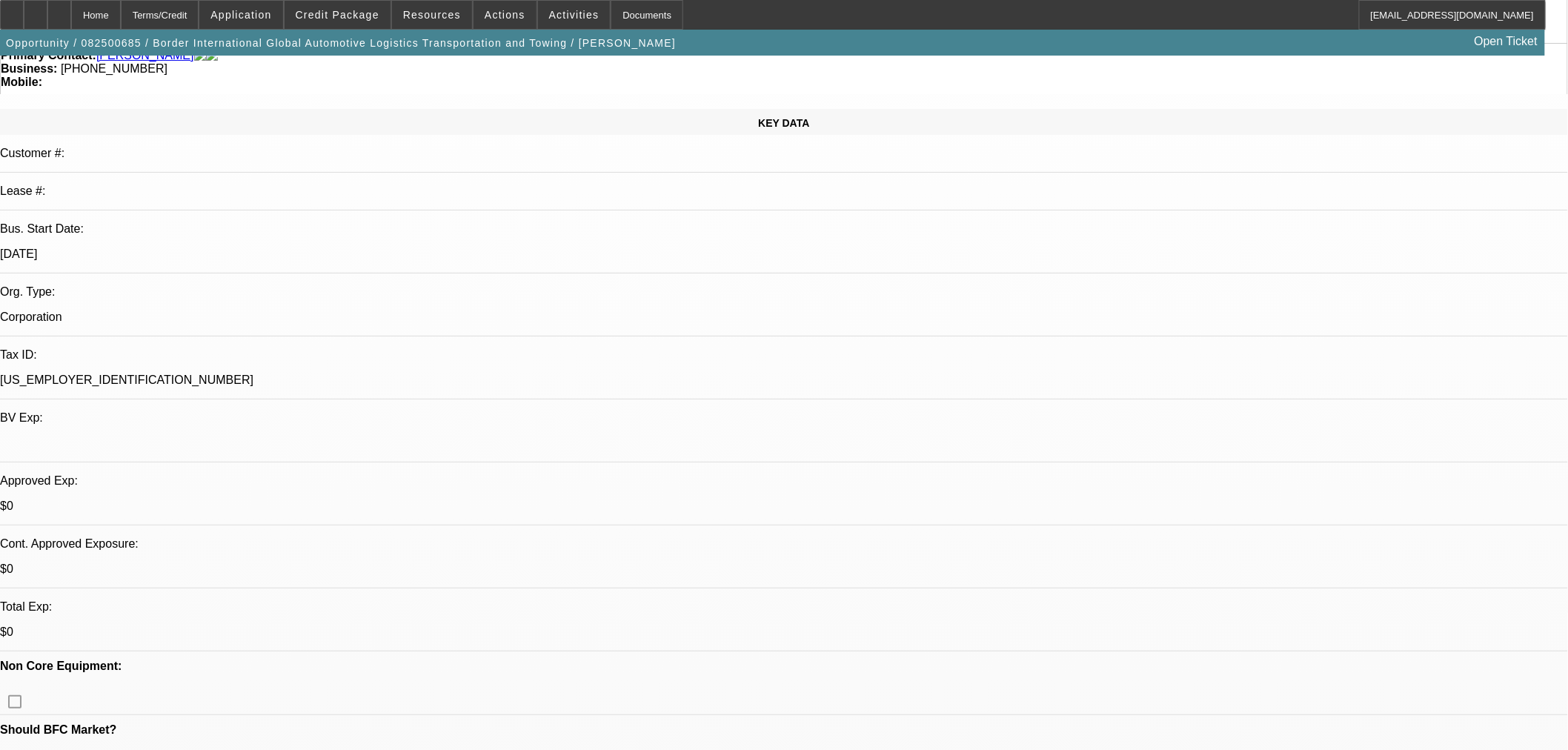
select select "0"
select select "2"
select select "0"
select select "6"
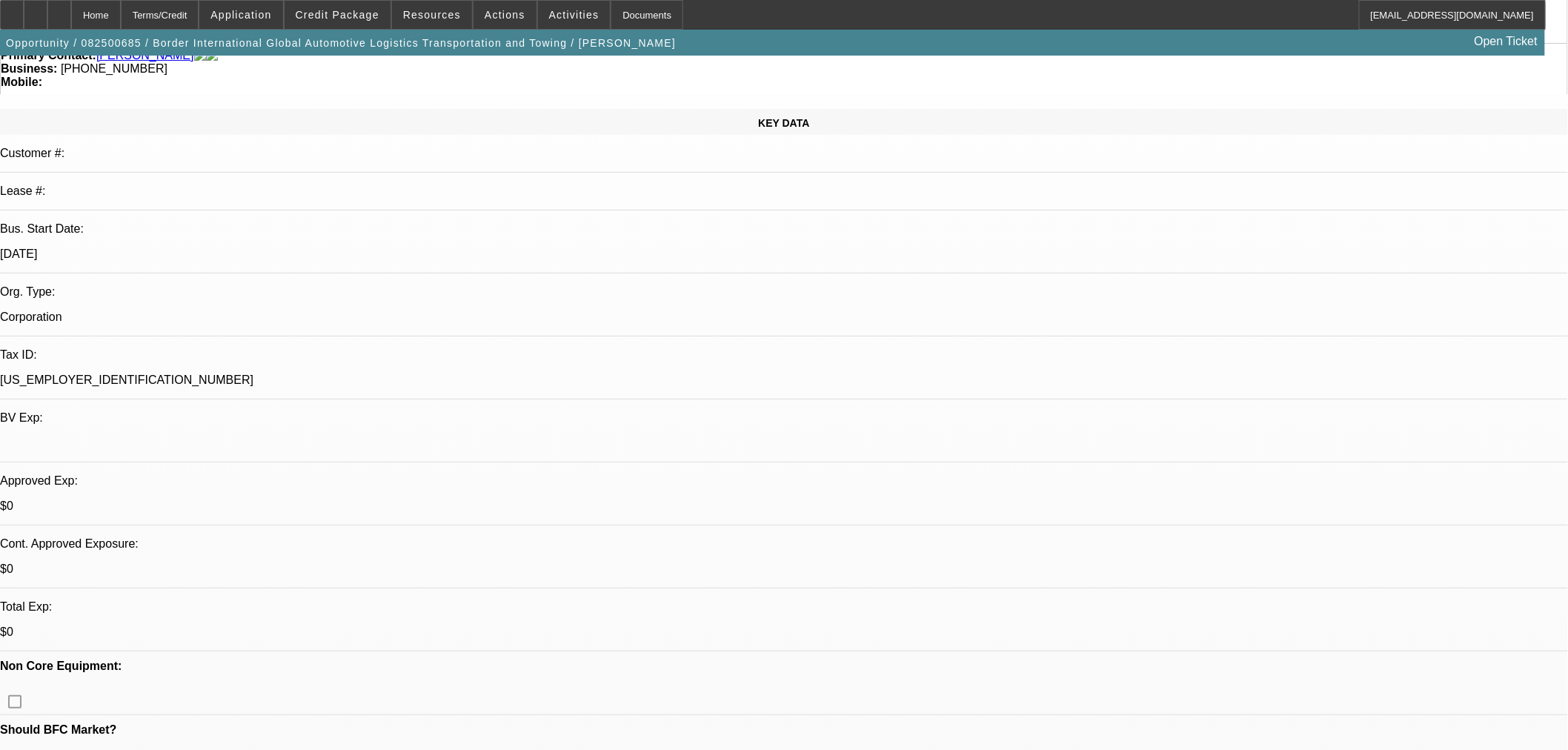
select select "0"
select select "2"
select select "0"
select select "6"
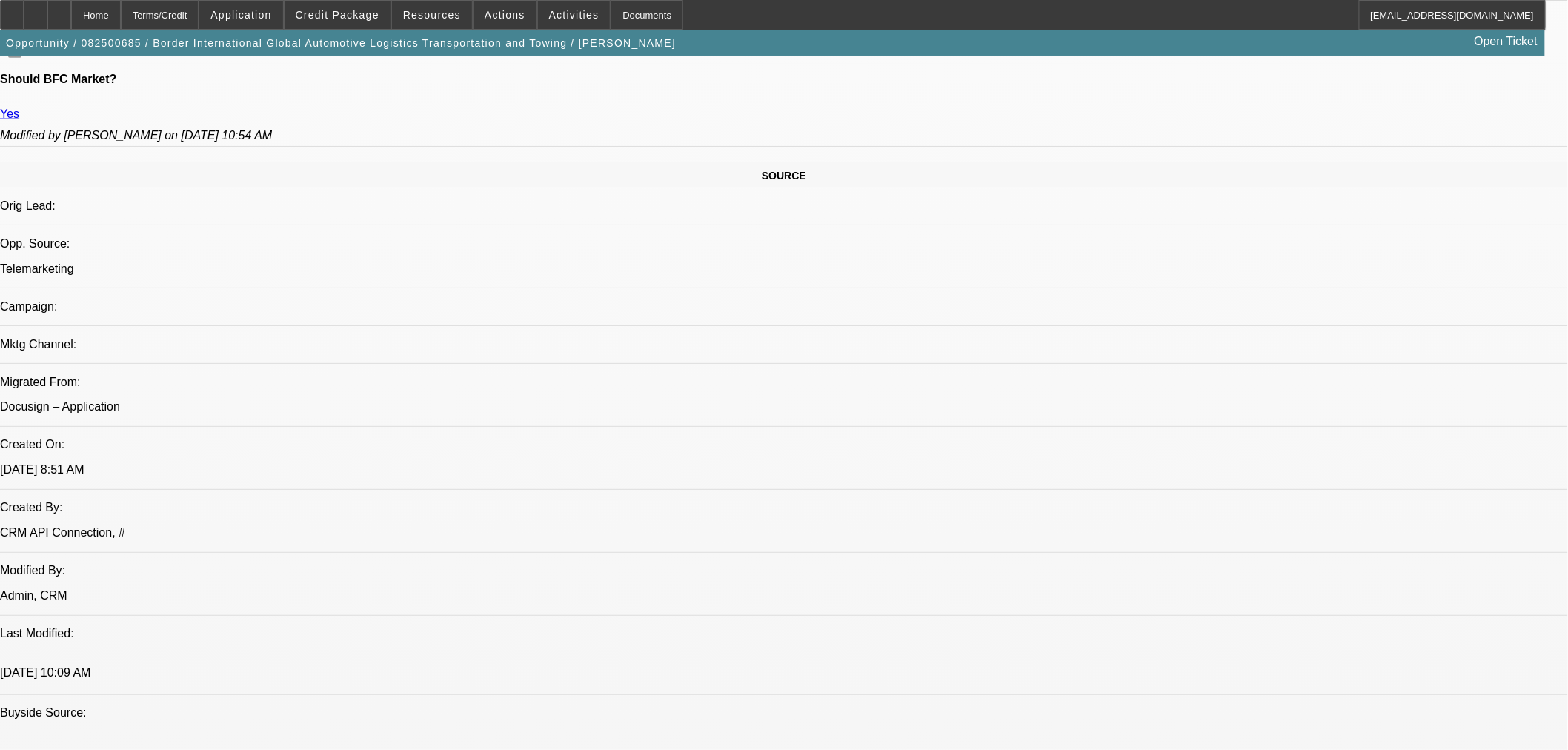
scroll to position [823, 0]
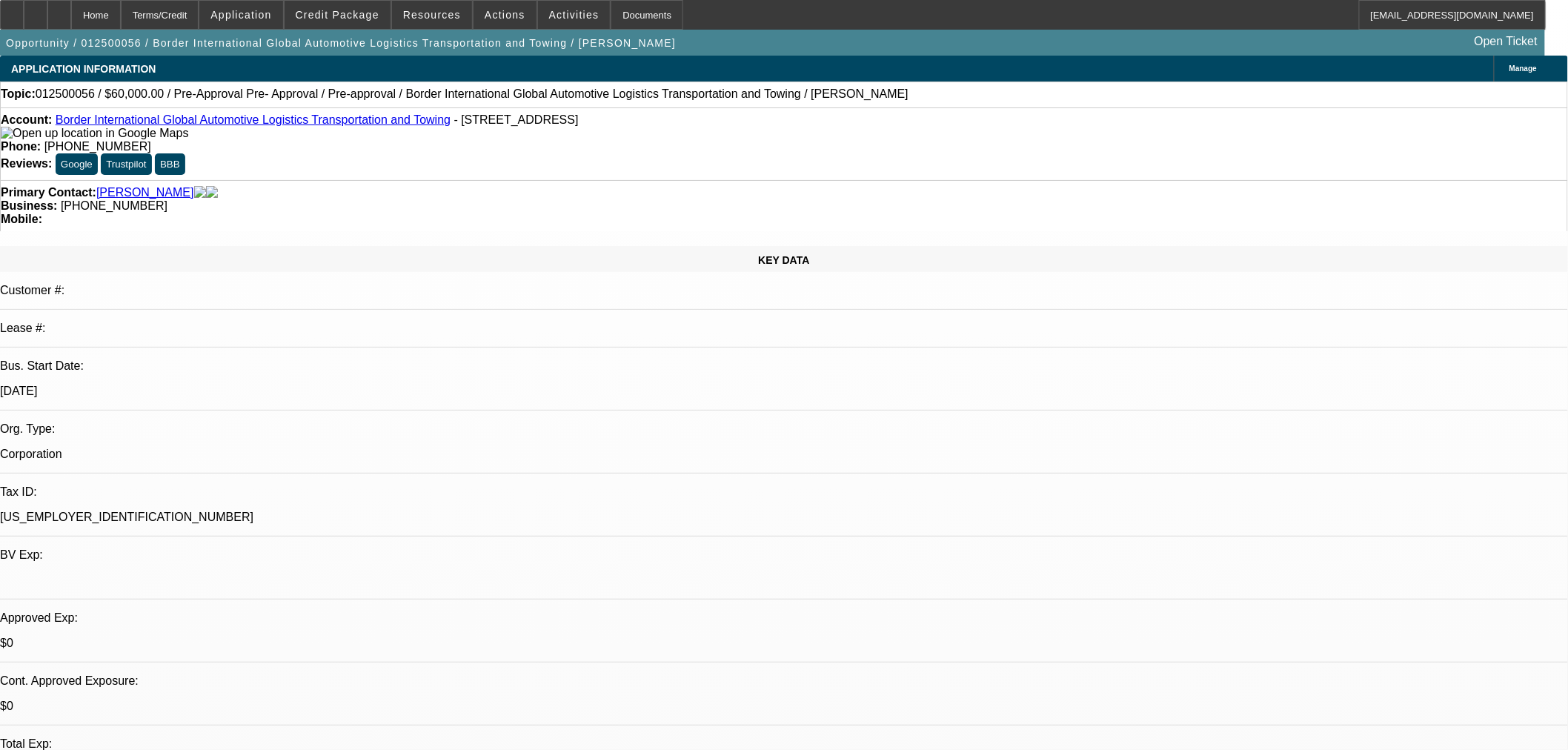
select select "0.2"
select select "2"
select select "0.1"
select select "4"
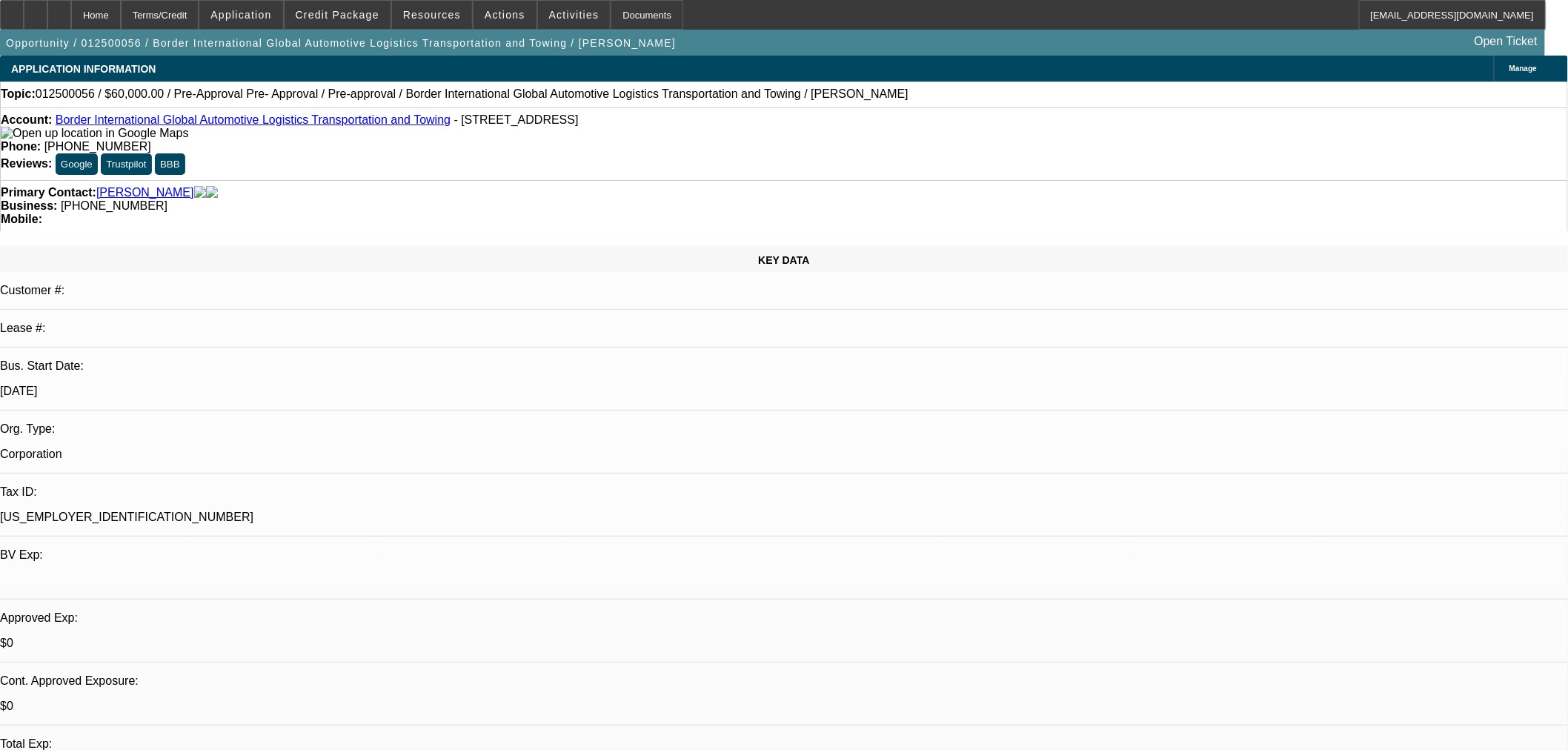
select select "0"
select select "2"
select select "0.1"
select select "4"
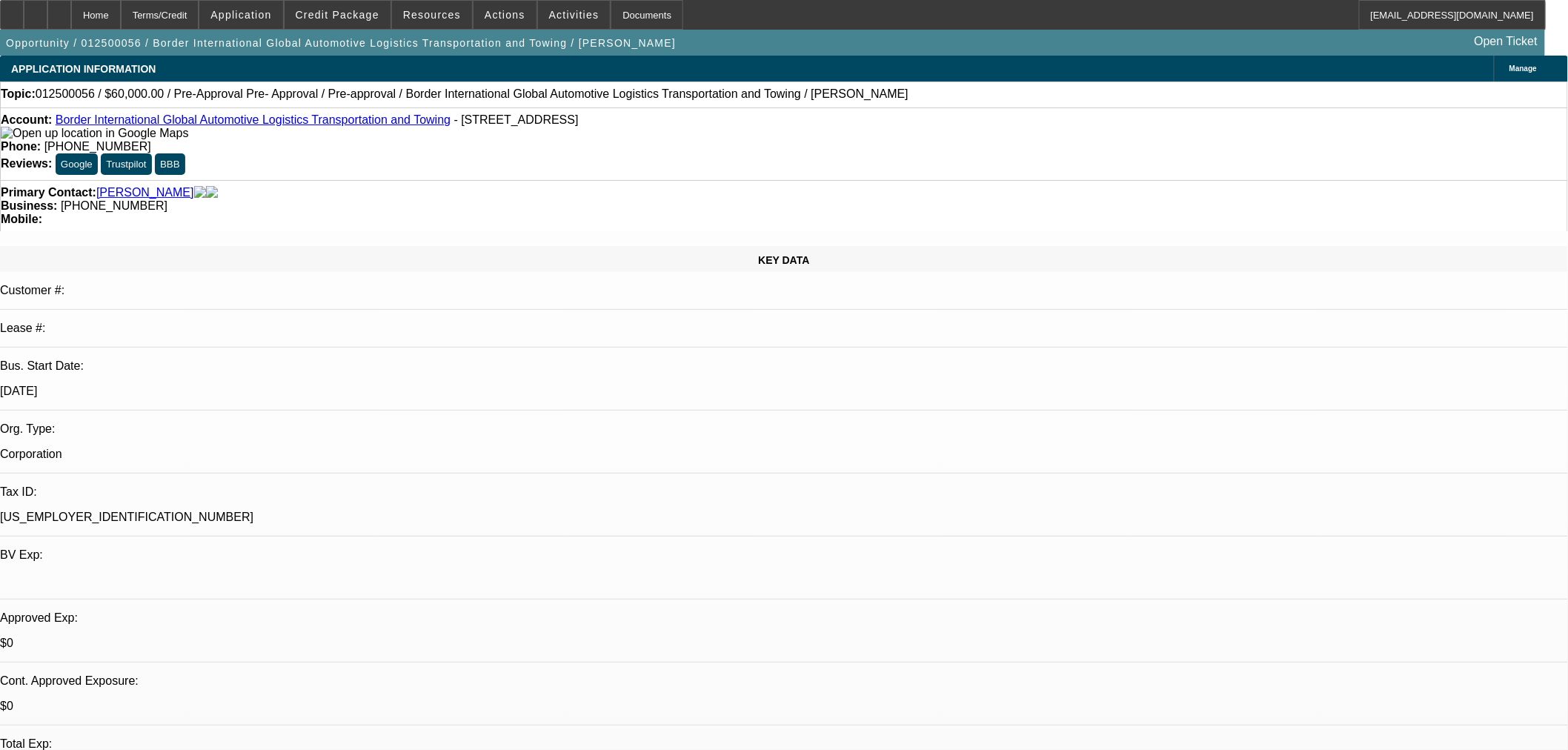
select select "0"
select select "0.1"
select select "4"
select select "0"
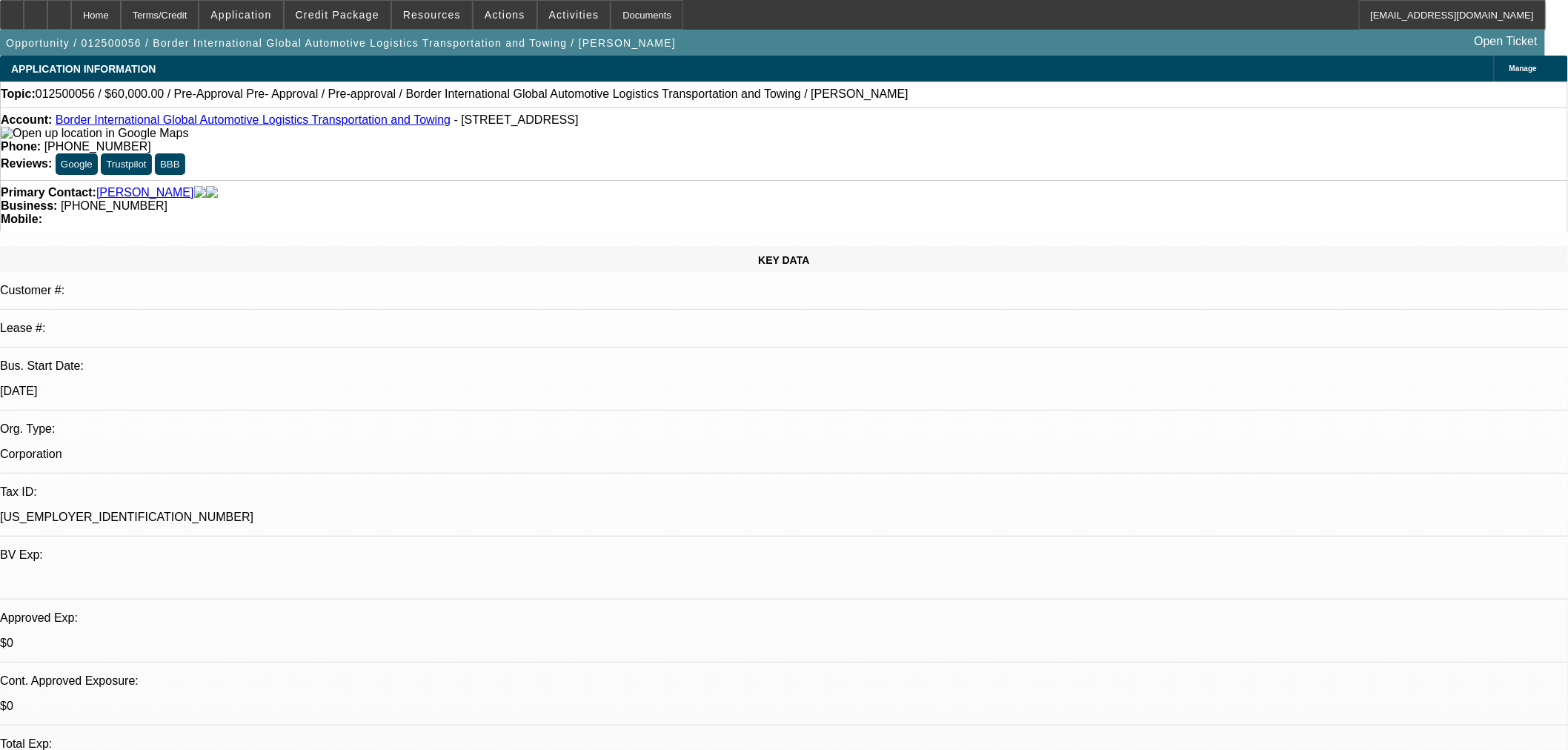
select select "0"
select select "0.1"
select select "4"
click at [171, 122] on link "Border International Global Automotive Logistics Transportation and Towing" at bounding box center [253, 120] width 395 height 13
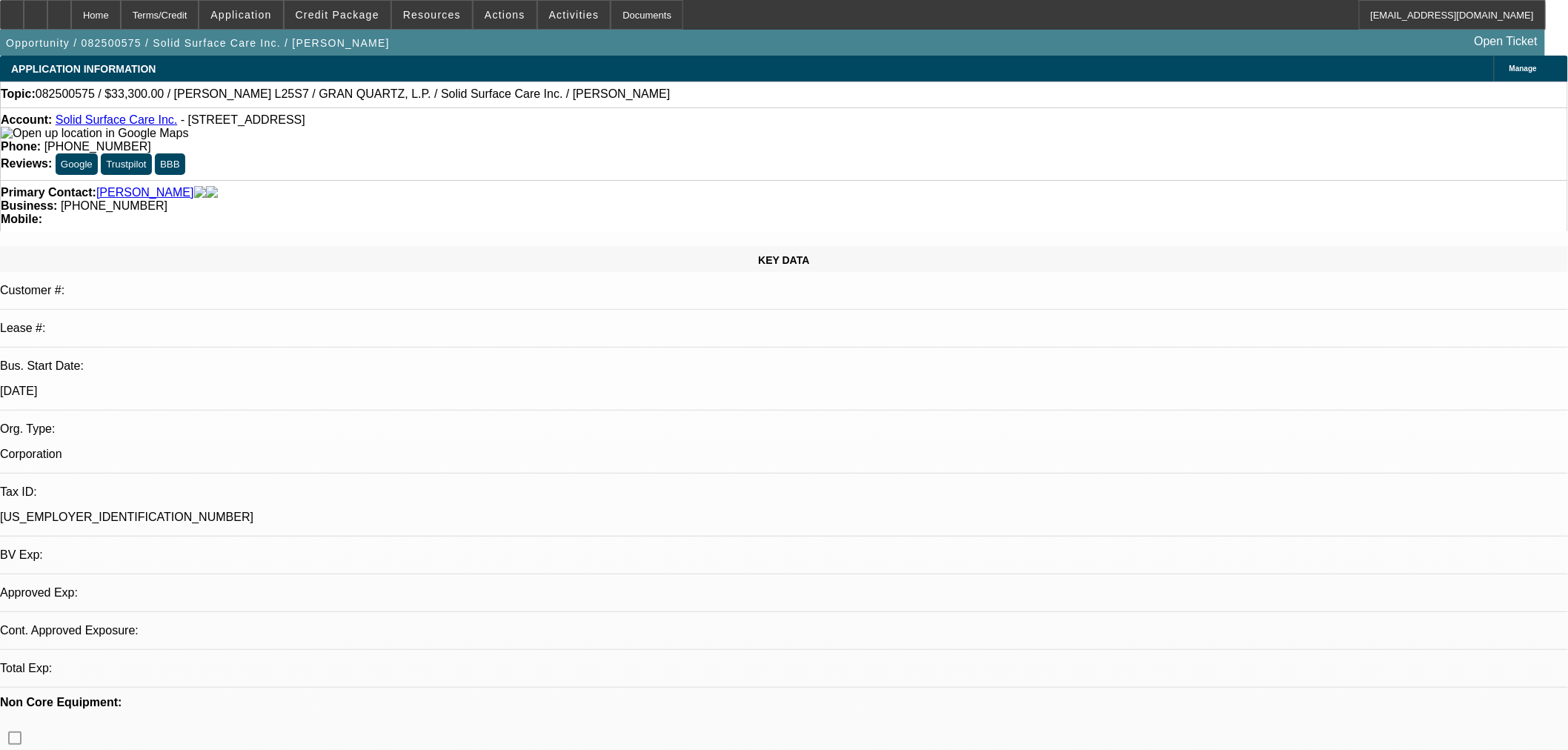
select select "0"
select select "2"
select select "0"
select select "6"
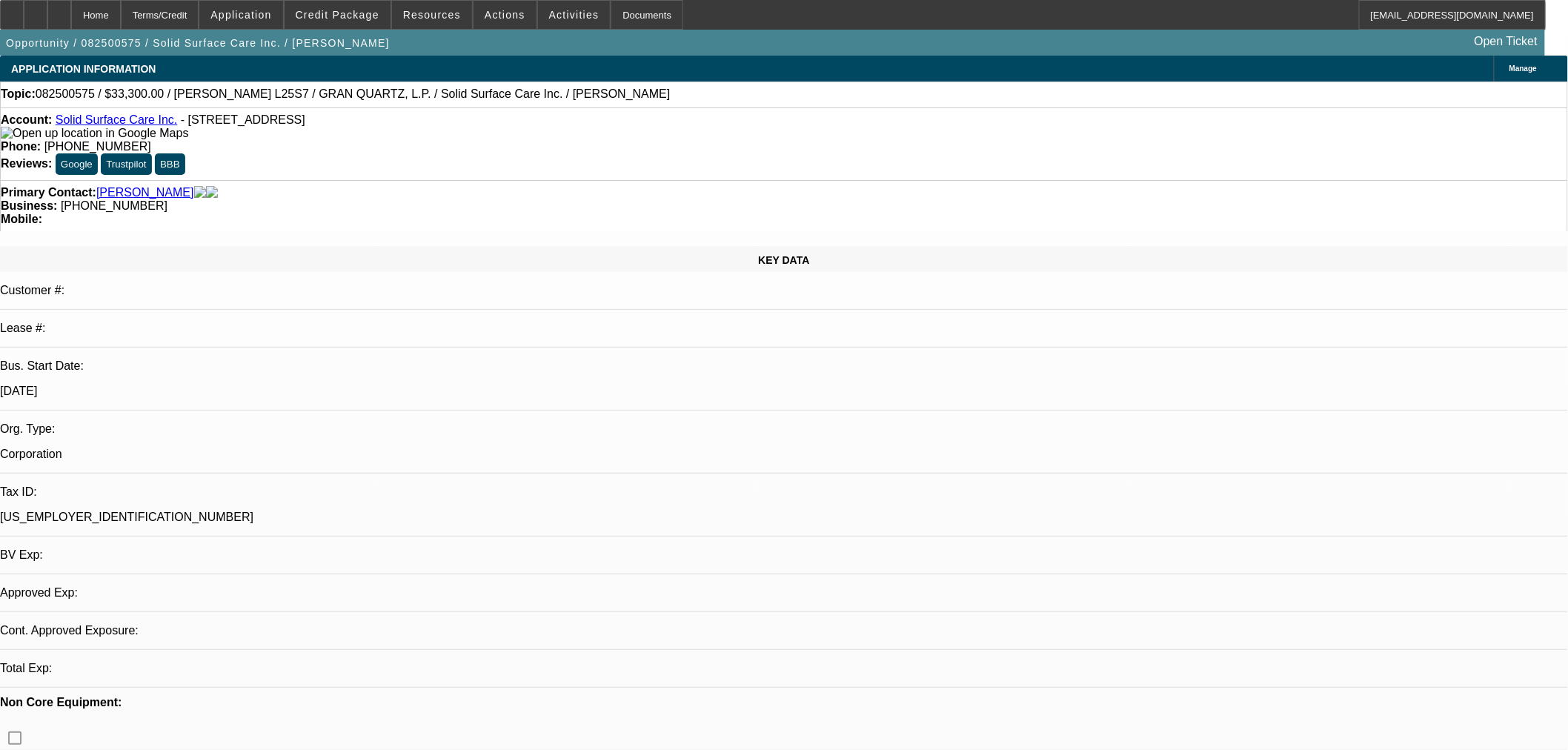
select select "0"
select select "2"
select select "0"
select select "6"
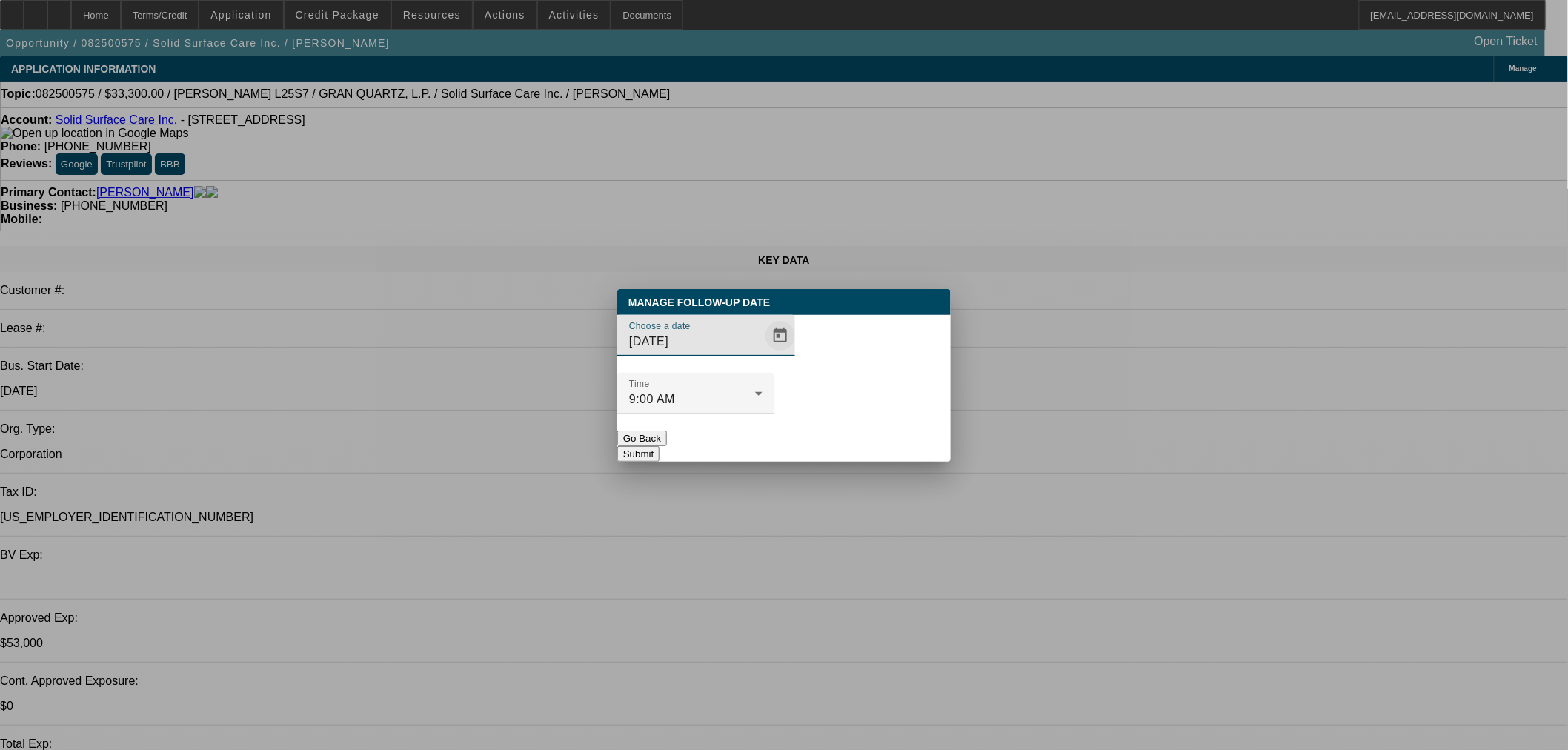
click at [763, 353] on span "Open calendar" at bounding box center [780, 335] width 35 height 35
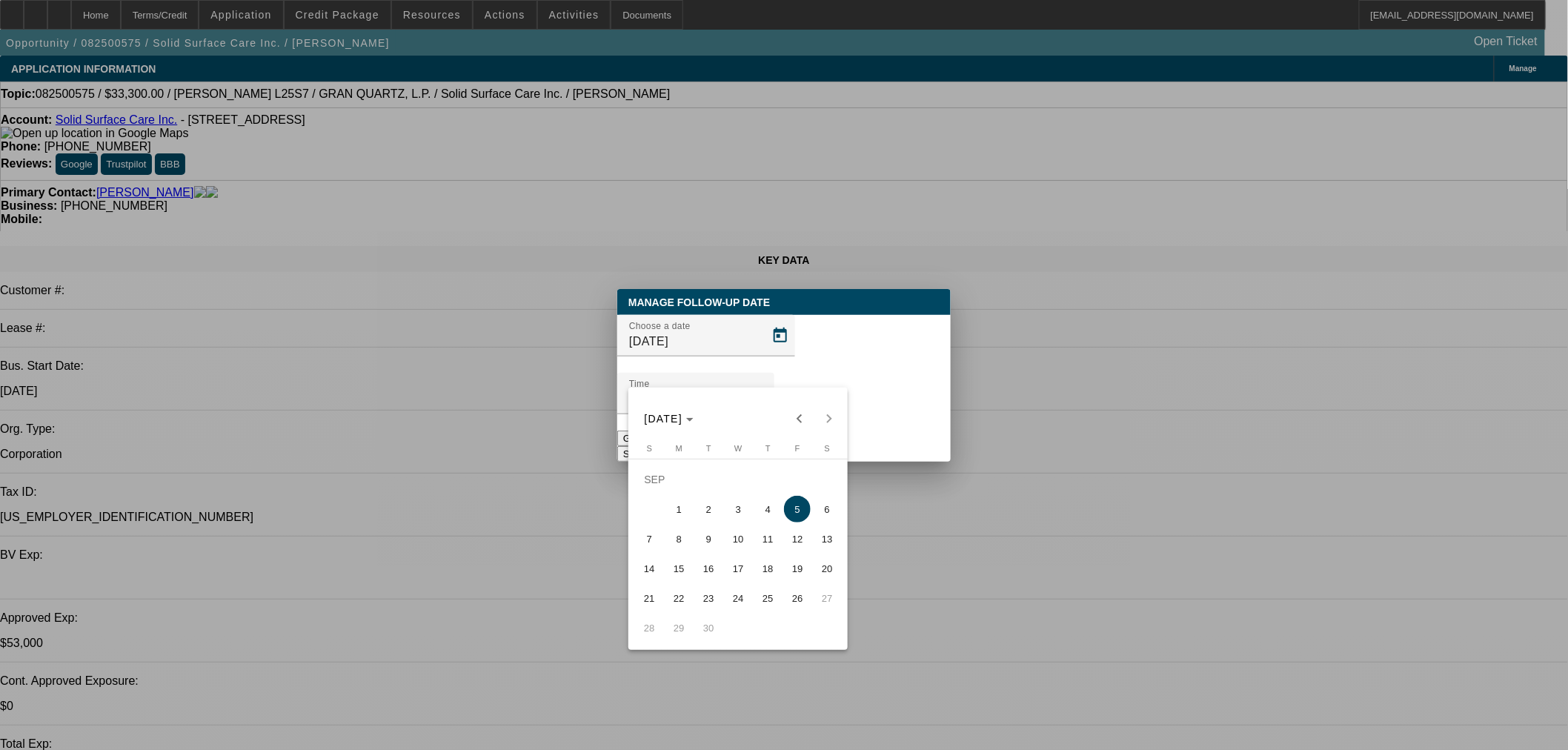
click at [803, 415] on span "Previous month" at bounding box center [799, 418] width 30 height 30
drag, startPoint x: 739, startPoint y: 602, endPoint x: 802, endPoint y: 509, distance: 112.3
click at [738, 603] on span "27" at bounding box center [738, 597] width 26 height 26
type input "8/27/2025"
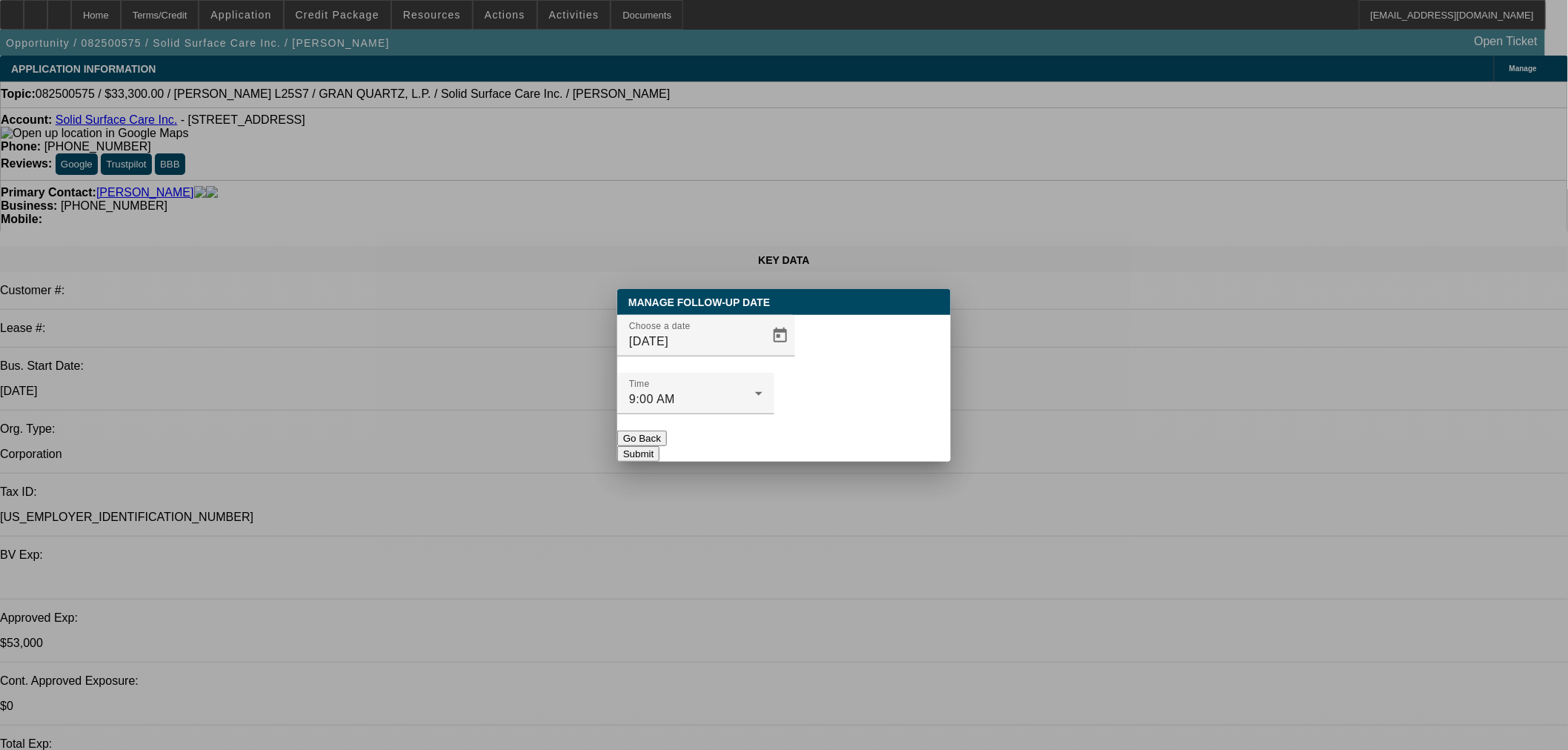
drag, startPoint x: 856, startPoint y: 413, endPoint x: 895, endPoint y: 409, distance: 39.2
click at [660, 446] on button "Submit" at bounding box center [638, 453] width 43 height 15
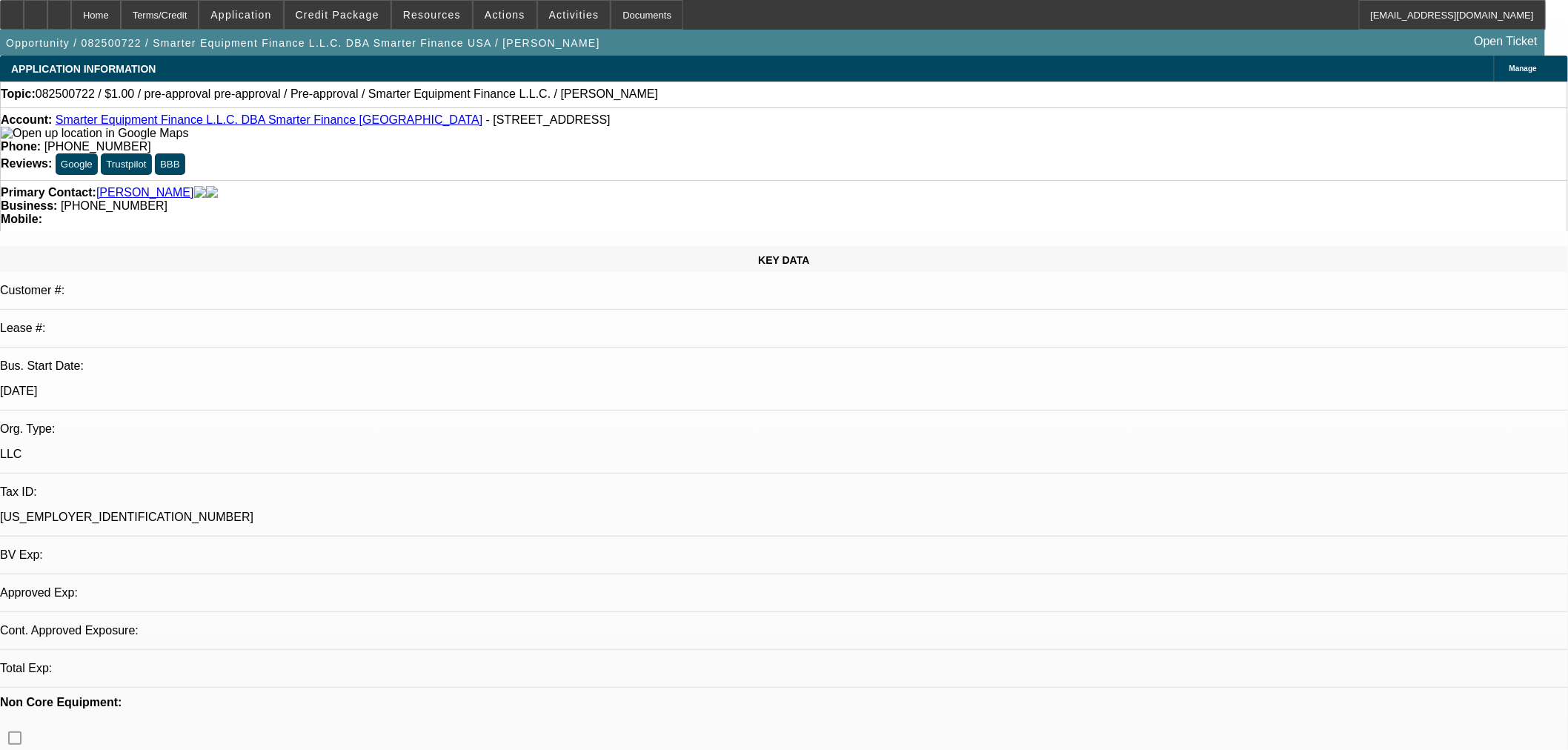
select select "0"
select select "2"
select select "0.1"
select select "1"
select select "2"
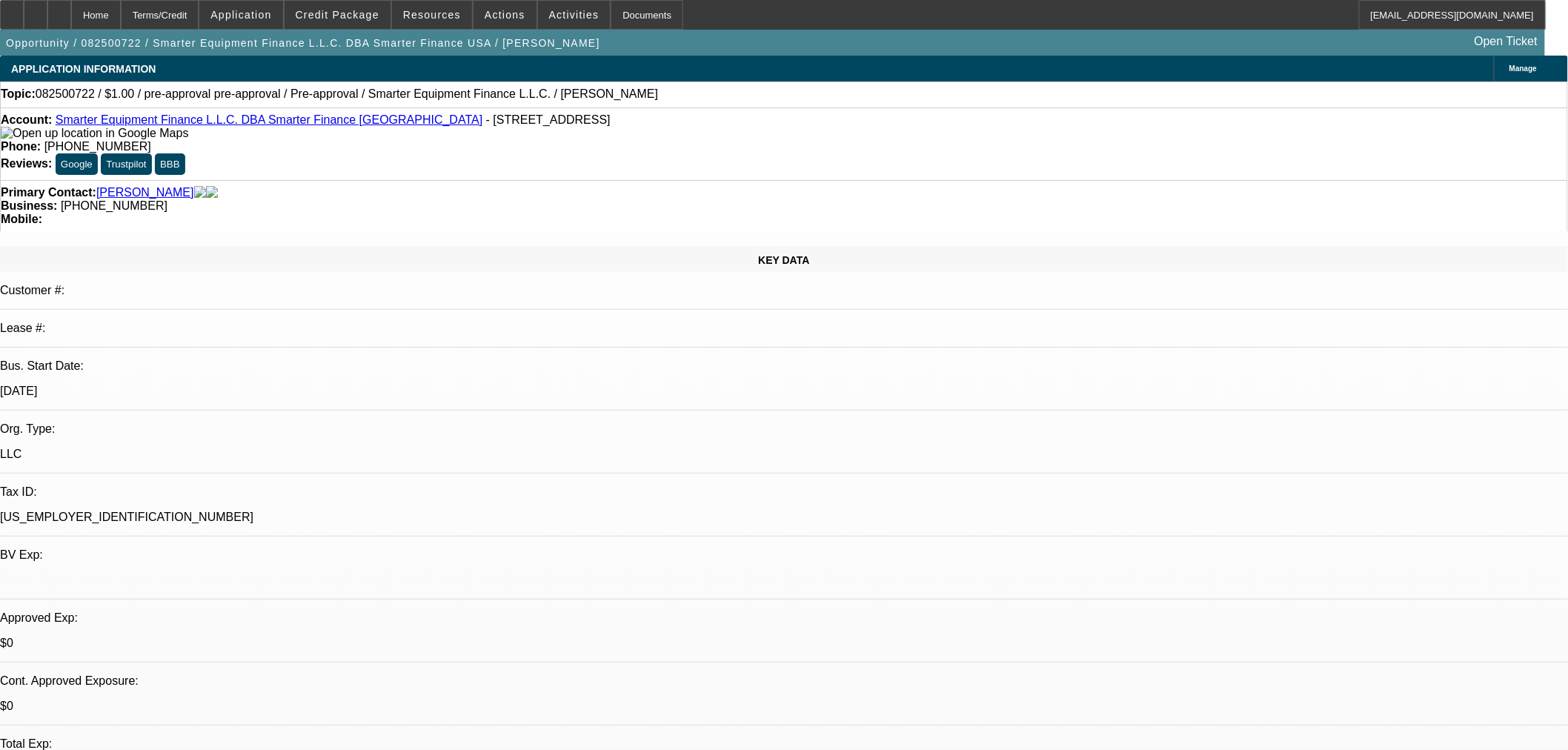
select select "4"
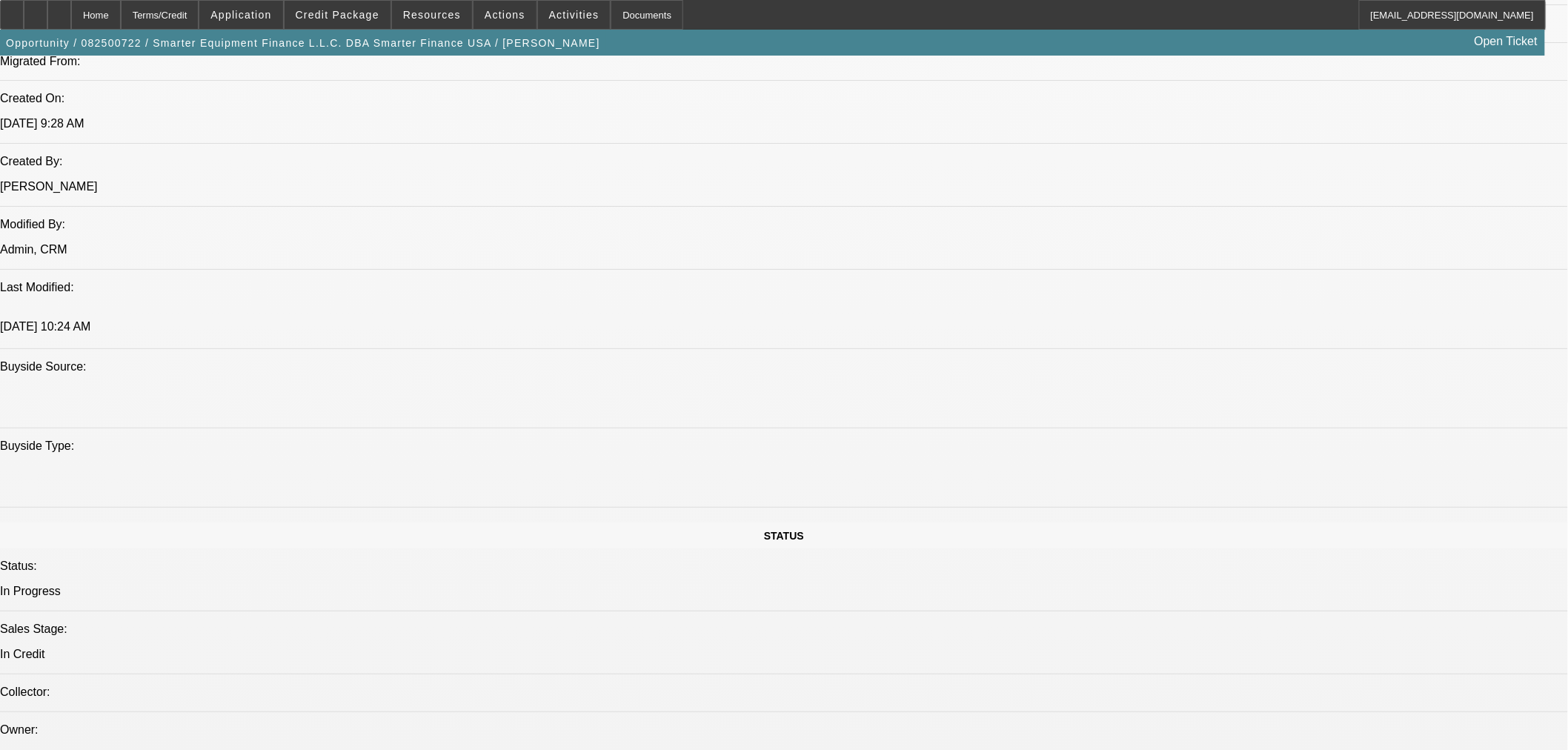
scroll to position [1783, 0]
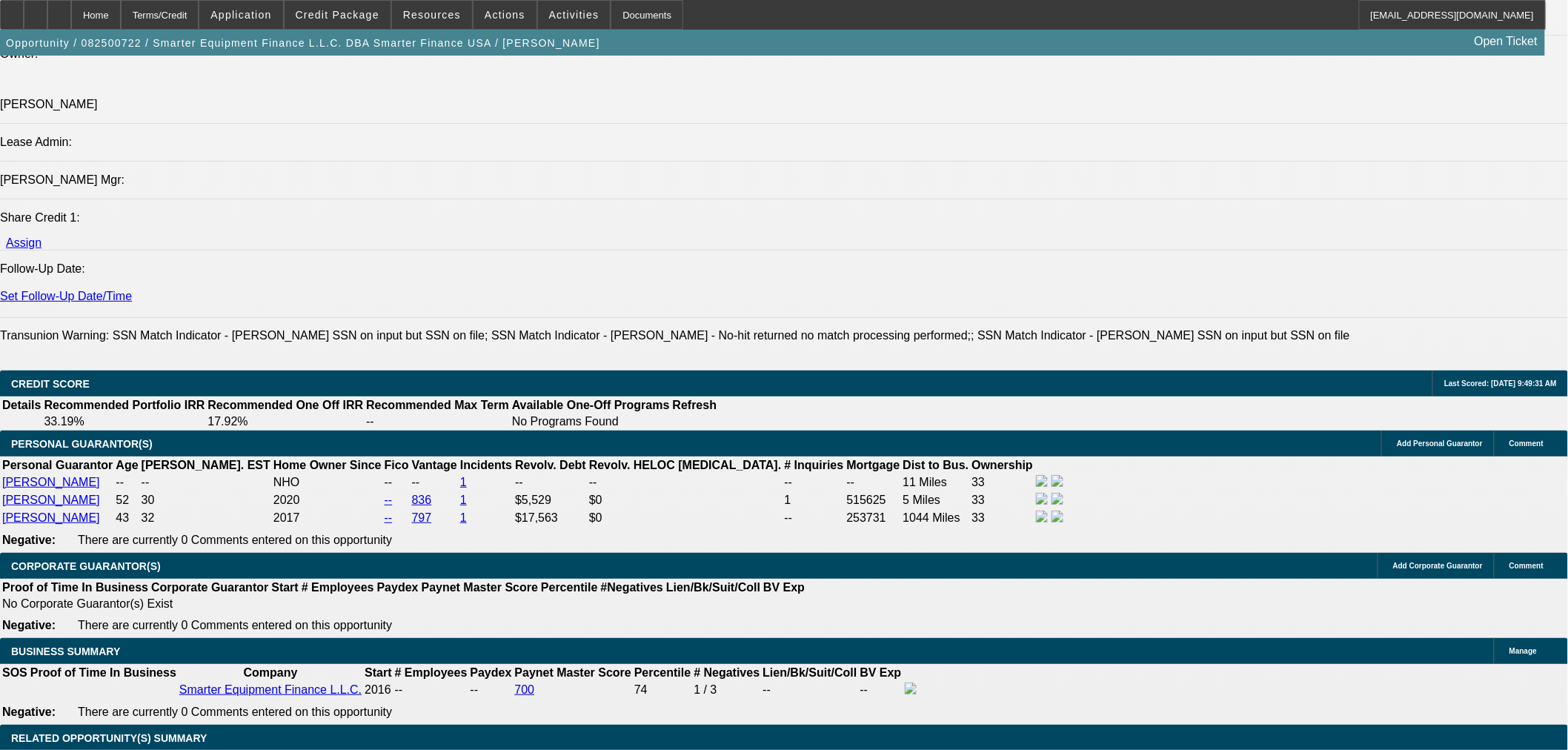
scroll to position [1234, 0]
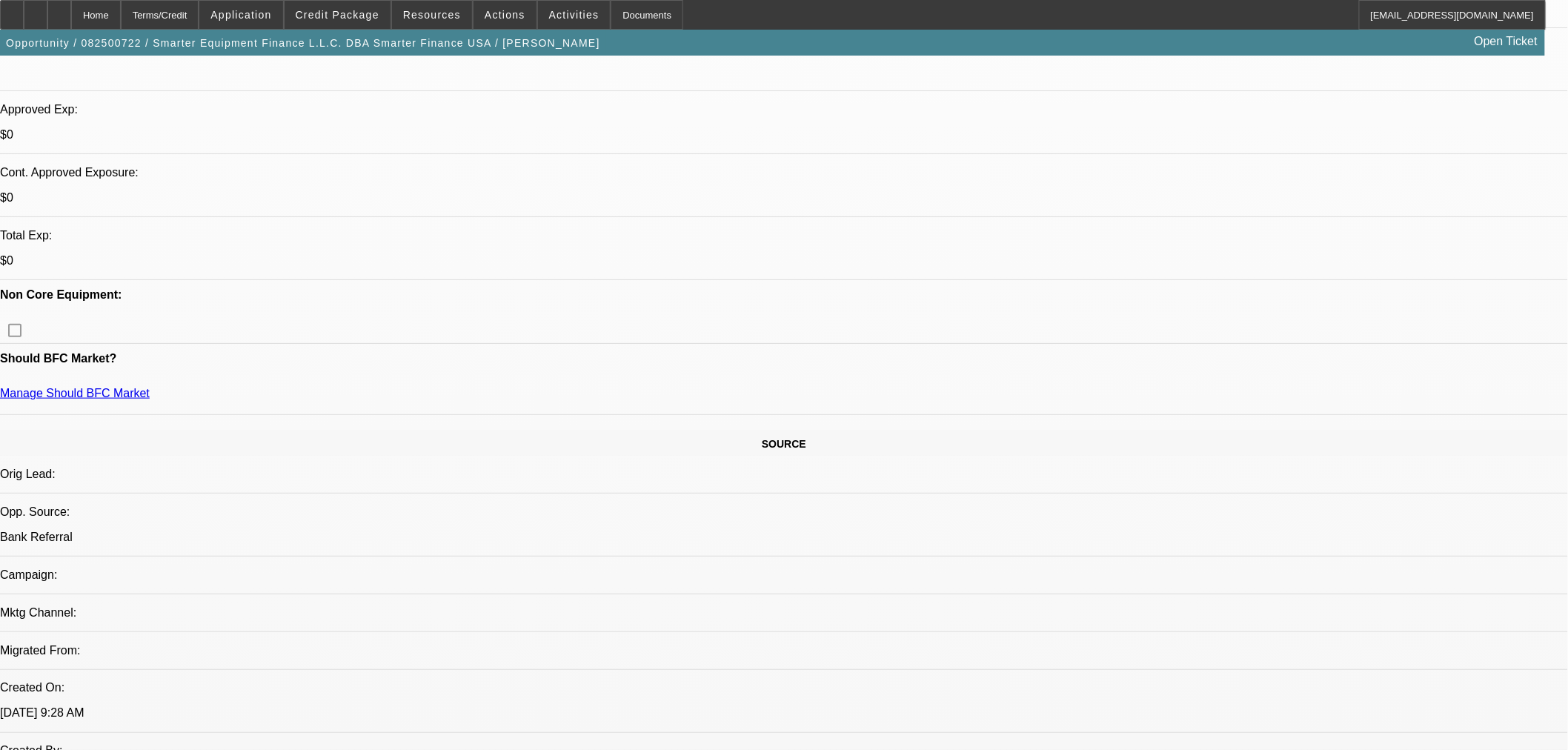
scroll to position [411, 0]
